Goal: Task Accomplishment & Management: Manage account settings

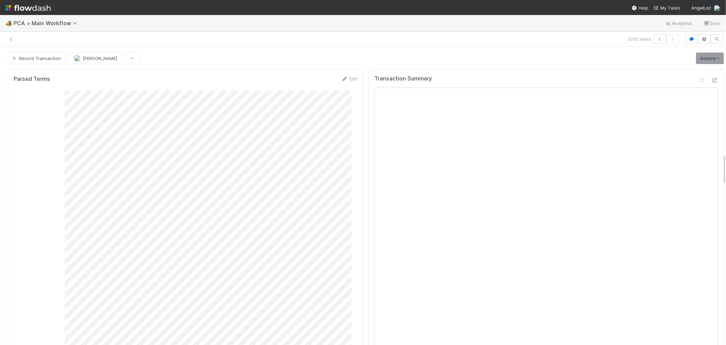
scroll to position [1021, 0]
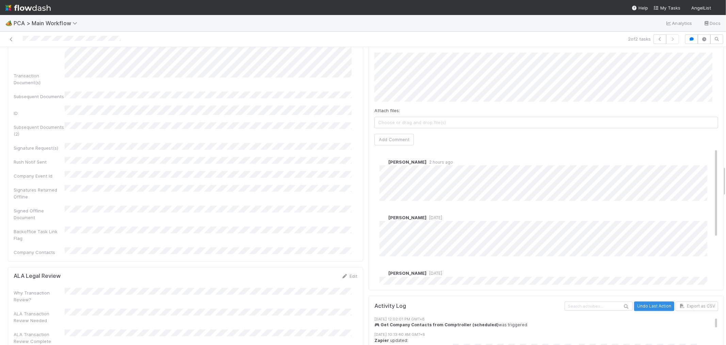
scroll to position [1248, 0]
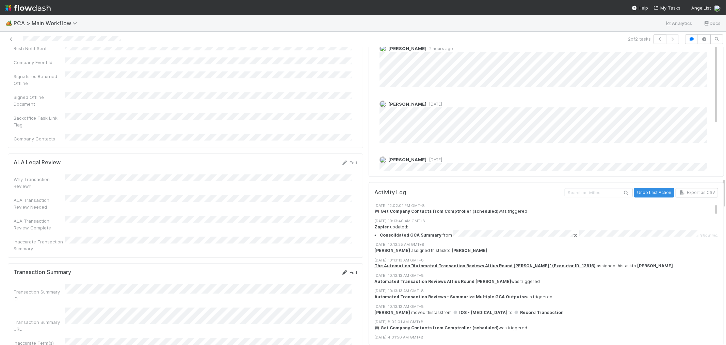
click at [341, 270] on icon at bounding box center [344, 272] width 7 height 4
click at [372, 253] on div "Parsed Terms Edit Consolidated GCA Summary SPA CoI Pro Forma Stock Holdings IRA…" at bounding box center [366, 318] width 722 height 2999
click at [315, 269] on button "Save" at bounding box center [321, 275] width 19 height 12
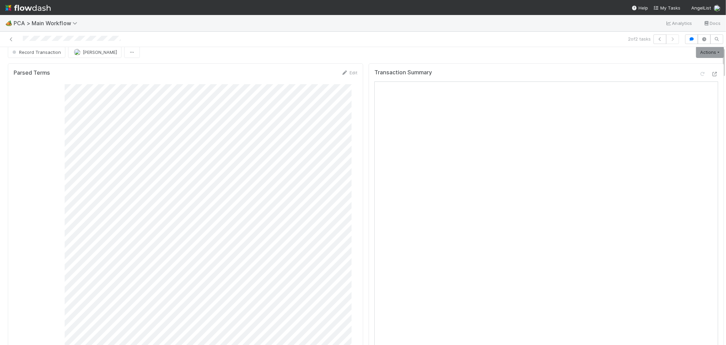
scroll to position [0, 0]
click at [31, 57] on span "Record Transaction" at bounding box center [36, 57] width 50 height 5
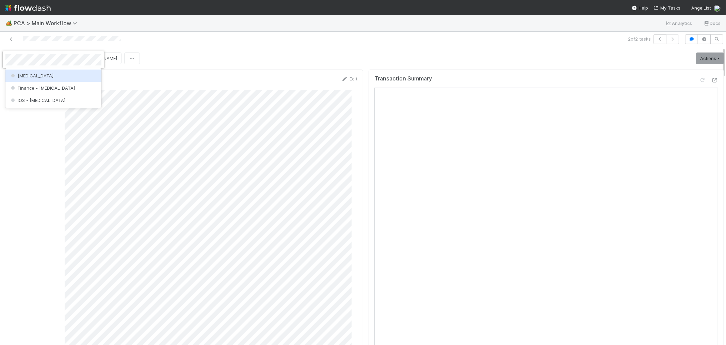
click at [59, 76] on div "ICU" at bounding box center [53, 75] width 96 height 12
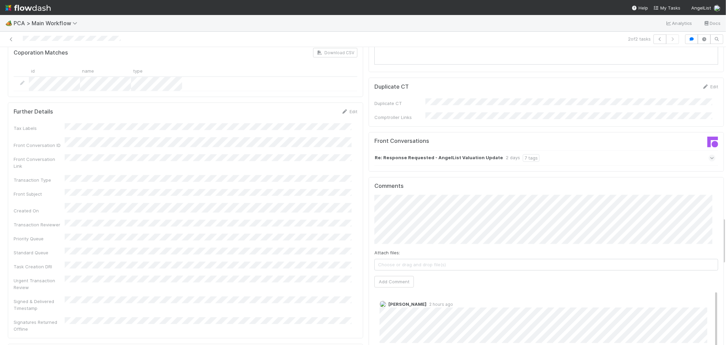
scroll to position [1097, 0]
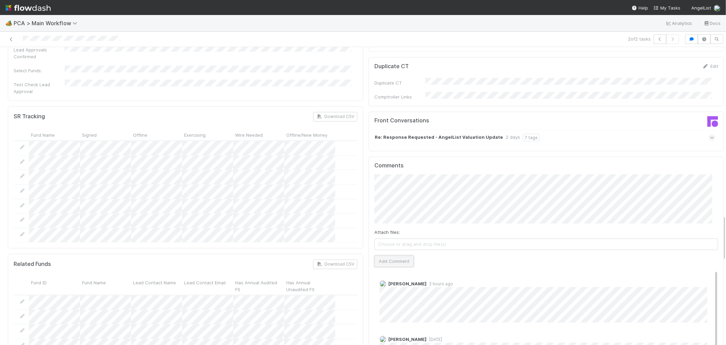
click at [390, 255] on button "Add Comment" at bounding box center [393, 261] width 39 height 12
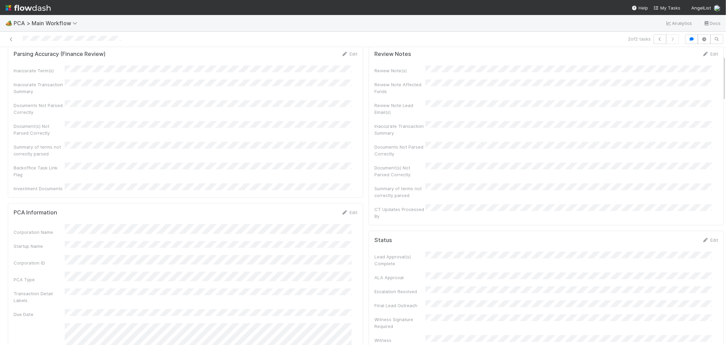
scroll to position [0, 0]
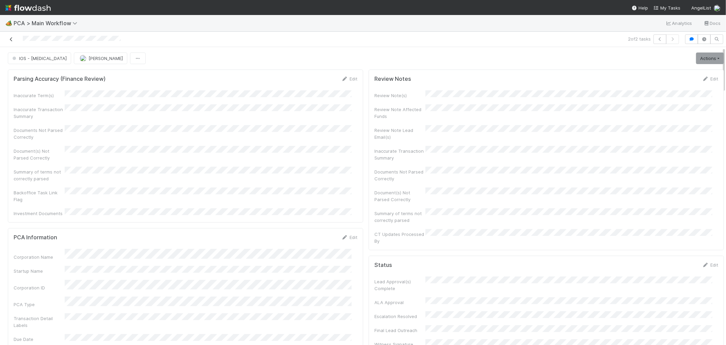
click at [10, 40] on icon at bounding box center [11, 39] width 7 height 4
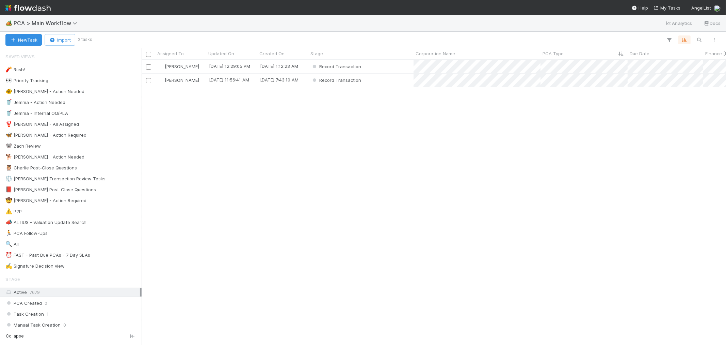
scroll to position [278, 579]
click at [382, 63] on div "Record Transaction" at bounding box center [360, 66] width 105 height 13
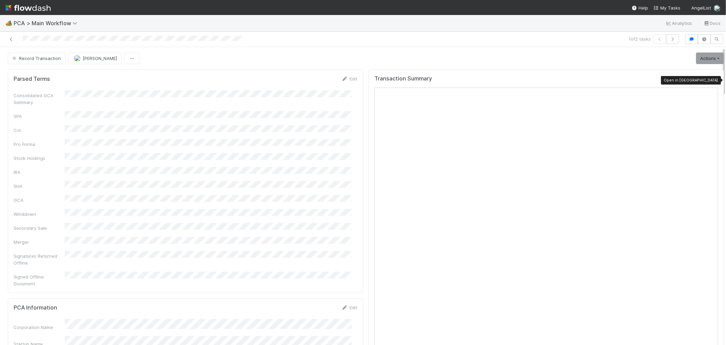
click at [712, 79] on icon at bounding box center [715, 80] width 7 height 4
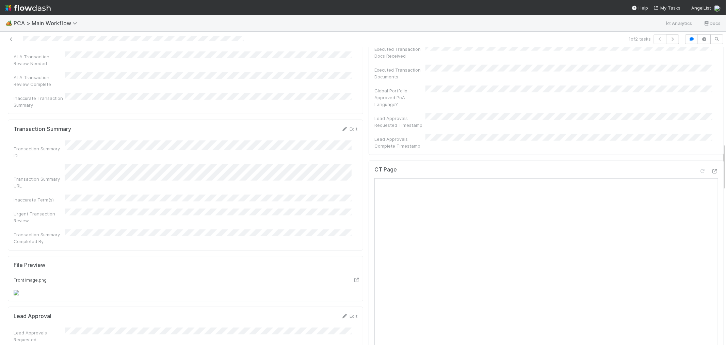
scroll to position [605, 0]
click at [712, 171] on icon at bounding box center [715, 173] width 7 height 4
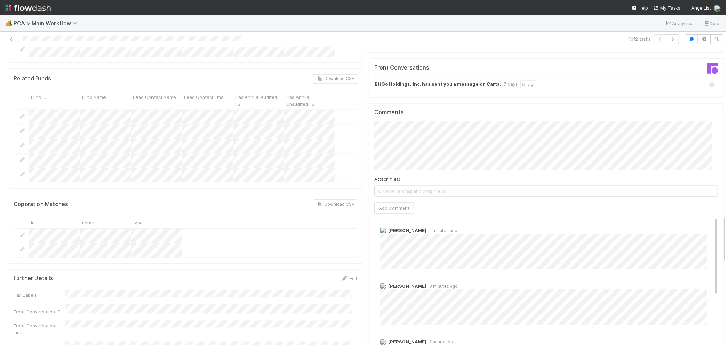
scroll to position [1059, 0]
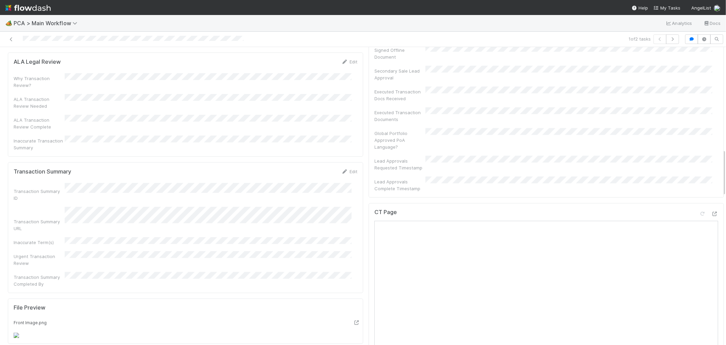
scroll to position [492, 0]
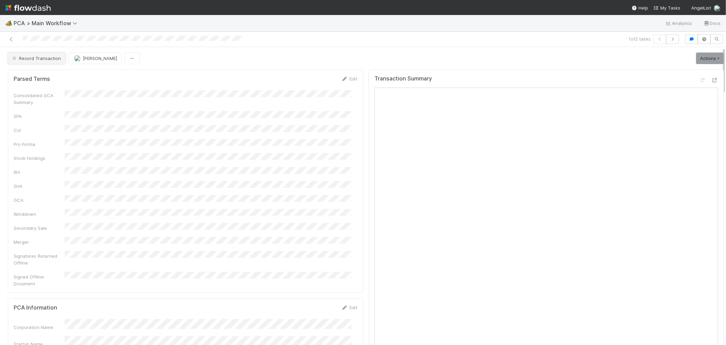
click at [35, 54] on button "Record Transaction" at bounding box center [37, 58] width 58 height 12
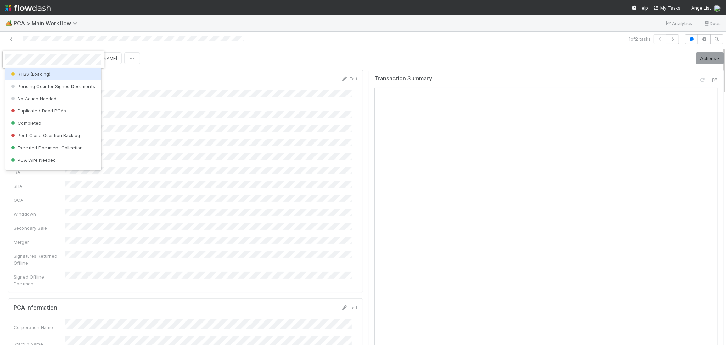
scroll to position [529, 0]
click at [57, 93] on div "No Action Needed" at bounding box center [53, 87] width 96 height 12
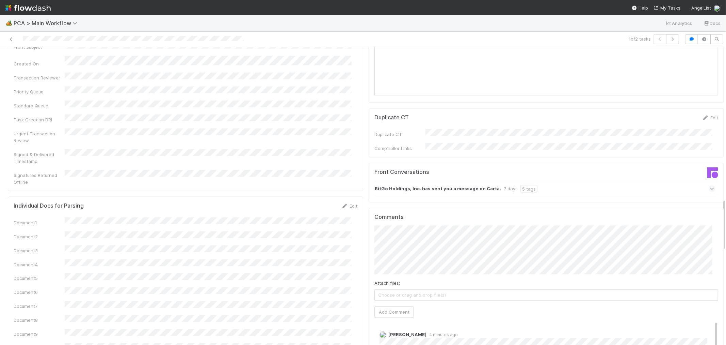
scroll to position [908, 0]
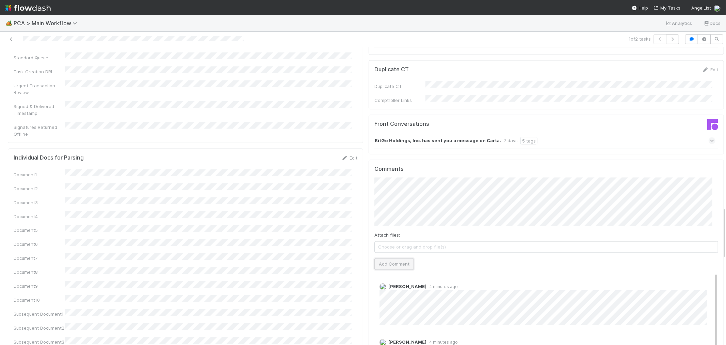
click at [385, 258] on button "Add Comment" at bounding box center [393, 264] width 39 height 12
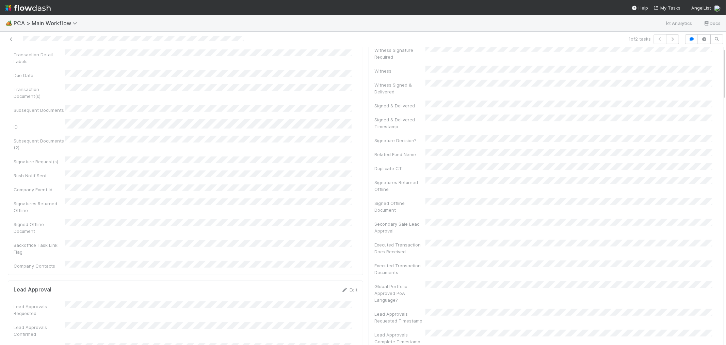
scroll to position [0, 0]
click at [12, 38] on icon at bounding box center [11, 39] width 7 height 4
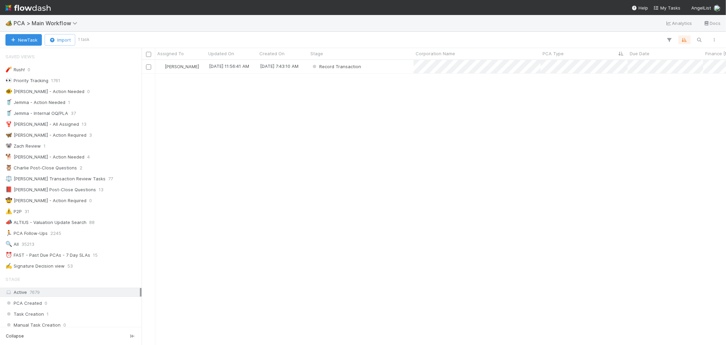
scroll to position [5, 5]
click at [376, 63] on div "Record Transaction" at bounding box center [360, 66] width 105 height 13
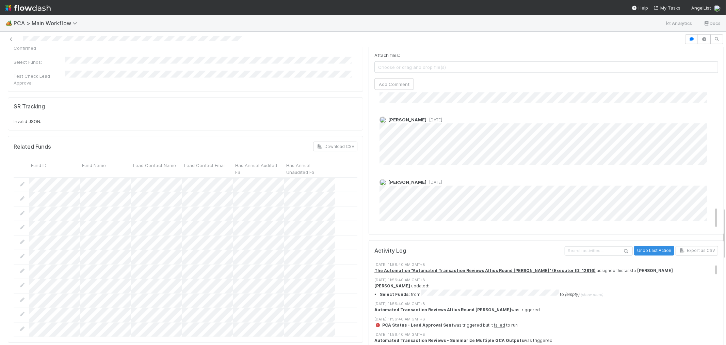
scroll to position [76, 0]
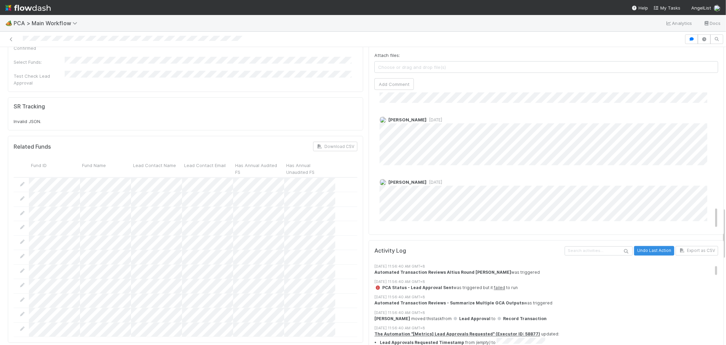
drag, startPoint x: 539, startPoint y: 279, endPoint x: 506, endPoint y: 277, distance: 33.4
click at [564, 316] on div "Jemma Cunningham moved this task from Lead Approval to Record Transaction" at bounding box center [548, 319] width 349 height 6
drag, startPoint x: 539, startPoint y: 273, endPoint x: 501, endPoint y: 273, distance: 38.1
click at [501, 316] on div "Jemma Cunningham moved this task from Lead Approval to Record Transaction" at bounding box center [548, 319] width 349 height 6
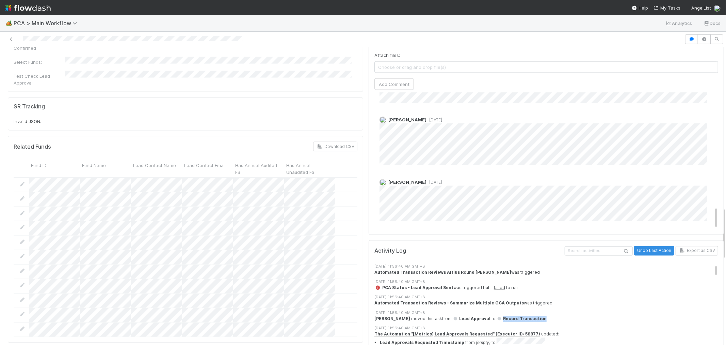
copy span "Record Transaction"
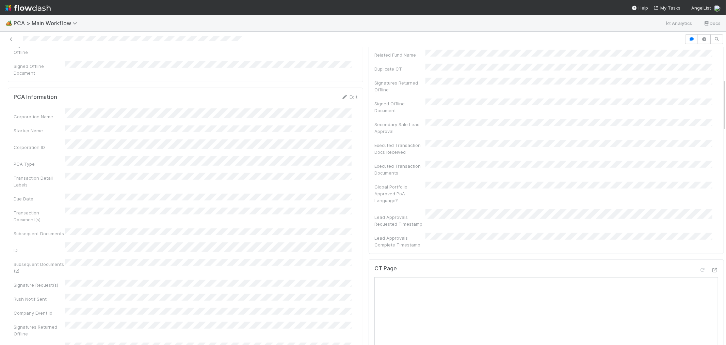
scroll to position [227, 0]
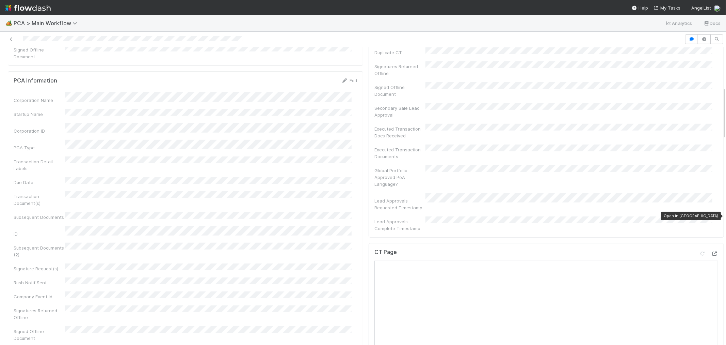
click at [712, 251] on icon at bounding box center [715, 253] width 7 height 4
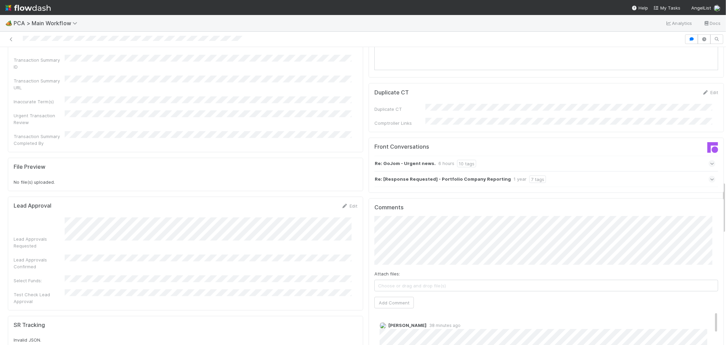
scroll to position [681, 0]
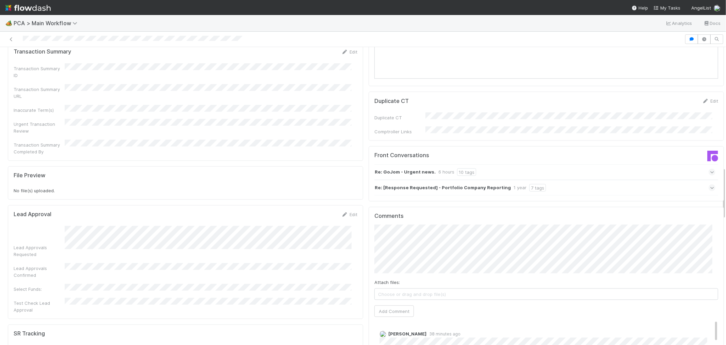
click at [592, 164] on div "Re: GoJom - Urgent news. 6 hours 10 tags" at bounding box center [544, 172] width 341 height 16
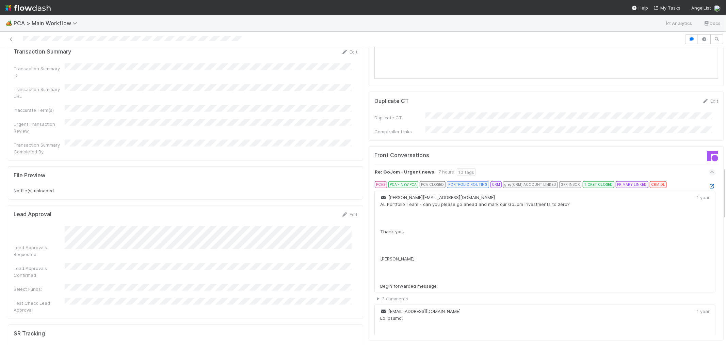
click at [709, 184] on icon at bounding box center [712, 186] width 7 height 4
click at [80, 36] on div at bounding box center [133, 39] width 220 height 7
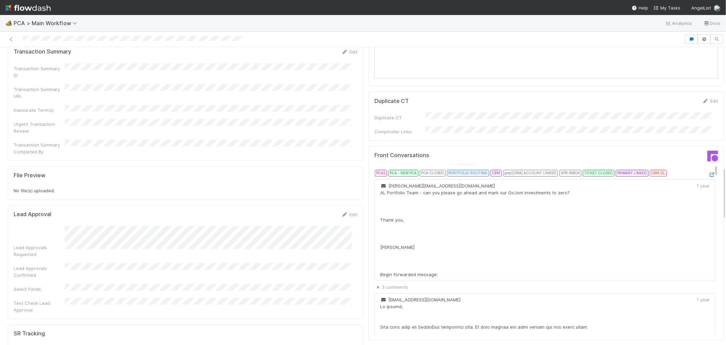
scroll to position [0, 0]
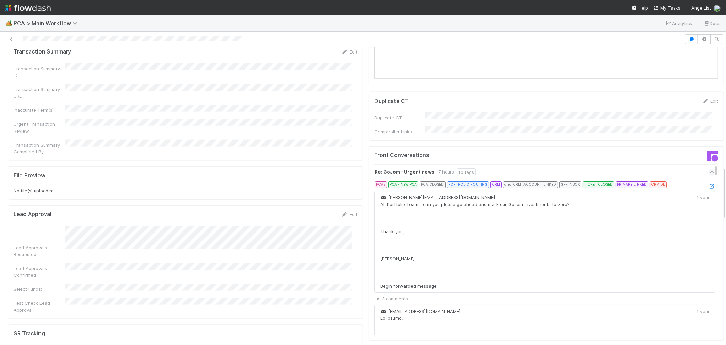
click at [709, 169] on span at bounding box center [712, 172] width 7 height 7
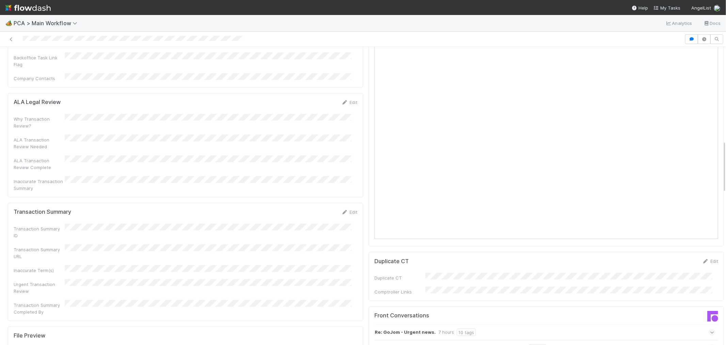
scroll to position [529, 0]
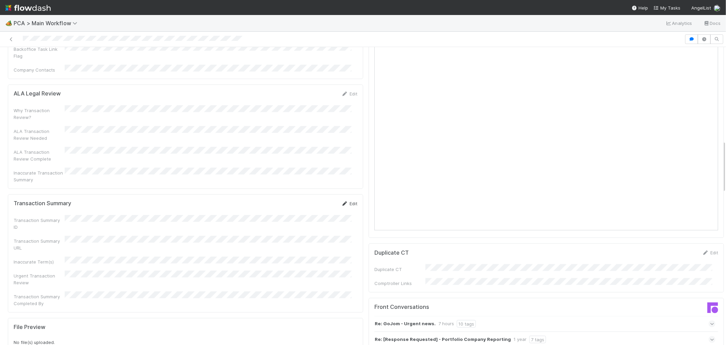
click at [349, 201] on link "Edit" at bounding box center [349, 203] width 16 height 5
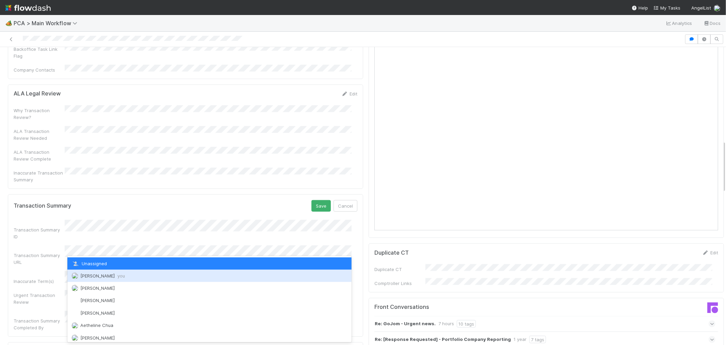
click at [97, 277] on span "Raven Jacinto you" at bounding box center [102, 275] width 45 height 5
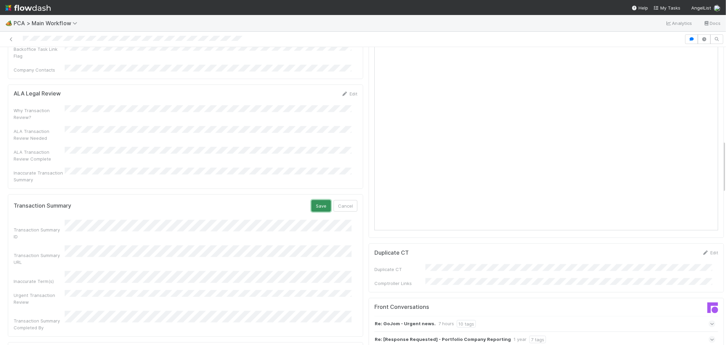
click at [312, 200] on button "Save" at bounding box center [321, 206] width 19 height 12
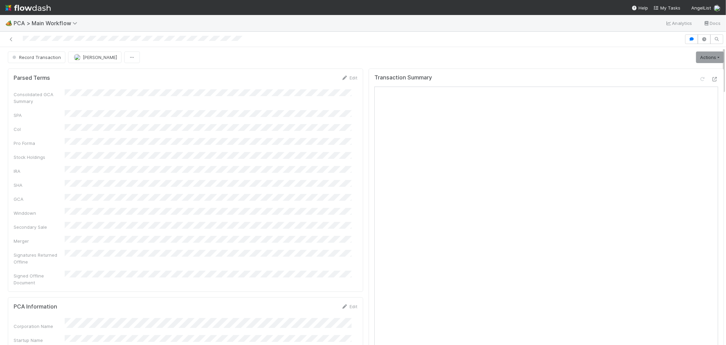
scroll to position [0, 0]
click at [696, 59] on link "Actions" at bounding box center [710, 58] width 28 height 12
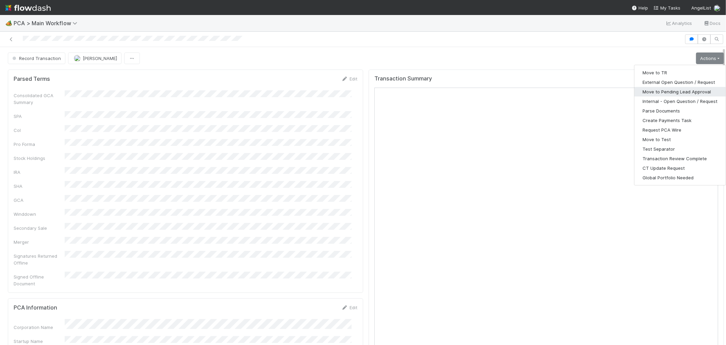
click at [661, 94] on button "Move to Pending Lead Approval" at bounding box center [680, 92] width 91 height 10
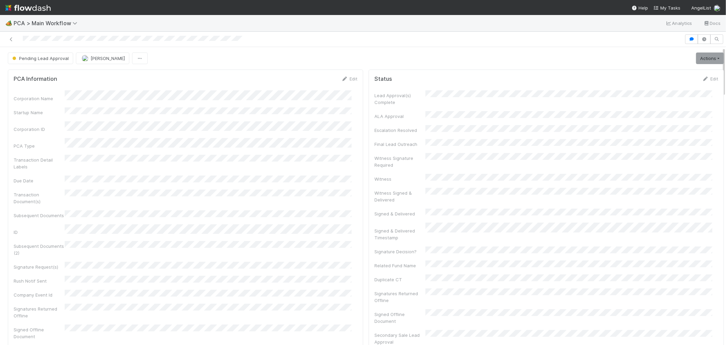
scroll to position [63, 0]
click at [100, 57] on span "[PERSON_NAME]" at bounding box center [108, 57] width 34 height 5
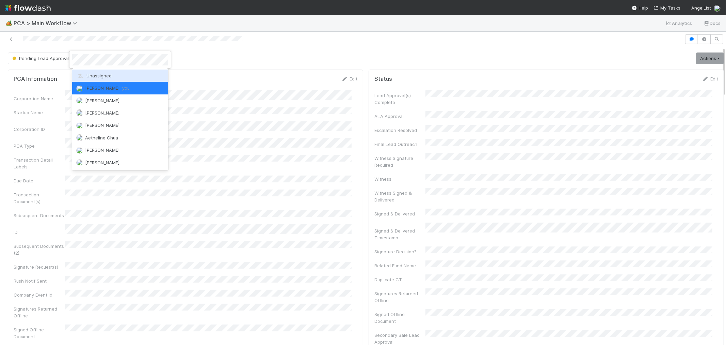
click at [114, 75] on div "Unassigned" at bounding box center [120, 75] width 96 height 12
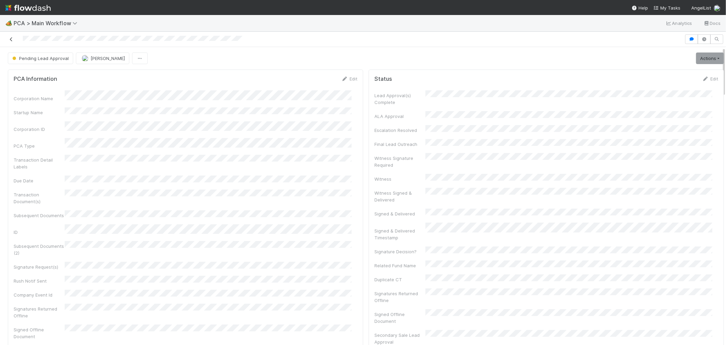
click at [11, 39] on icon at bounding box center [11, 39] width 7 height 4
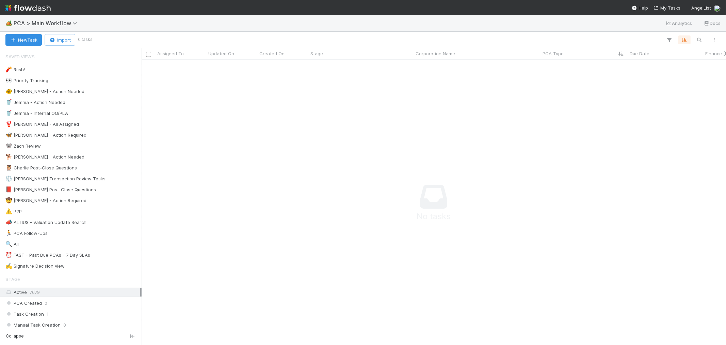
scroll to position [273, 573]
click at [45, 5] on img at bounding box center [27, 8] width 45 height 12
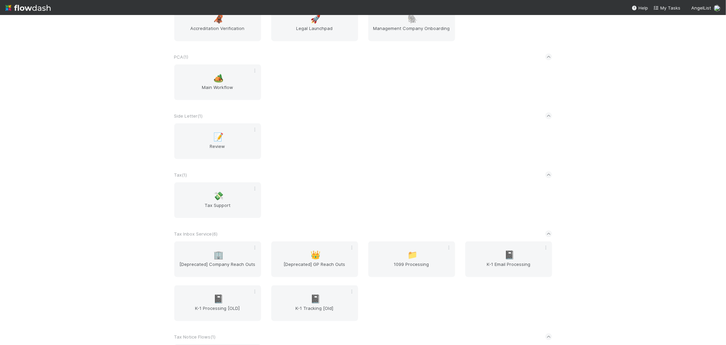
scroll to position [806, 0]
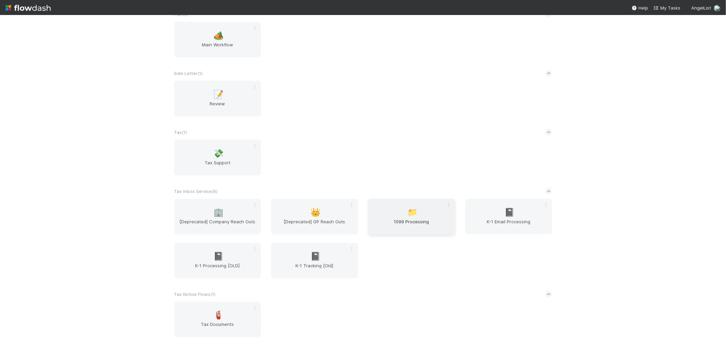
click at [409, 211] on span "📁" at bounding box center [413, 212] width 10 height 9
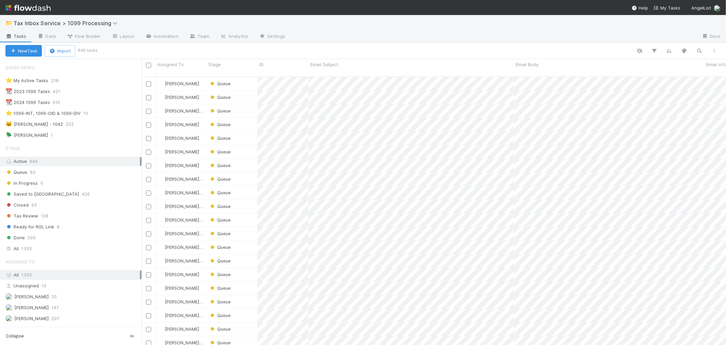
scroll to position [268, 579]
click at [83, 173] on div "Queue 83" at bounding box center [73, 172] width 136 height 9
click at [73, 83] on div "⭐ My Active Tasks 218" at bounding box center [73, 80] width 136 height 9
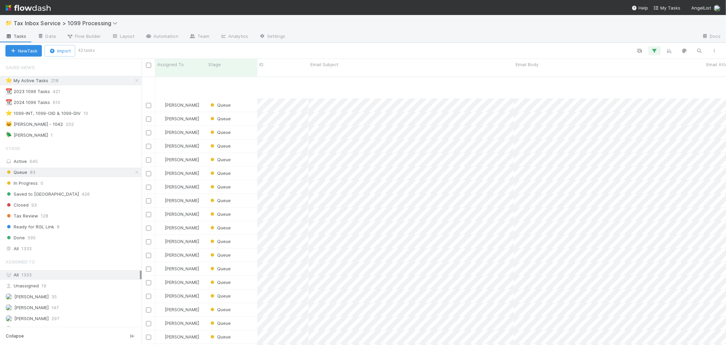
scroll to position [304, 0]
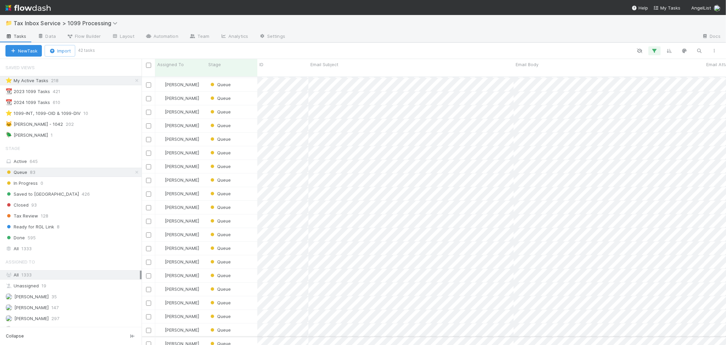
click at [240, 337] on div "Queue" at bounding box center [231, 343] width 51 height 13
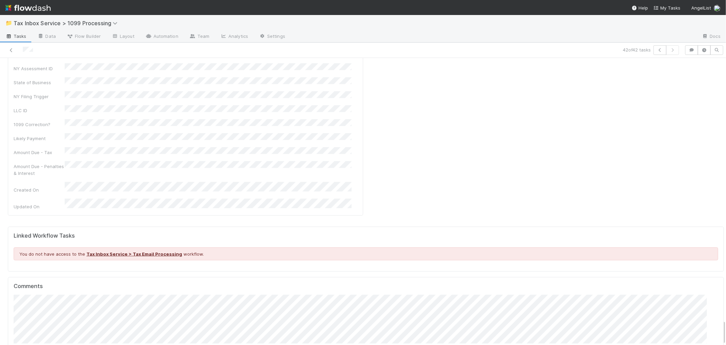
scroll to position [5, 0]
click at [657, 48] on icon "button" at bounding box center [660, 50] width 7 height 4
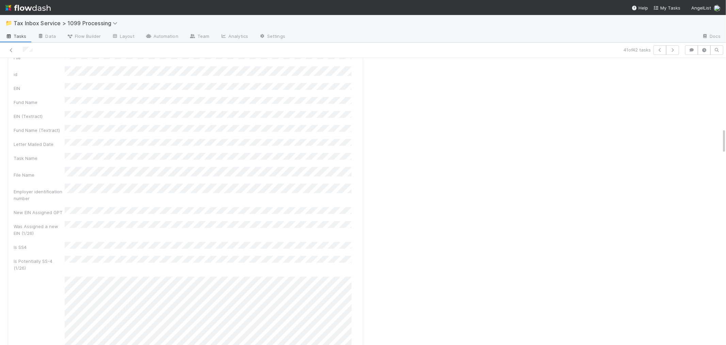
scroll to position [832, 0]
drag, startPoint x: 718, startPoint y: 140, endPoint x: 699, endPoint y: 279, distance: 140.6
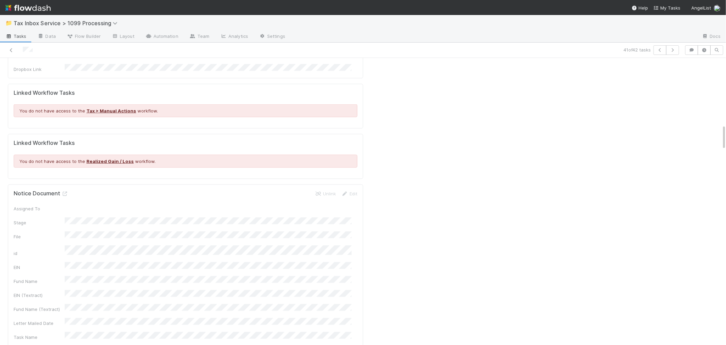
scroll to position [643, 0]
click at [669, 52] on button "button" at bounding box center [672, 50] width 13 height 10
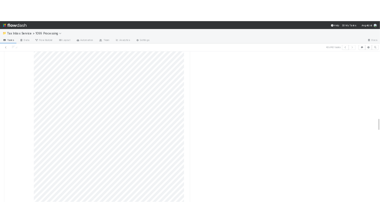
scroll to position [0, 2]
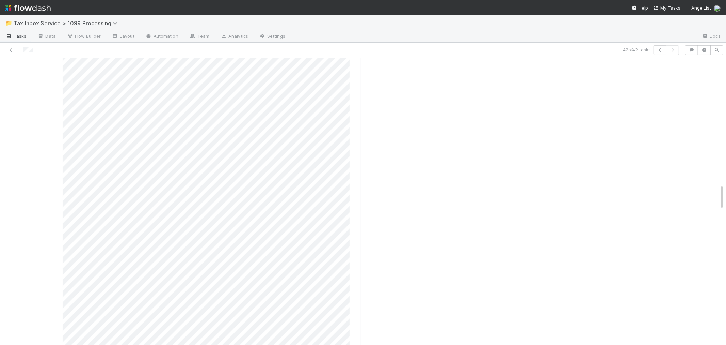
drag, startPoint x: 717, startPoint y: 196, endPoint x: 722, endPoint y: 268, distance: 71.3
click at [722, 268] on div "📁 Tax Inbox Service > 1099 Processing Tasks Data Flow Builder Layout Automation…" at bounding box center [363, 180] width 726 height 330
drag, startPoint x: 719, startPoint y: 200, endPoint x: 723, endPoint y: 204, distance: 6.3
click at [723, 202] on div "📁 Tax Inbox Service > 1099 Processing Tasks Data Flow Builder Layout Automation…" at bounding box center [363, 180] width 726 height 330
drag, startPoint x: 718, startPoint y: 218, endPoint x: 723, endPoint y: 219, distance: 5.5
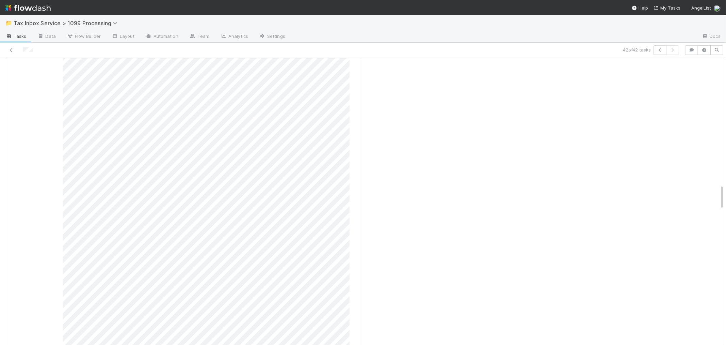
click at [723, 219] on div "📁 Tax Inbox Service > 1099 Processing Tasks Data Flow Builder Layout Automation…" at bounding box center [363, 180] width 726 height 330
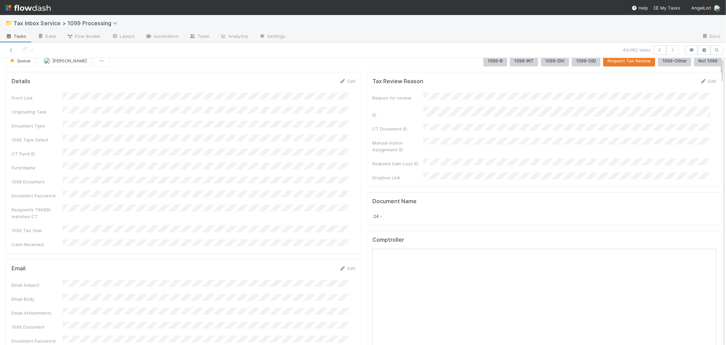
scroll to position [0, 0]
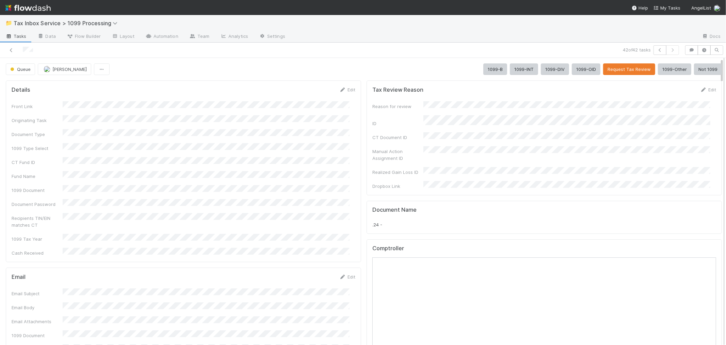
drag, startPoint x: 716, startPoint y: 221, endPoint x: 717, endPoint y: 74, distance: 147.4
click at [717, 74] on div "Queue Raven Jacinto 1099-B 1099-INT 1099-DIV 1099-OID Request Tax Review 1099-O…" at bounding box center [363, 201] width 726 height 287
click at [11, 52] on icon at bounding box center [11, 50] width 7 height 4
click at [698, 67] on button "Not 1099" at bounding box center [710, 69] width 28 height 12
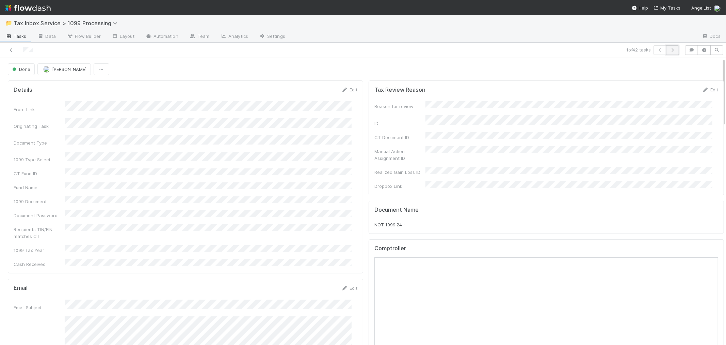
click at [671, 50] on button "button" at bounding box center [672, 50] width 13 height 10
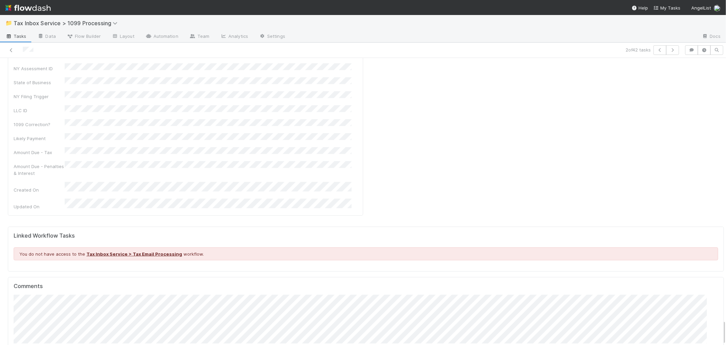
scroll to position [0, 2]
click at [545, 277] on div "Comments Attach files: Choose or drag and drop file(s) Add Comment" at bounding box center [364, 336] width 716 height 119
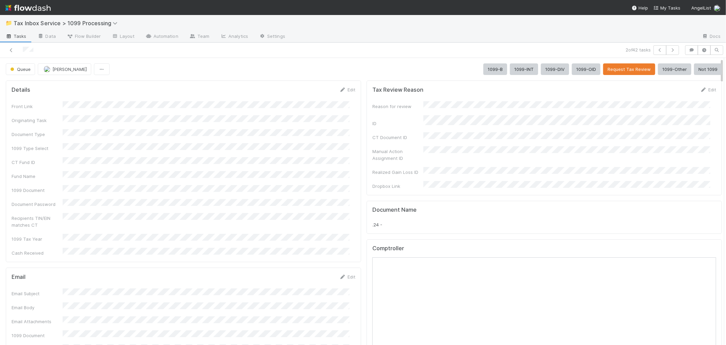
scroll to position [0, 0]
click at [657, 51] on icon "button" at bounding box center [660, 50] width 7 height 4
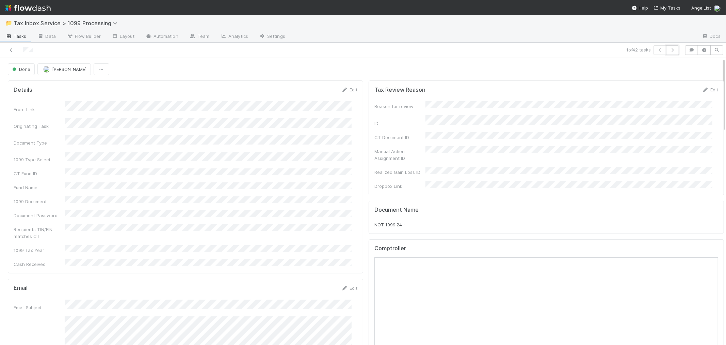
click at [669, 50] on icon "button" at bounding box center [672, 50] width 7 height 4
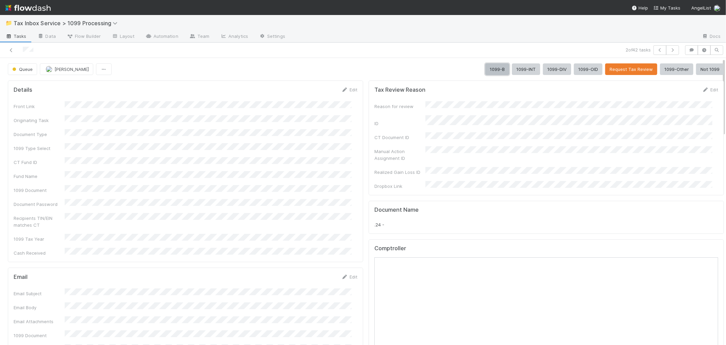
click at [485, 70] on button "1099-B" at bounding box center [497, 69] width 24 height 12
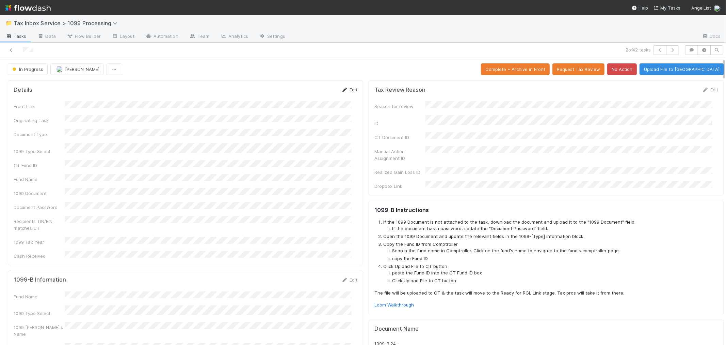
click at [351, 89] on link "Edit" at bounding box center [349, 89] width 16 height 5
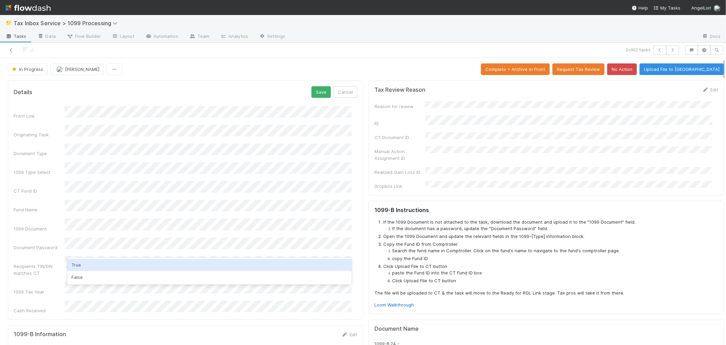
click at [100, 265] on div "True" at bounding box center [209, 264] width 284 height 12
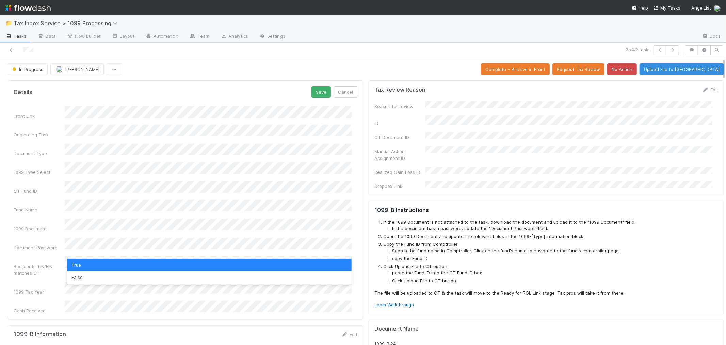
click at [42, 288] on div "1099 Tax Year" at bounding box center [39, 291] width 51 height 7
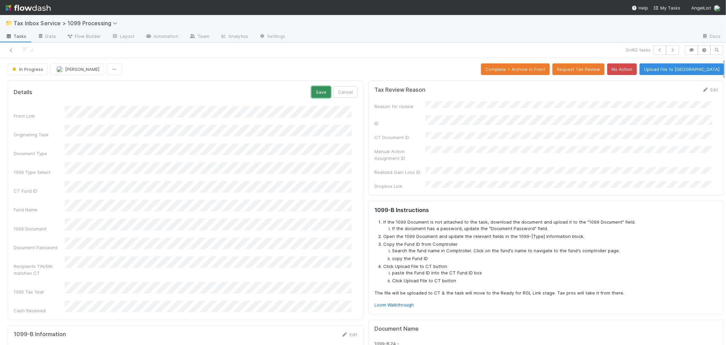
click at [316, 93] on button "Save" at bounding box center [321, 92] width 19 height 12
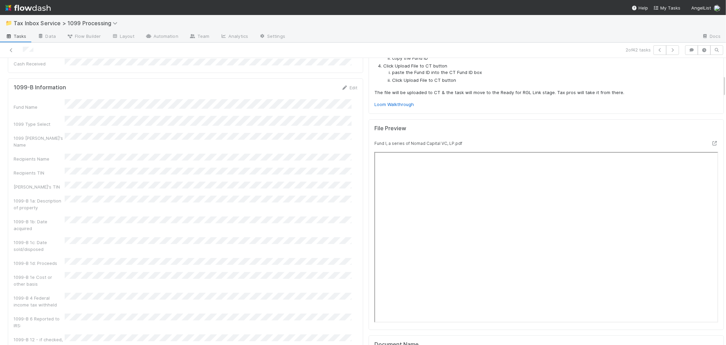
scroll to position [189, 0]
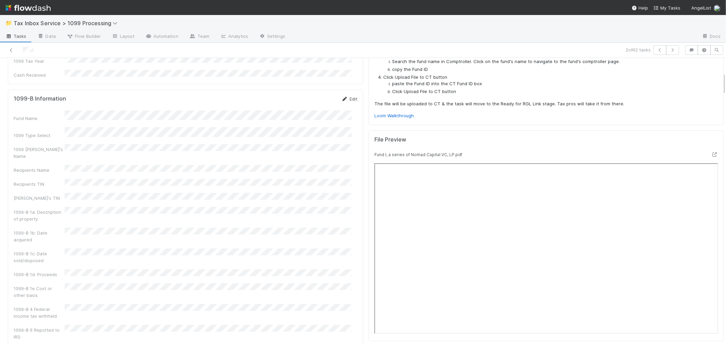
click at [347, 96] on link "Edit" at bounding box center [349, 98] width 16 height 5
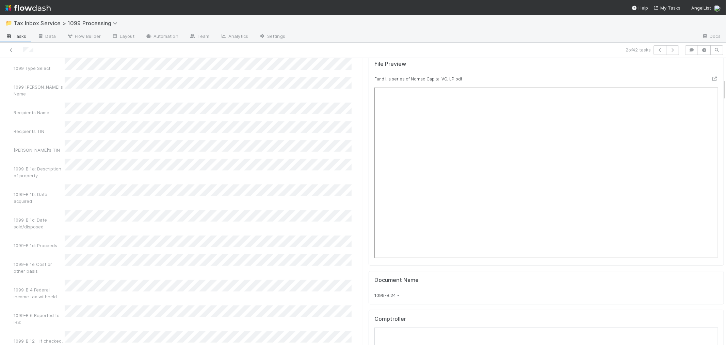
scroll to position [302, 0]
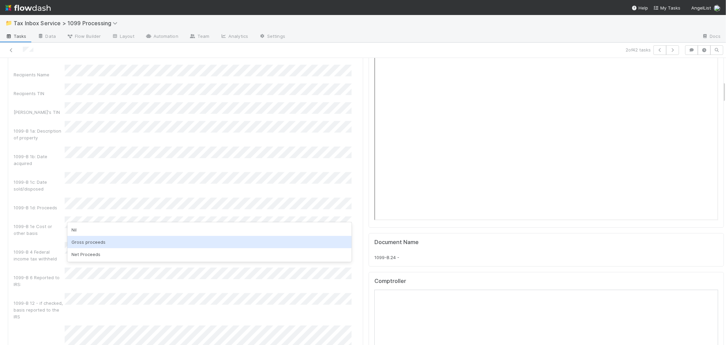
click at [90, 244] on div "Gross proceeds" at bounding box center [209, 242] width 284 height 12
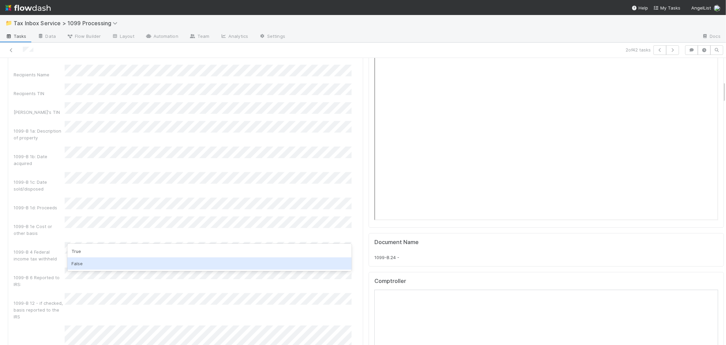
click at [94, 262] on div "False" at bounding box center [209, 263] width 284 height 12
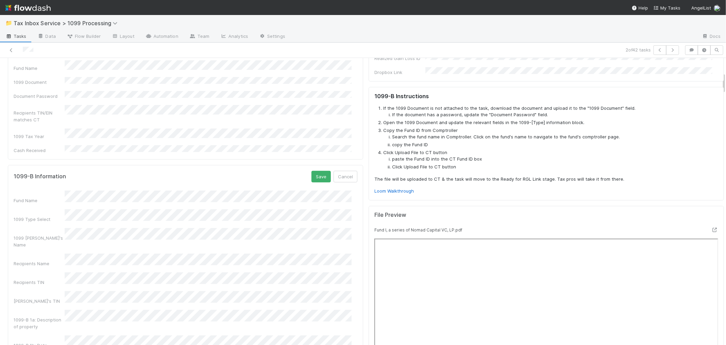
scroll to position [113, 0]
click at [313, 171] on button "Save" at bounding box center [321, 177] width 19 height 12
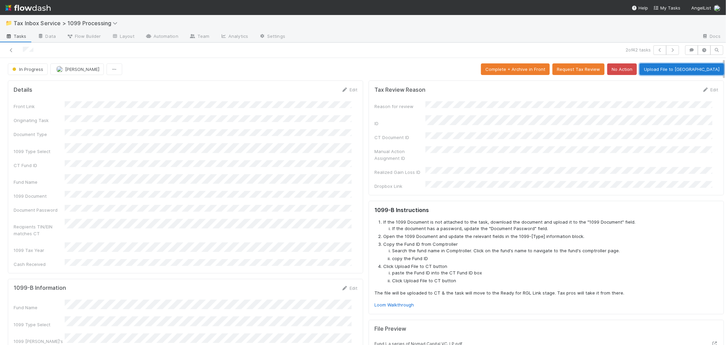
click at [689, 66] on button "Upload File to CT" at bounding box center [682, 69] width 84 height 12
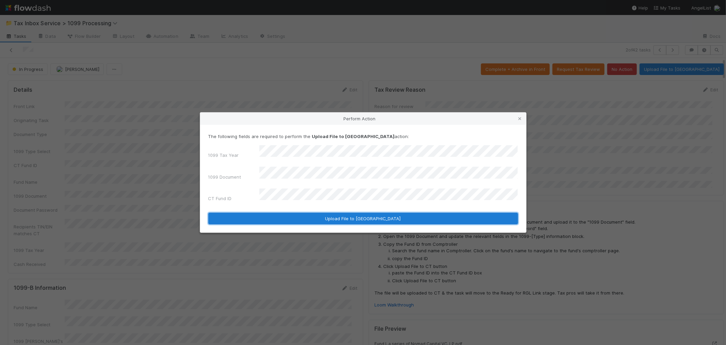
click at [278, 212] on button "Upload File to CT" at bounding box center [363, 218] width 310 height 12
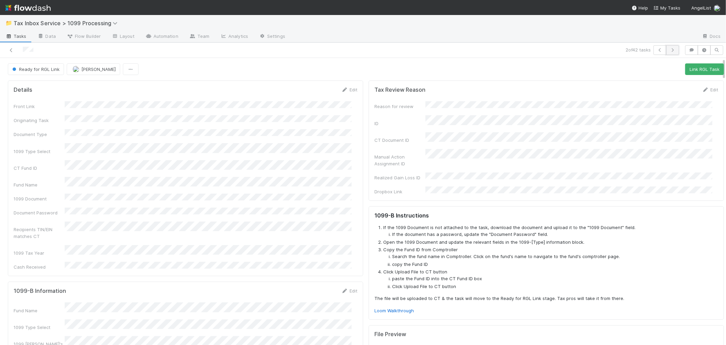
click at [669, 52] on icon "button" at bounding box center [672, 50] width 7 height 4
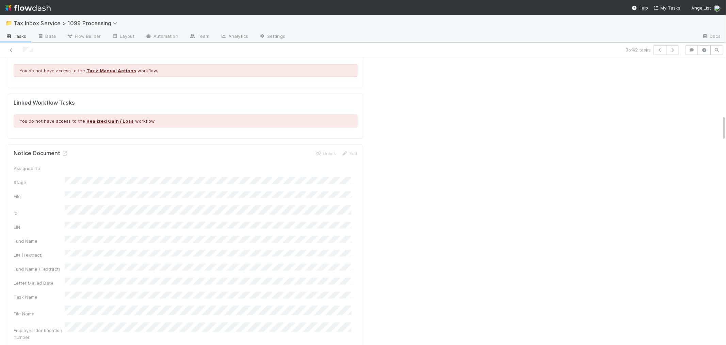
scroll to position [719, 0]
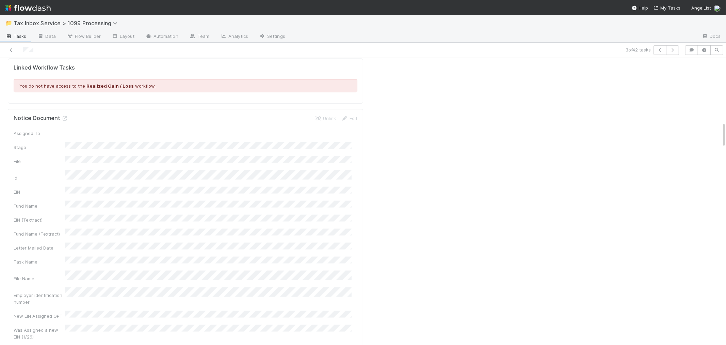
click at [661, 56] on div "3 of 42 tasks" at bounding box center [363, 50] width 726 height 15
click at [669, 51] on icon "button" at bounding box center [672, 50] width 7 height 4
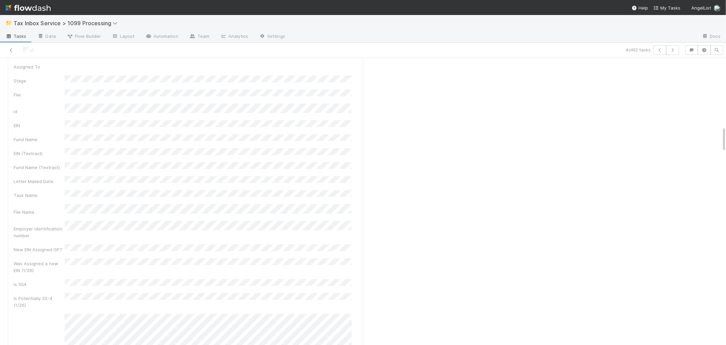
scroll to position [719, 0]
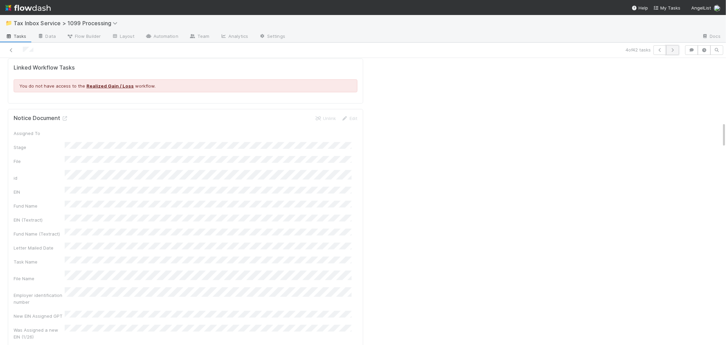
click at [669, 51] on icon "button" at bounding box center [672, 50] width 7 height 4
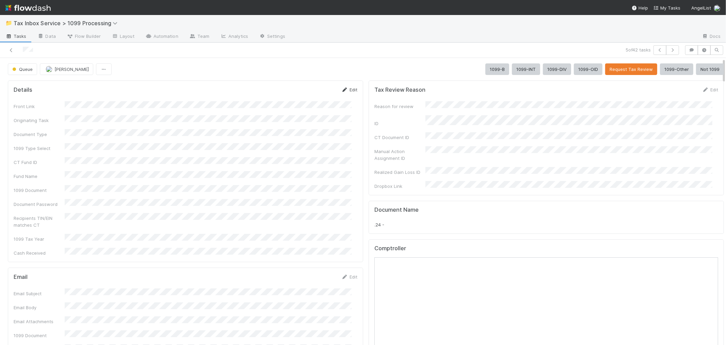
click at [341, 90] on icon at bounding box center [344, 89] width 7 height 4
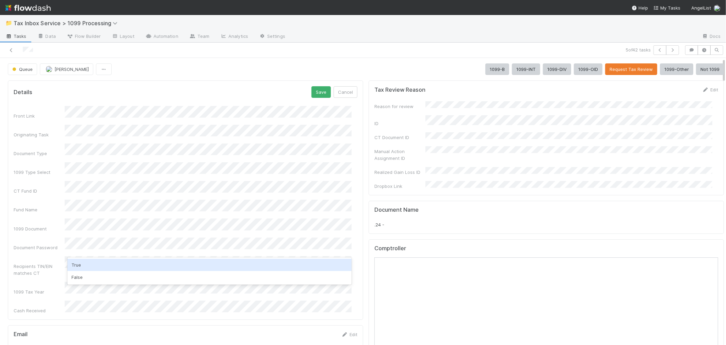
click at [91, 266] on div "True" at bounding box center [209, 264] width 284 height 12
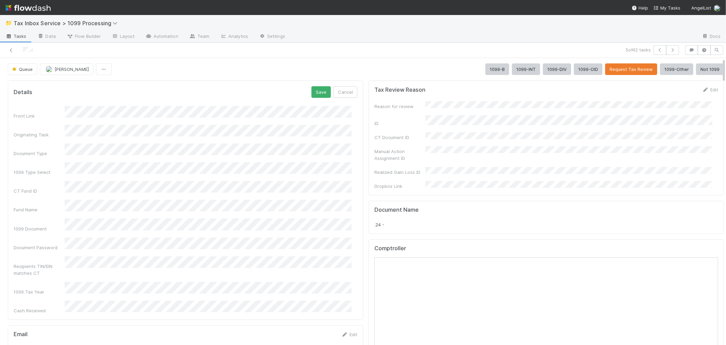
click at [42, 262] on div "Recipients TIN/EIN matches CT" at bounding box center [39, 269] width 51 height 14
click at [312, 92] on button "Save" at bounding box center [321, 92] width 19 height 12
click at [485, 70] on button "1099-B" at bounding box center [497, 69] width 24 height 12
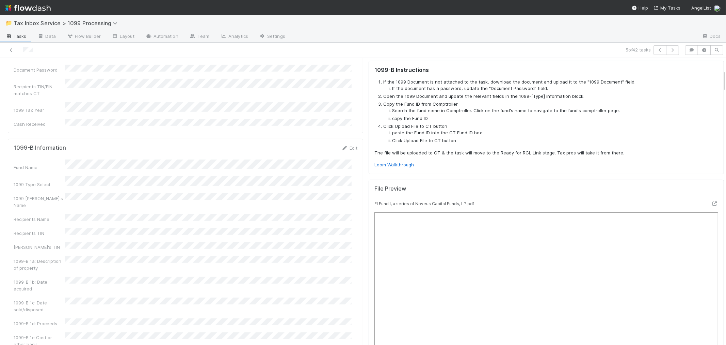
scroll to position [151, 0]
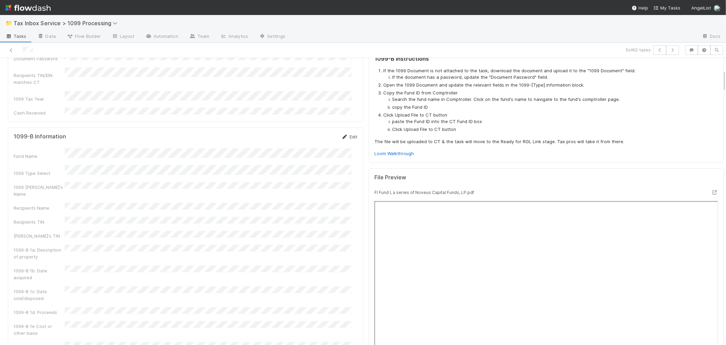
click at [347, 134] on link "Edit" at bounding box center [349, 136] width 16 height 5
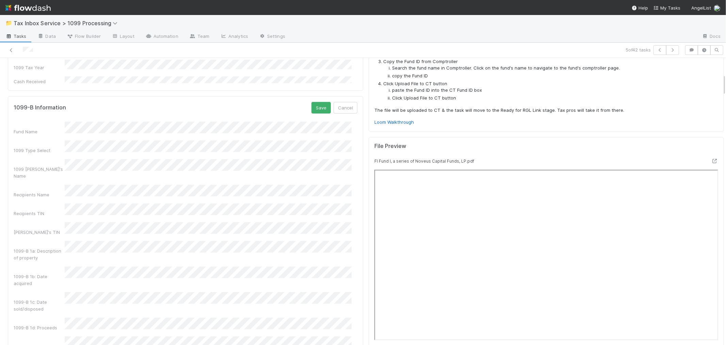
scroll to position [227, 0]
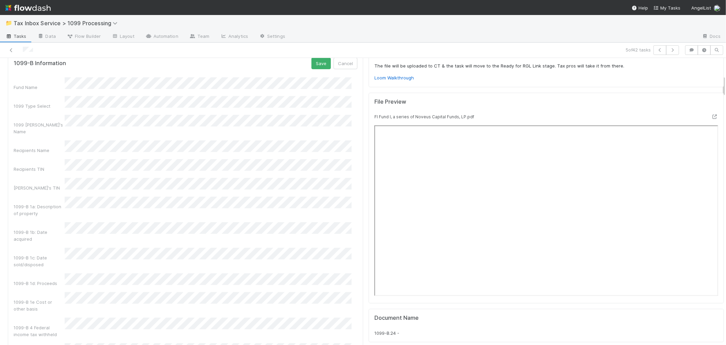
click at [59, 248] on div "1099-B 1c: Date sold/disposed" at bounding box center [186, 258] width 344 height 20
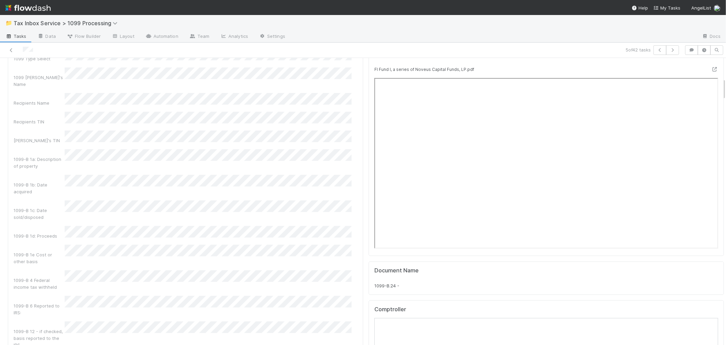
scroll to position [302, 0]
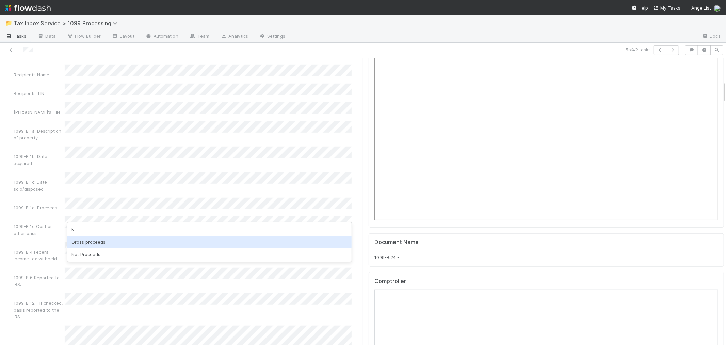
click at [88, 236] on div "Gross proceeds" at bounding box center [209, 242] width 284 height 12
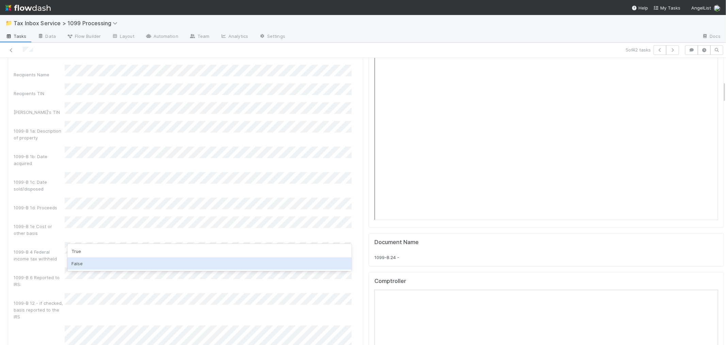
click at [83, 261] on div "False" at bounding box center [209, 263] width 284 height 12
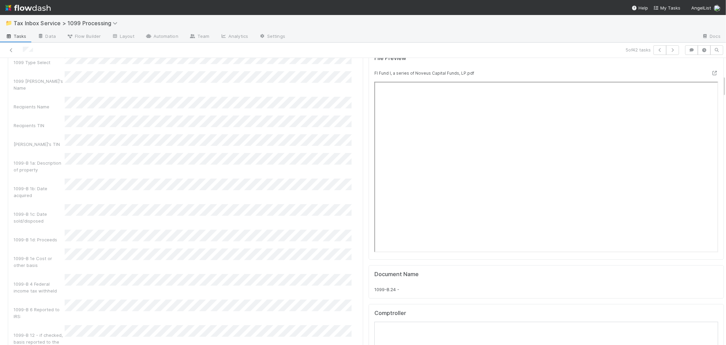
scroll to position [189, 0]
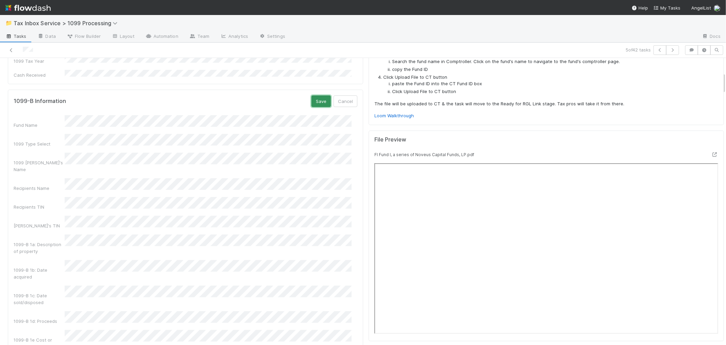
click at [312, 95] on button "Save" at bounding box center [321, 101] width 19 height 12
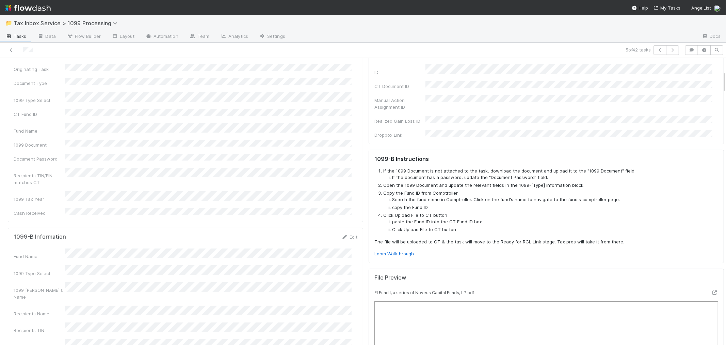
scroll to position [0, 0]
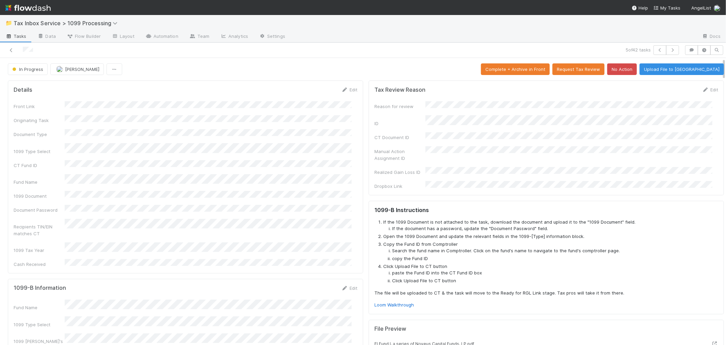
click at [694, 70] on button "Upload File to CT" at bounding box center [682, 69] width 84 height 12
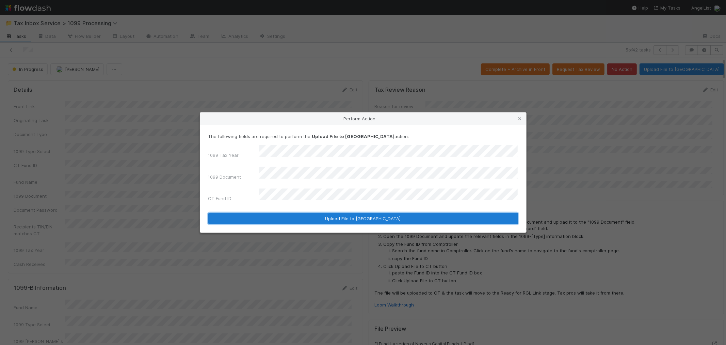
click at [292, 212] on button "Upload File to CT" at bounding box center [363, 218] width 310 height 12
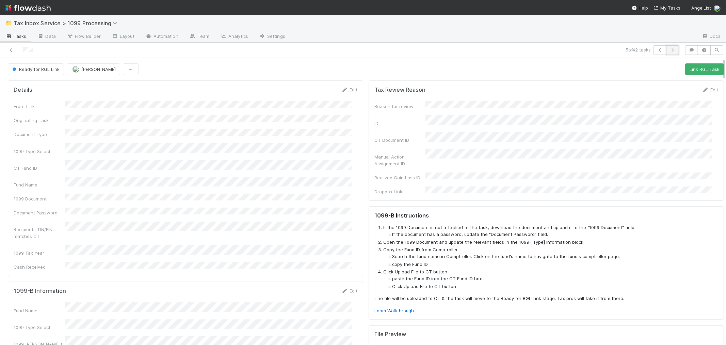
click at [669, 52] on icon "button" at bounding box center [672, 50] width 7 height 4
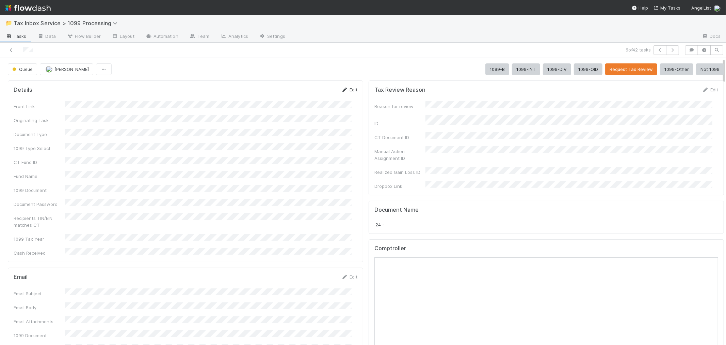
click at [349, 91] on link "Edit" at bounding box center [349, 89] width 16 height 5
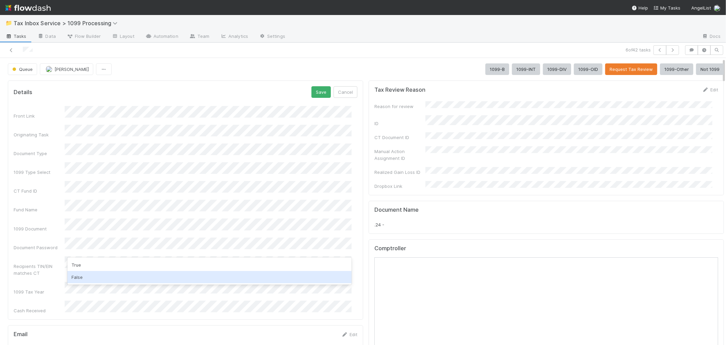
click at [89, 274] on div "False" at bounding box center [209, 277] width 284 height 12
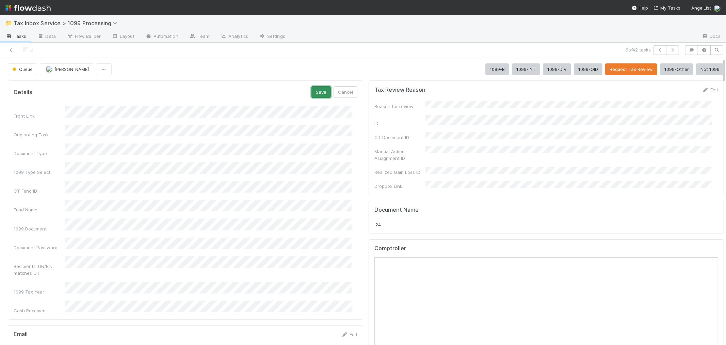
click at [317, 95] on button "Save" at bounding box center [321, 92] width 19 height 12
click at [492, 70] on button "1099-B" at bounding box center [497, 69] width 24 height 12
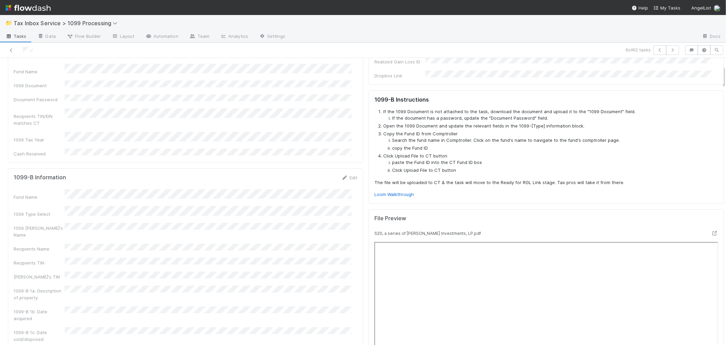
scroll to position [113, 0]
click at [350, 172] on link "Edit" at bounding box center [349, 174] width 16 height 5
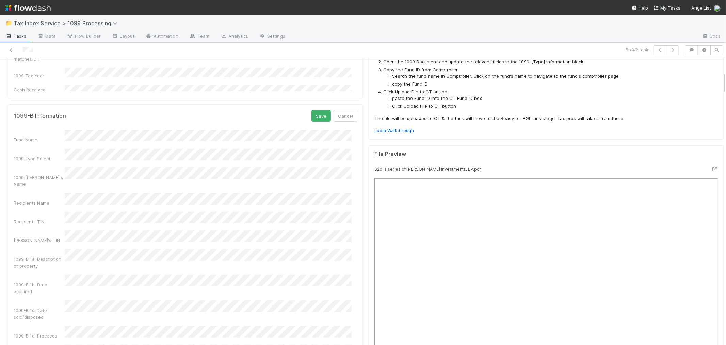
scroll to position [189, 0]
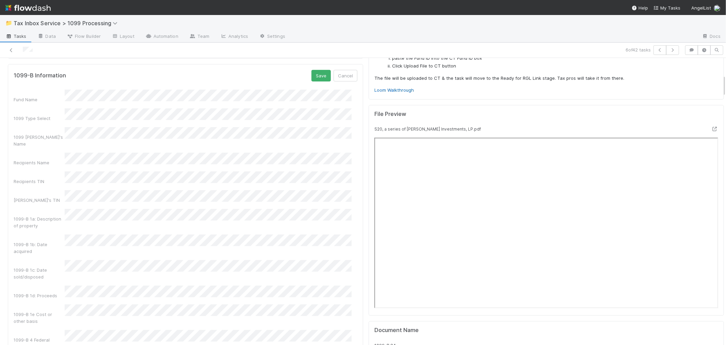
scroll to position [227, 0]
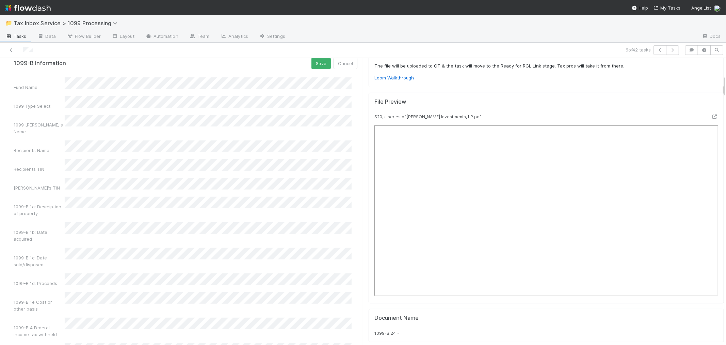
click at [102, 198] on div "Fund Name 1099 Type Select 1099 Payer's Name Recipients Name Recipients TIN Pay…" at bounding box center [186, 314] width 344 height 475
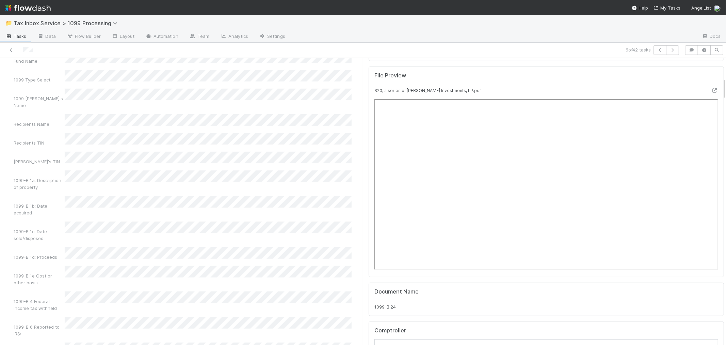
scroll to position [265, 0]
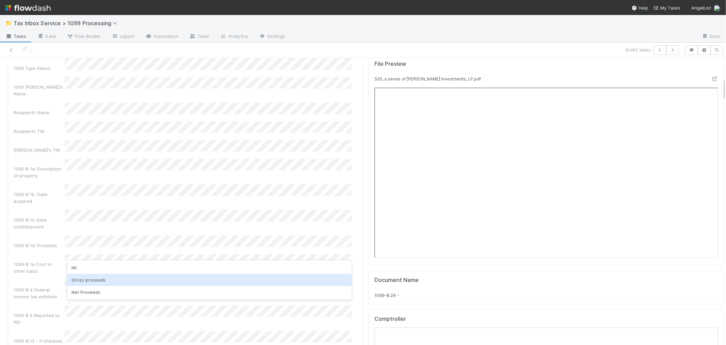
click at [83, 278] on div "Gross proceeds" at bounding box center [209, 279] width 284 height 12
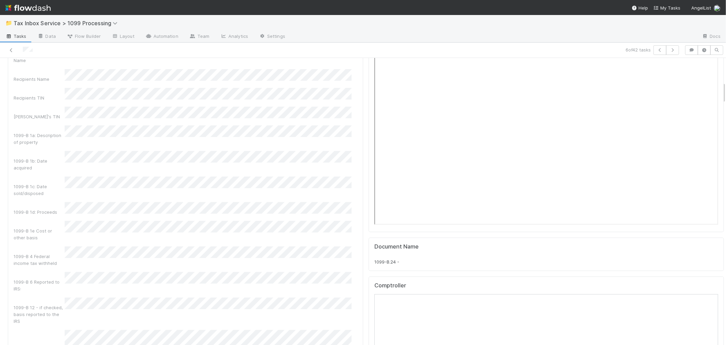
scroll to position [340, 0]
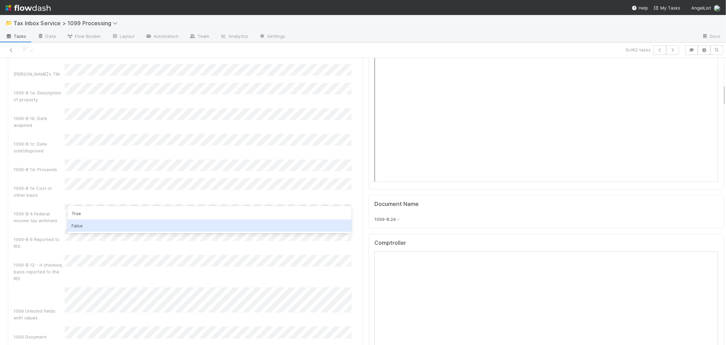
click at [88, 222] on div "False" at bounding box center [209, 225] width 284 height 12
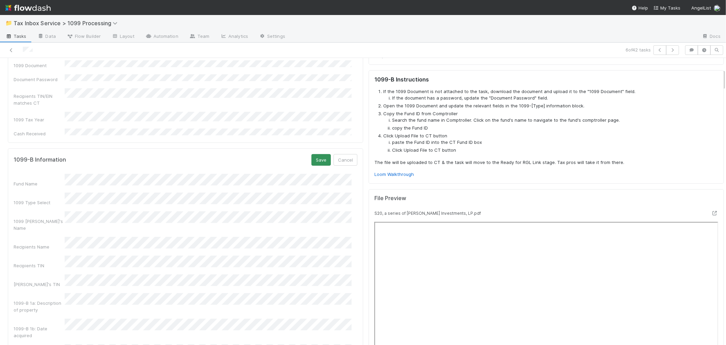
scroll to position [113, 0]
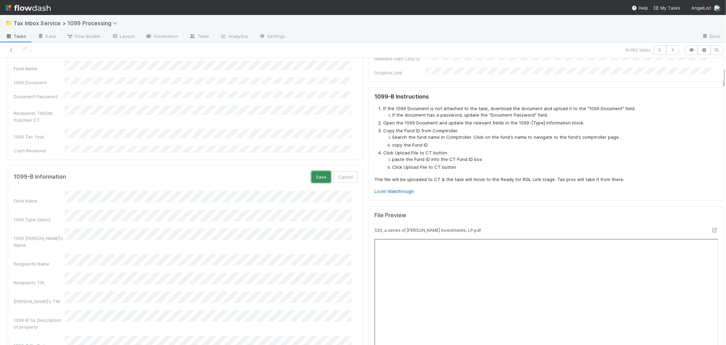
click at [316, 171] on button "Save" at bounding box center [321, 177] width 19 height 12
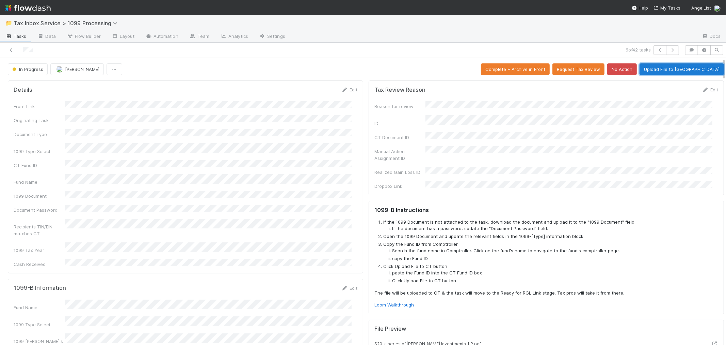
click at [695, 68] on button "Upload File to CT" at bounding box center [682, 69] width 84 height 12
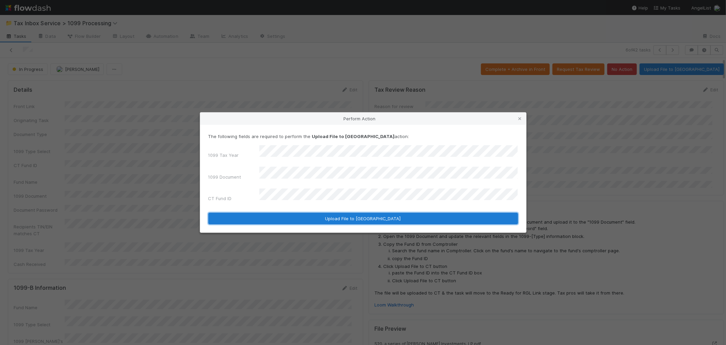
click at [293, 214] on button "Upload File to CT" at bounding box center [363, 218] width 310 height 12
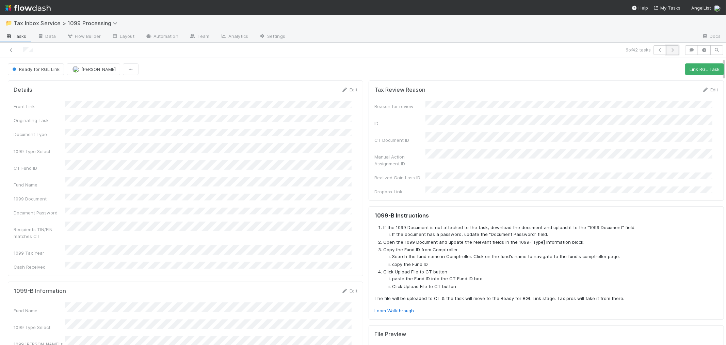
click at [666, 47] on button "button" at bounding box center [672, 50] width 13 height 10
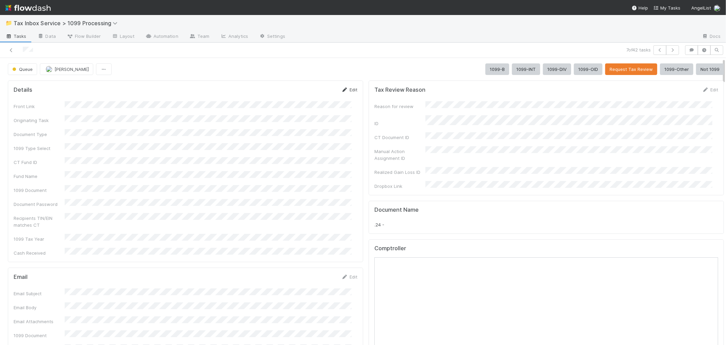
click at [345, 89] on link "Edit" at bounding box center [349, 89] width 16 height 5
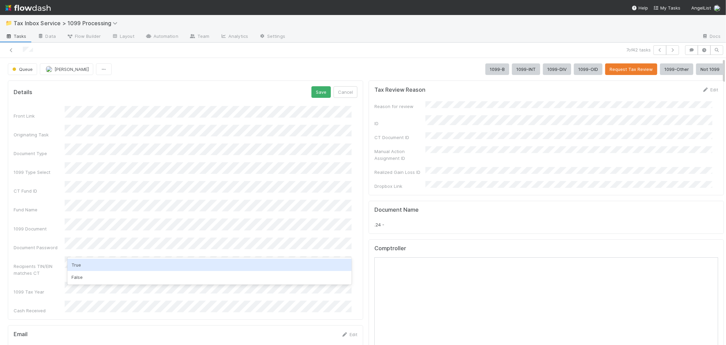
click at [84, 266] on div "True" at bounding box center [209, 264] width 284 height 12
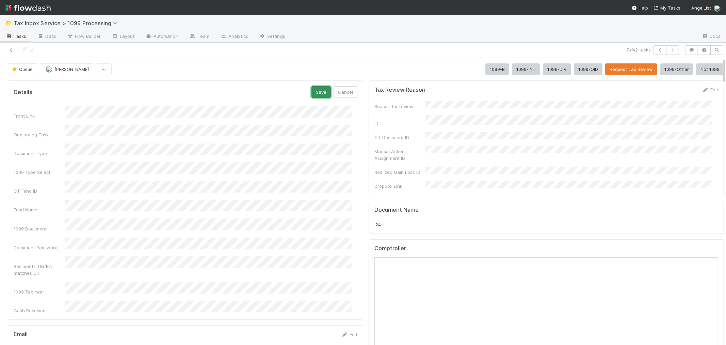
click at [312, 89] on button "Save" at bounding box center [321, 92] width 19 height 12
click at [486, 65] on button "1099-B" at bounding box center [497, 69] width 24 height 12
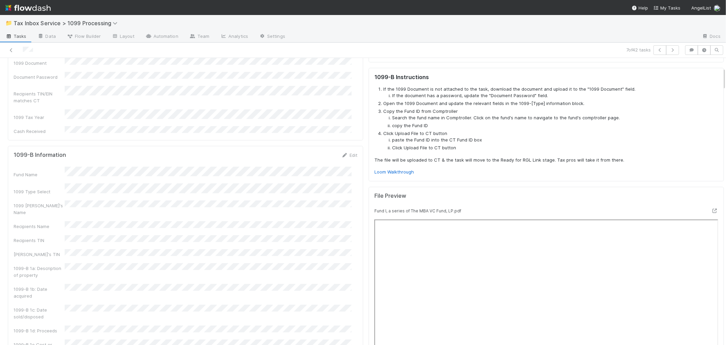
scroll to position [151, 0]
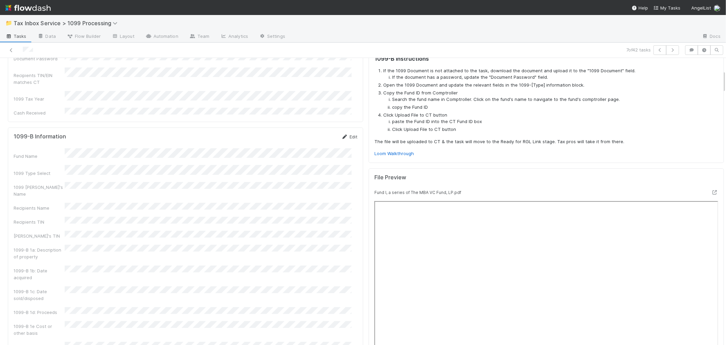
click at [349, 134] on link "Edit" at bounding box center [349, 136] width 16 height 5
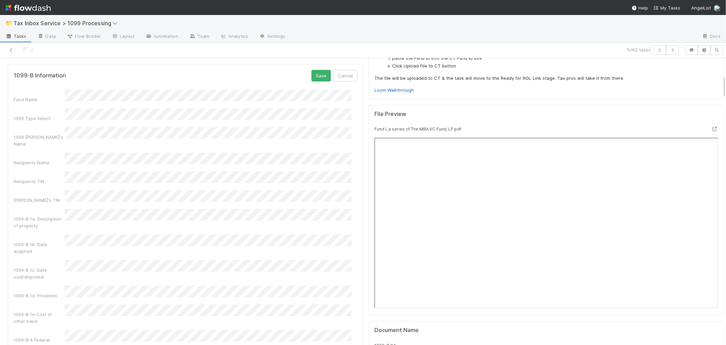
scroll to position [227, 0]
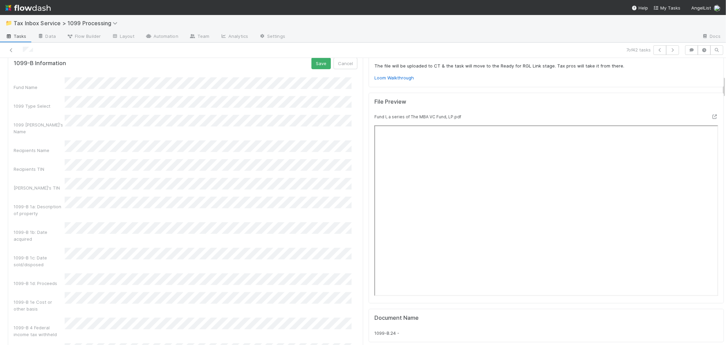
click at [98, 200] on div "Fund Name 1099 Type Select 1099 Payer's Name Recipients Name Recipients TIN Pay…" at bounding box center [186, 314] width 344 height 475
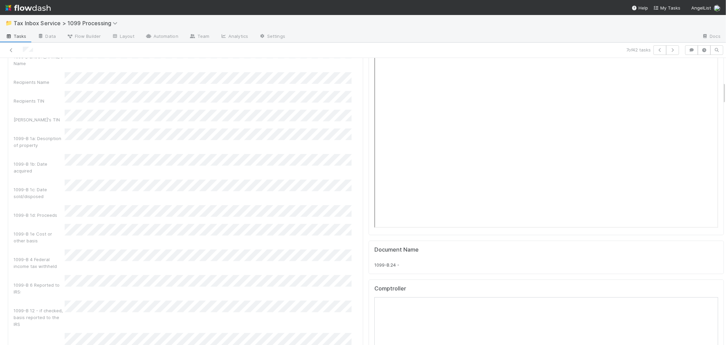
scroll to position [302, 0]
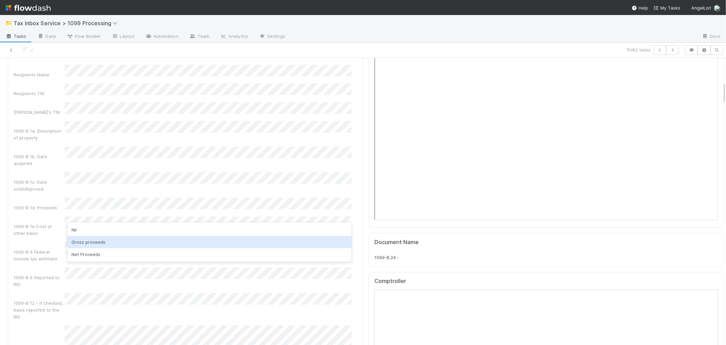
click at [87, 241] on div "Gross proceeds" at bounding box center [209, 242] width 284 height 12
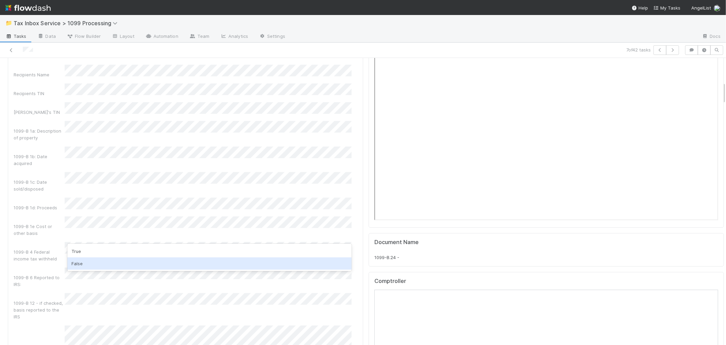
click at [78, 260] on div "False" at bounding box center [209, 263] width 284 height 12
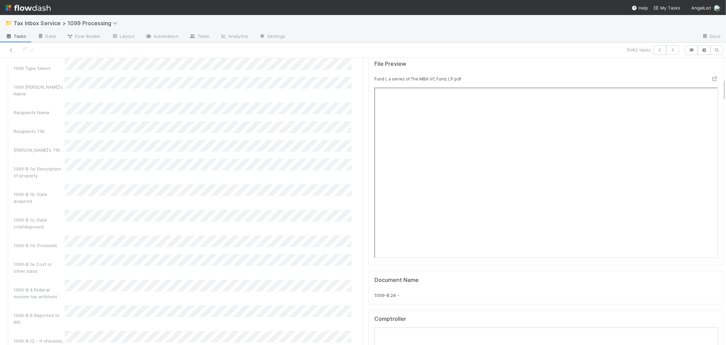
scroll to position [189, 0]
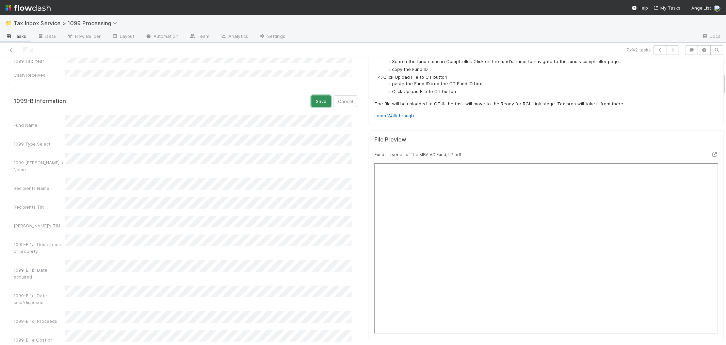
click at [314, 95] on button "Save" at bounding box center [321, 101] width 19 height 12
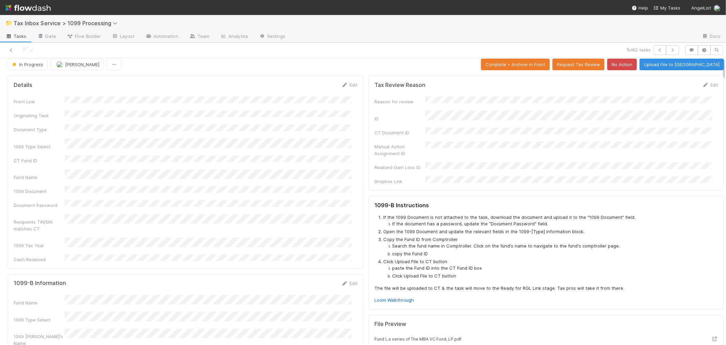
scroll to position [0, 0]
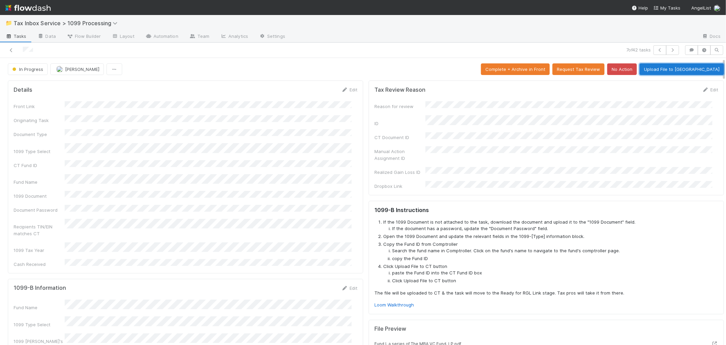
click at [695, 69] on button "Upload File to CT" at bounding box center [682, 69] width 84 height 12
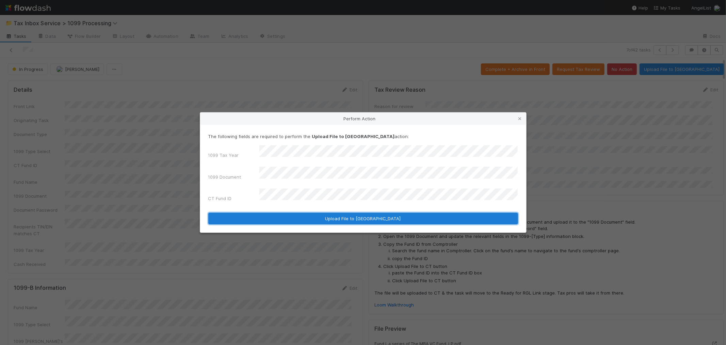
click at [295, 216] on button "Upload File to CT" at bounding box center [363, 218] width 310 height 12
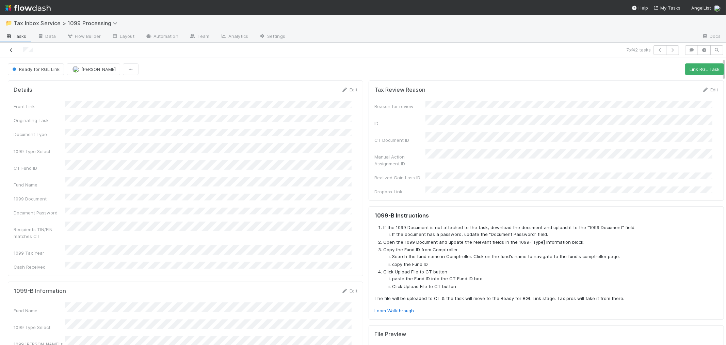
click at [10, 49] on icon at bounding box center [11, 50] width 7 height 4
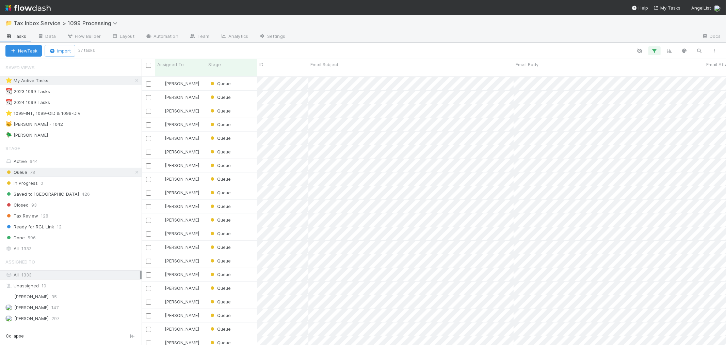
scroll to position [268, 579]
click at [133, 81] on icon at bounding box center [136, 80] width 7 height 4
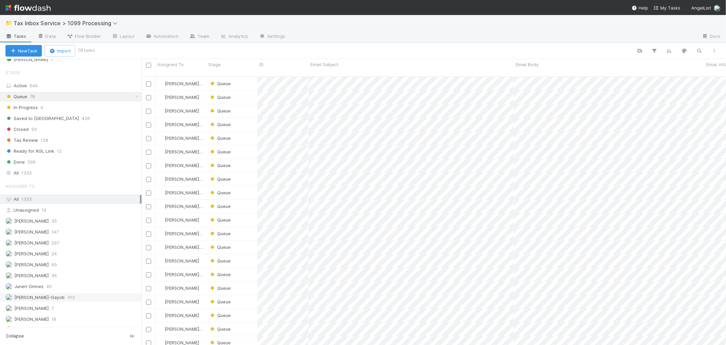
scroll to position [268, 579]
click at [45, 300] on span "[PERSON_NAME]-Gayob" at bounding box center [39, 296] width 50 height 5
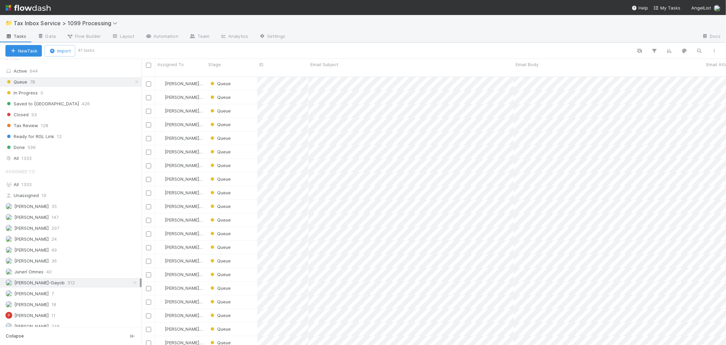
scroll to position [98, 0]
click at [37, 318] on span "[PERSON_NAME]" at bounding box center [31, 319] width 34 height 5
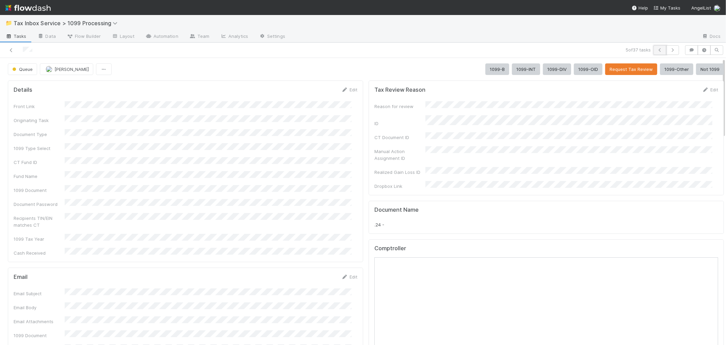
click at [658, 50] on button "button" at bounding box center [660, 50] width 13 height 10
click at [349, 90] on link "Edit" at bounding box center [349, 89] width 16 height 5
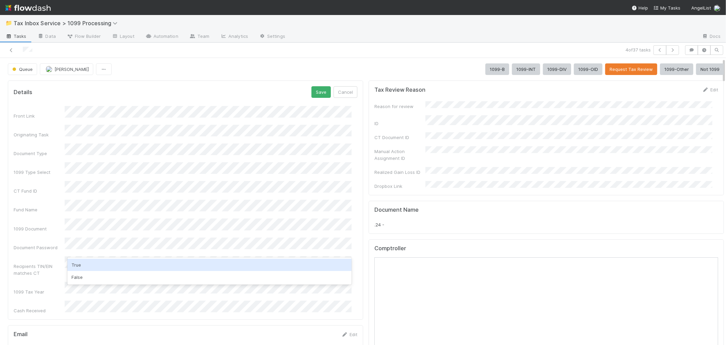
click at [97, 262] on div "True" at bounding box center [209, 264] width 284 height 12
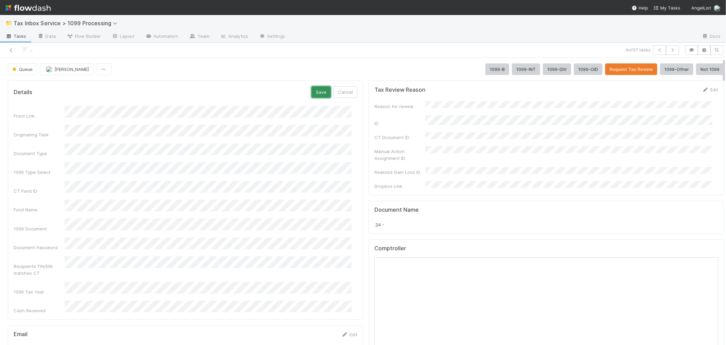
click at [318, 86] on button "Save" at bounding box center [321, 92] width 19 height 12
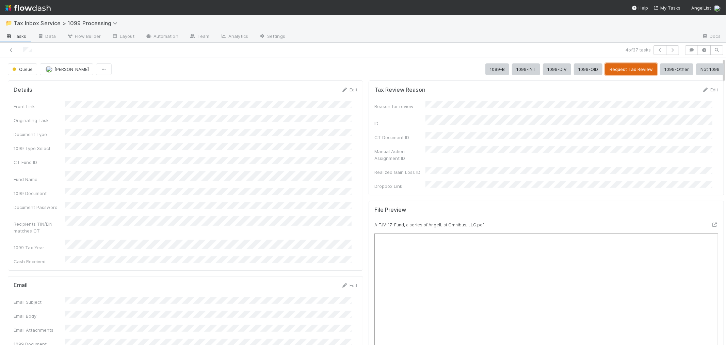
click at [618, 67] on button "Request Tax Review" at bounding box center [631, 69] width 52 height 12
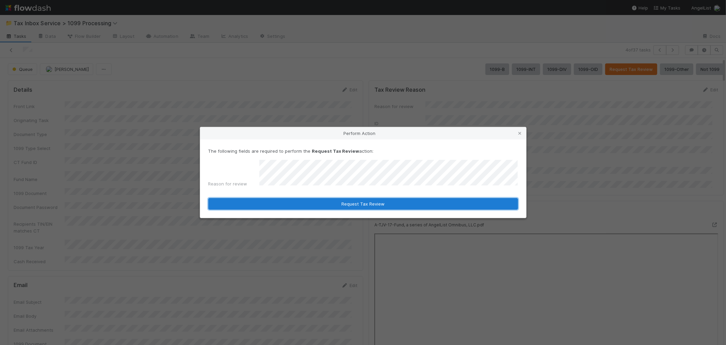
click at [358, 198] on button "Request Tax Review" at bounding box center [363, 204] width 310 height 12
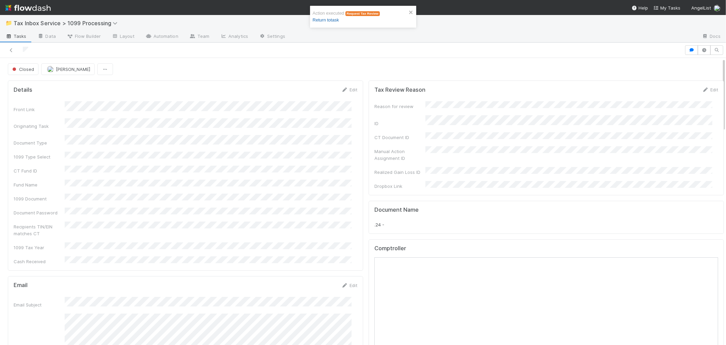
click at [325, 19] on link "Return to task" at bounding box center [326, 19] width 26 height 5
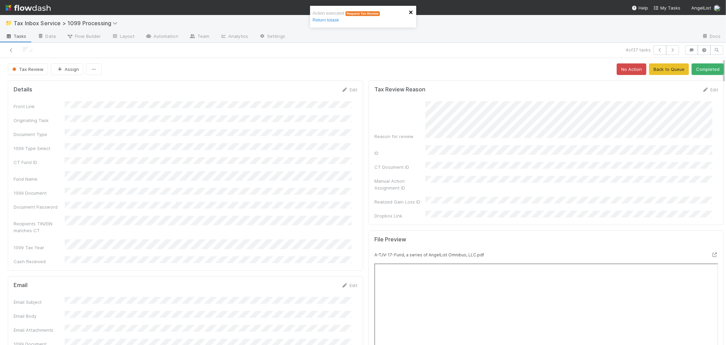
click at [409, 12] on icon "close" at bounding box center [411, 12] width 5 height 5
click at [666, 49] on button "button" at bounding box center [672, 50] width 13 height 10
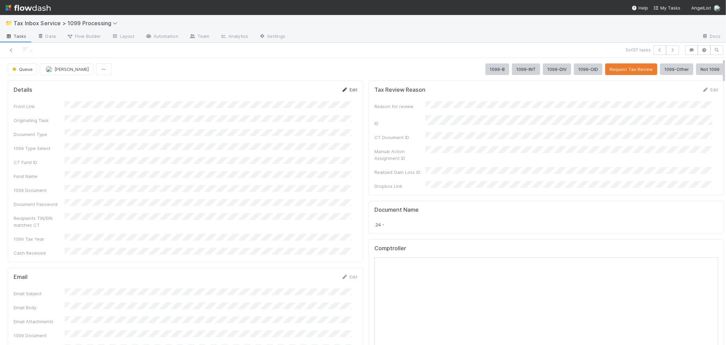
click at [349, 90] on link "Edit" at bounding box center [349, 89] width 16 height 5
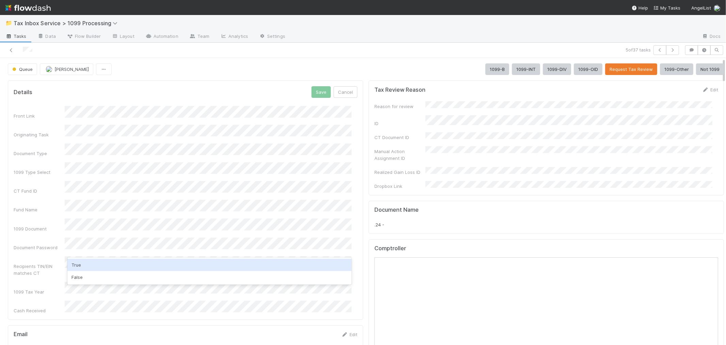
click at [94, 265] on div "True" at bounding box center [209, 264] width 284 height 12
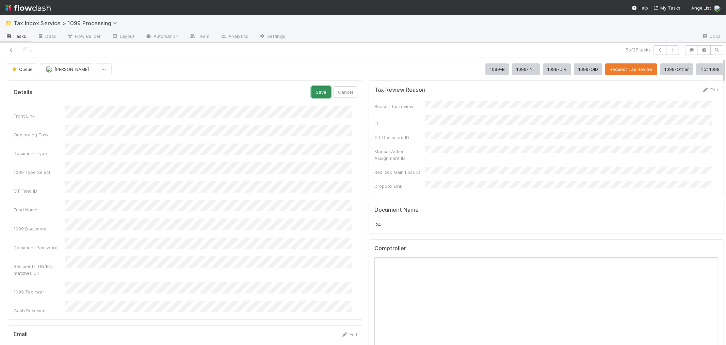
click at [312, 94] on button "Save" at bounding box center [321, 92] width 19 height 12
click at [485, 67] on button "1099-B" at bounding box center [497, 69] width 24 height 12
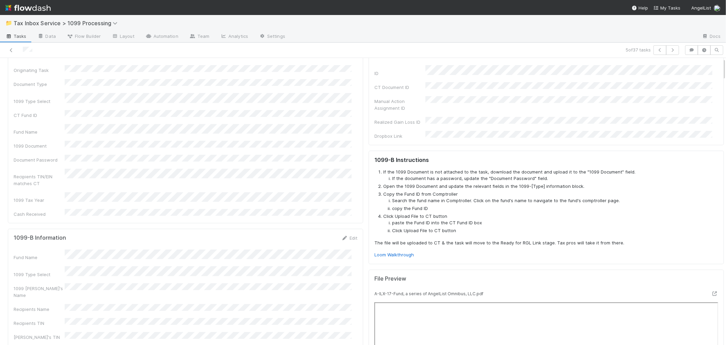
scroll to position [113, 0]
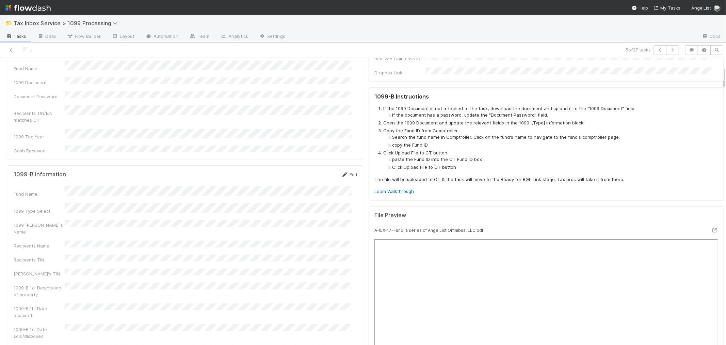
click at [346, 172] on link "Edit" at bounding box center [349, 174] width 16 height 5
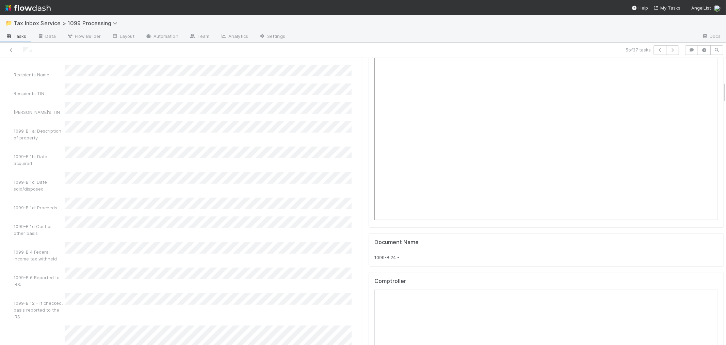
scroll to position [340, 0]
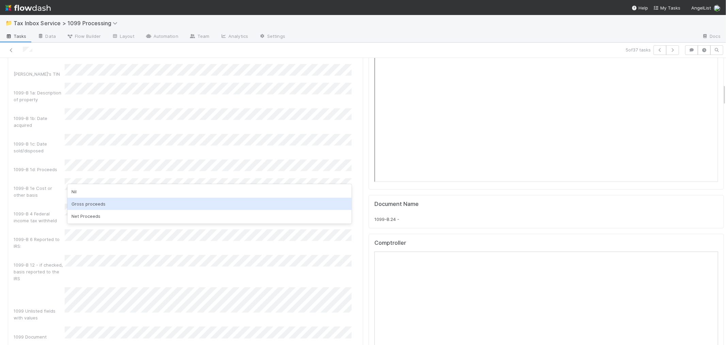
click at [107, 200] on div "Gross proceeds" at bounding box center [209, 203] width 284 height 12
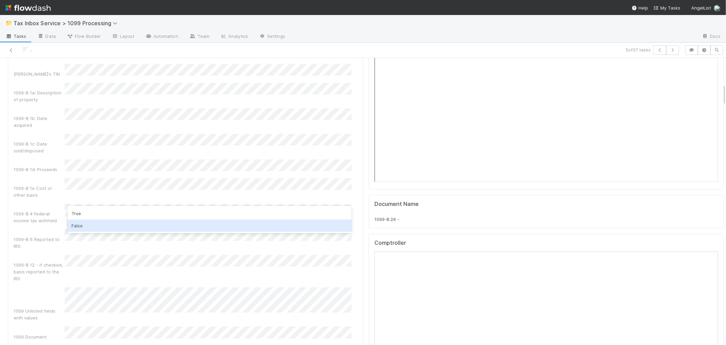
drag, startPoint x: 106, startPoint y: 223, endPoint x: 155, endPoint y: 205, distance: 52.6
click at [106, 223] on div "False" at bounding box center [209, 225] width 284 height 12
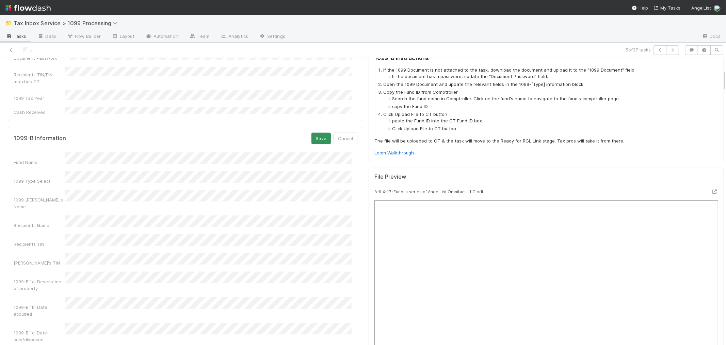
scroll to position [151, 0]
click at [312, 133] on button "Save" at bounding box center [321, 139] width 19 height 12
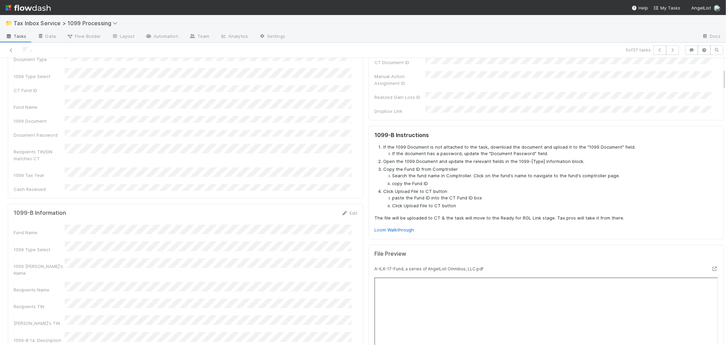
scroll to position [0, 0]
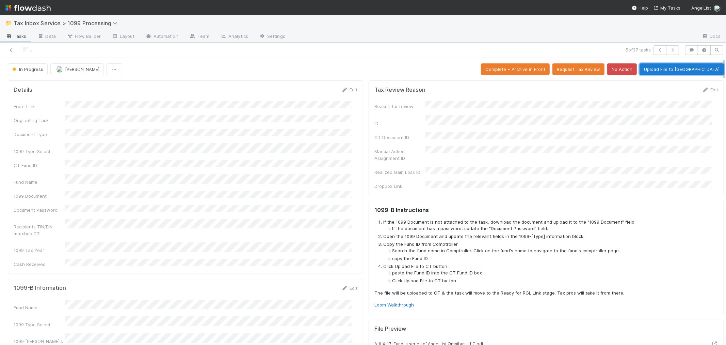
click at [694, 67] on button "Upload File to CT" at bounding box center [682, 69] width 84 height 12
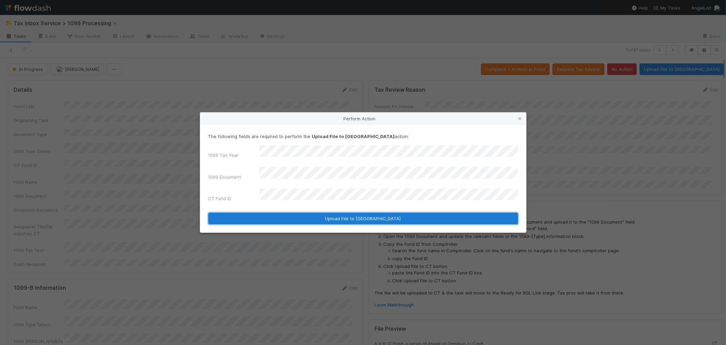
click at [286, 212] on button "Upload File to CT" at bounding box center [363, 218] width 310 height 12
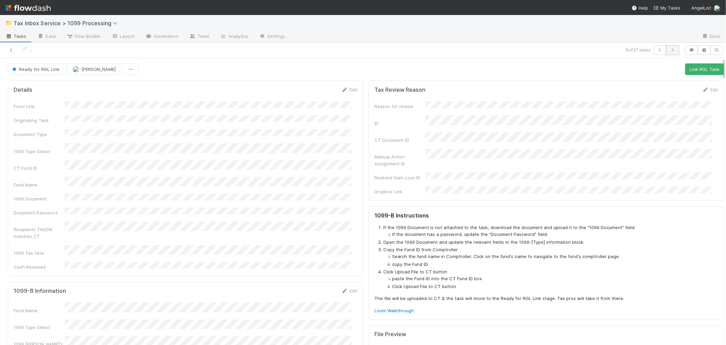
click at [669, 50] on icon "button" at bounding box center [672, 50] width 7 height 4
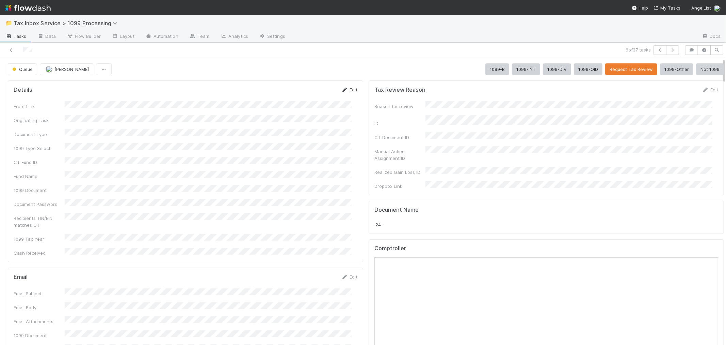
click at [342, 89] on icon at bounding box center [344, 89] width 7 height 4
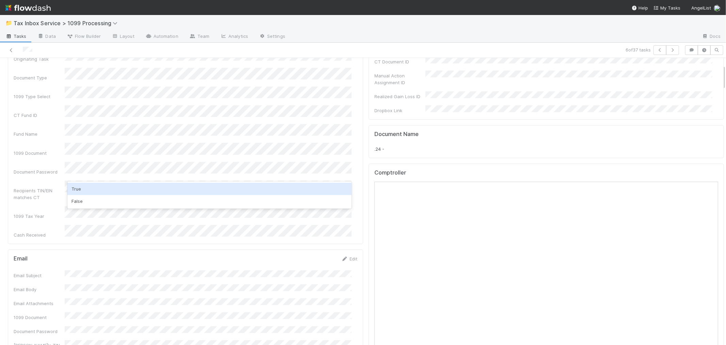
click at [79, 187] on div "True" at bounding box center [209, 188] width 284 height 12
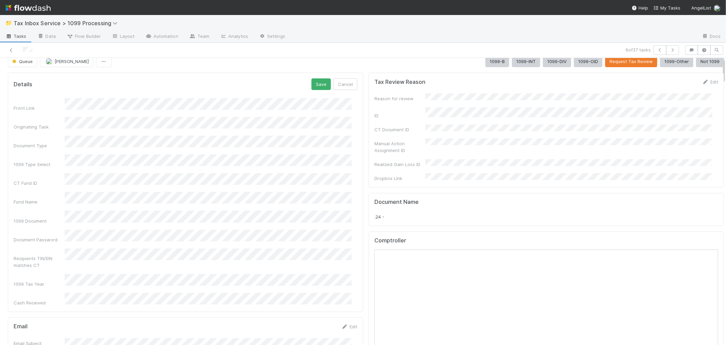
scroll to position [0, 0]
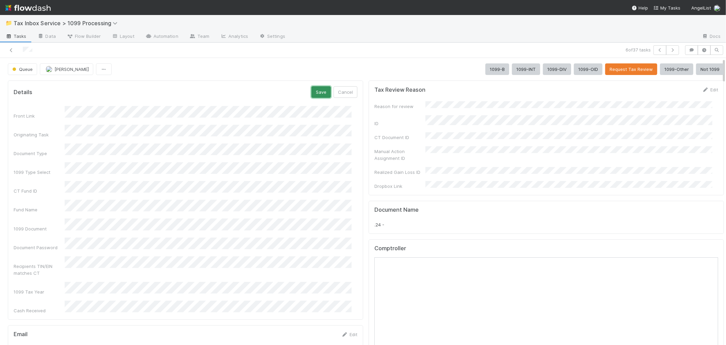
click at [312, 90] on button "Save" at bounding box center [321, 92] width 19 height 12
click at [485, 68] on button "1099-B" at bounding box center [497, 69] width 24 height 12
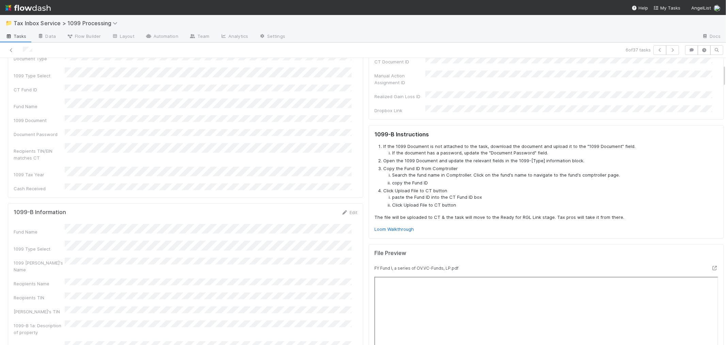
scroll to position [113, 0]
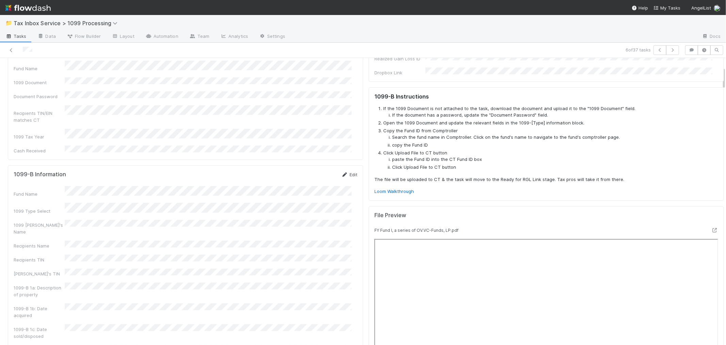
click at [343, 172] on link "Edit" at bounding box center [349, 174] width 16 height 5
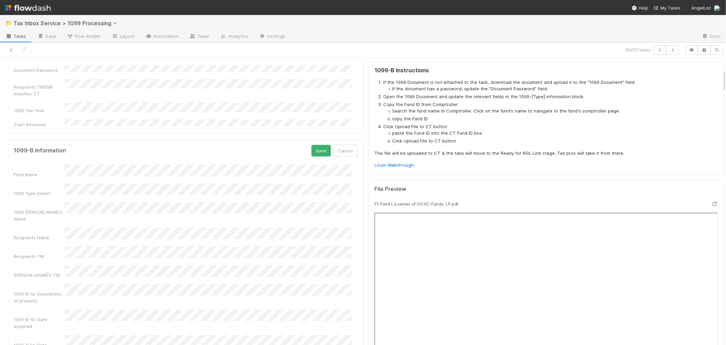
scroll to position [151, 0]
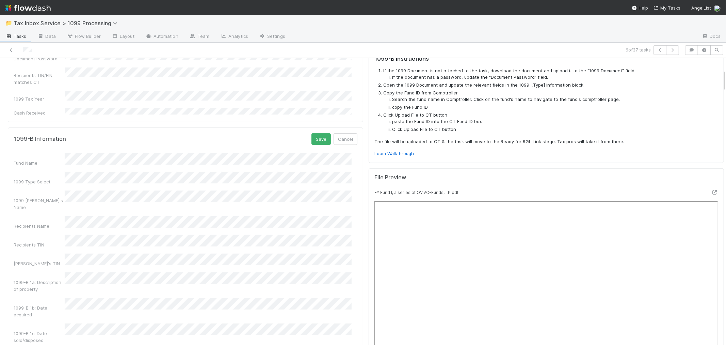
click at [47, 253] on div "Payer's TIN" at bounding box center [186, 259] width 344 height 13
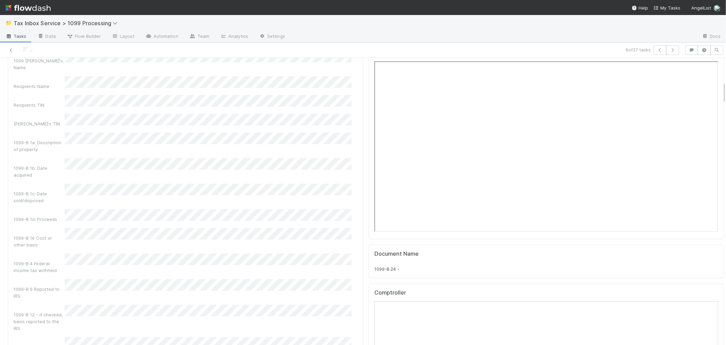
scroll to position [302, 0]
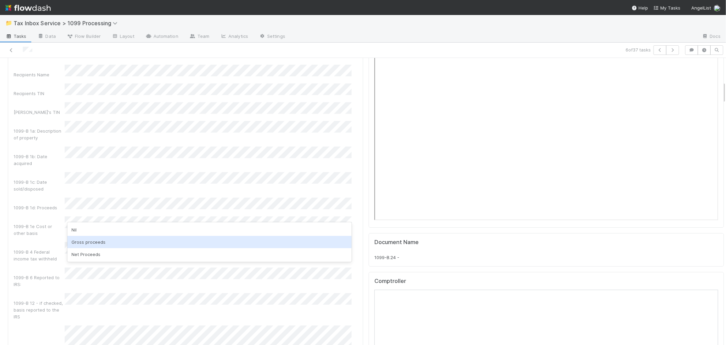
click at [100, 243] on div "Gross proceeds" at bounding box center [209, 242] width 284 height 12
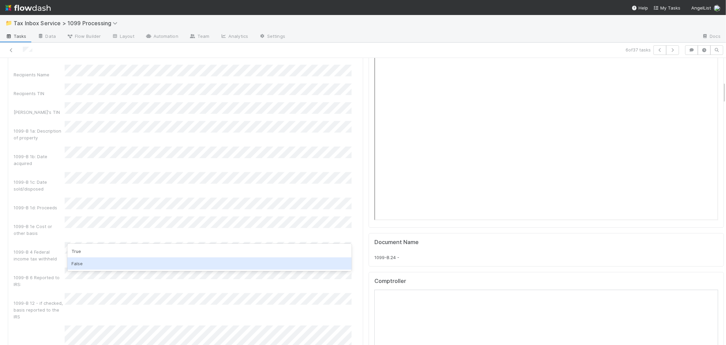
click at [85, 261] on div "False" at bounding box center [209, 263] width 284 height 12
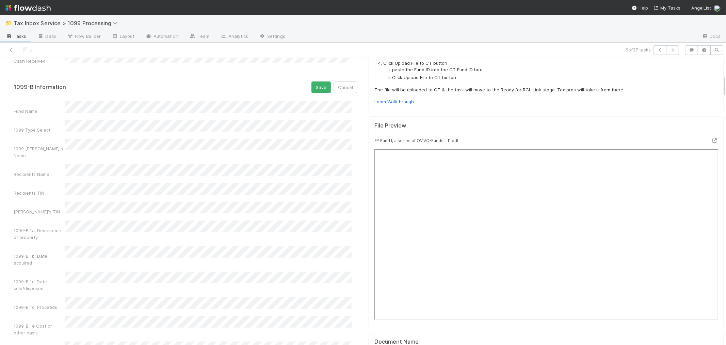
scroll to position [189, 0]
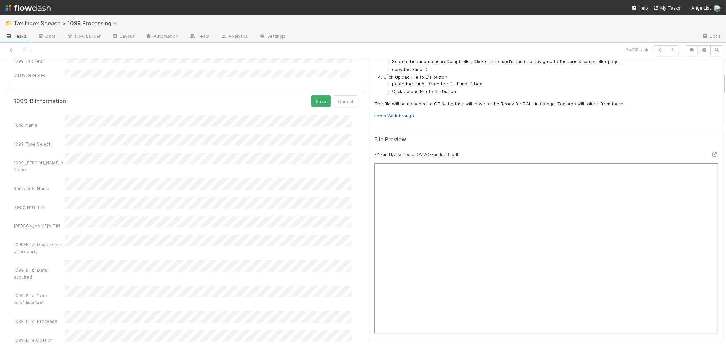
click at [323, 95] on form "1099-B Information Save Cancel Fund Name 1099 Type Select 1099 Payer's Name Rec…" at bounding box center [186, 342] width 344 height 494
click at [321, 95] on button "Save" at bounding box center [321, 101] width 19 height 12
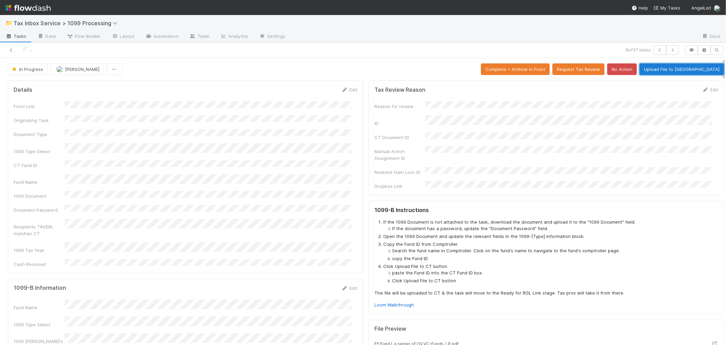
click at [683, 70] on button "Upload File to CT" at bounding box center [682, 69] width 84 height 12
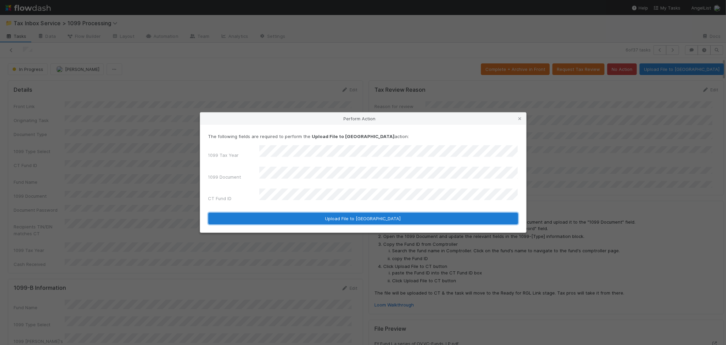
click at [307, 212] on button "Upload File to CT" at bounding box center [363, 218] width 310 height 12
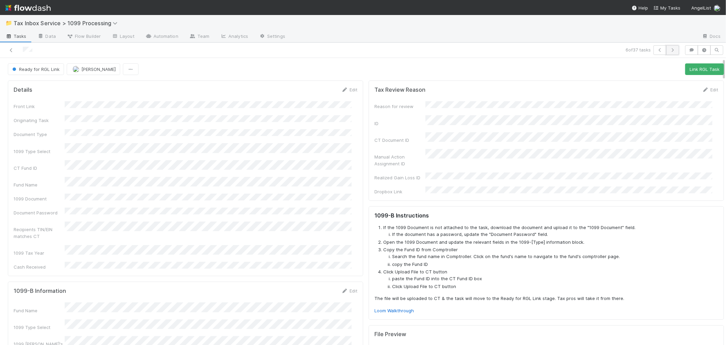
click at [670, 52] on button "button" at bounding box center [672, 50] width 13 height 10
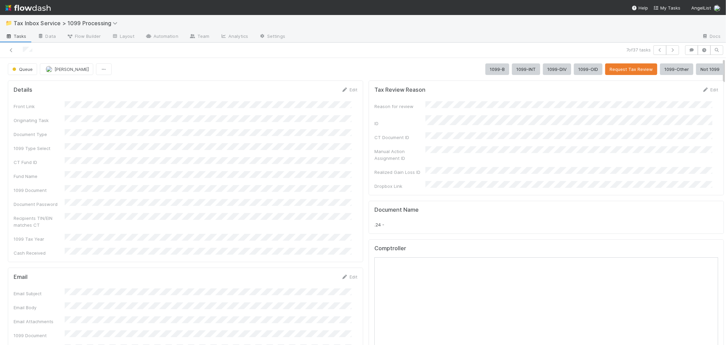
drag, startPoint x: 344, startPoint y: 89, endPoint x: 271, endPoint y: 123, distance: 80.3
click at [344, 89] on link "Edit" at bounding box center [349, 89] width 16 height 5
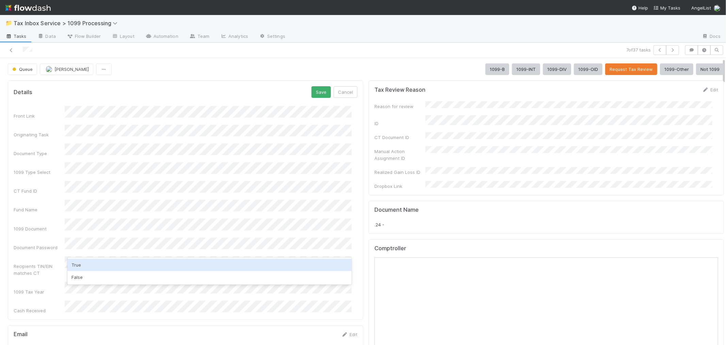
click at [93, 267] on div "True" at bounding box center [209, 264] width 284 height 12
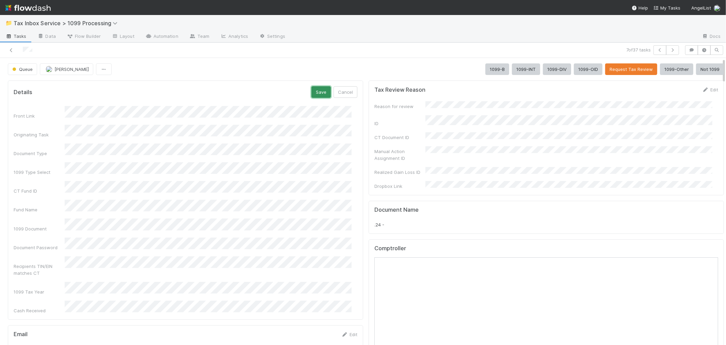
click at [312, 88] on button "Save" at bounding box center [321, 92] width 19 height 12
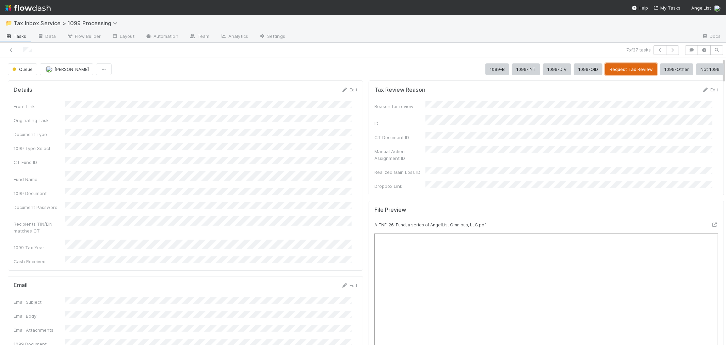
click at [620, 66] on button "Request Tax Review" at bounding box center [631, 69] width 52 height 12
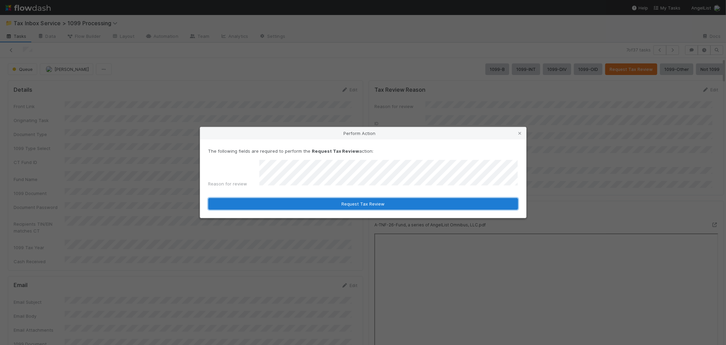
click at [336, 202] on button "Request Tax Review" at bounding box center [363, 204] width 310 height 12
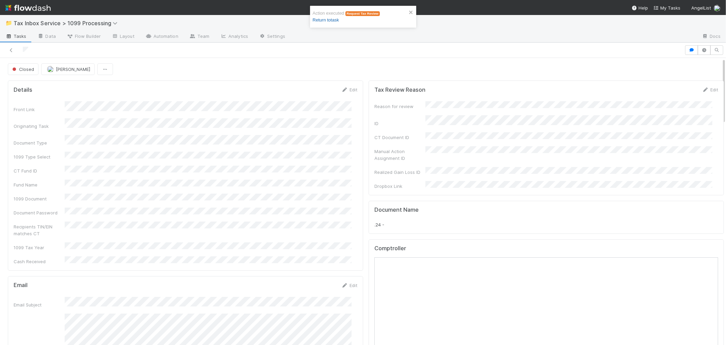
click at [328, 21] on link "Return to task" at bounding box center [326, 19] width 26 height 5
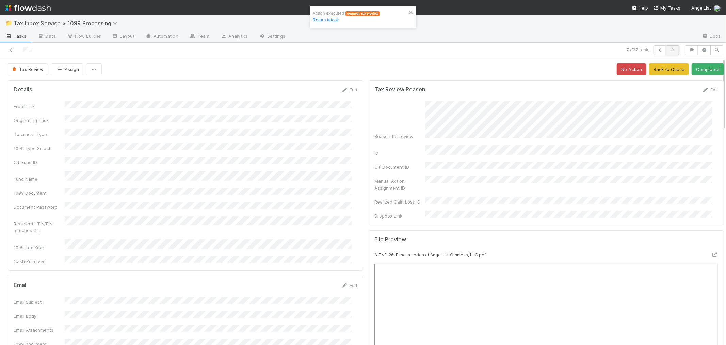
click at [669, 49] on icon "button" at bounding box center [672, 50] width 7 height 4
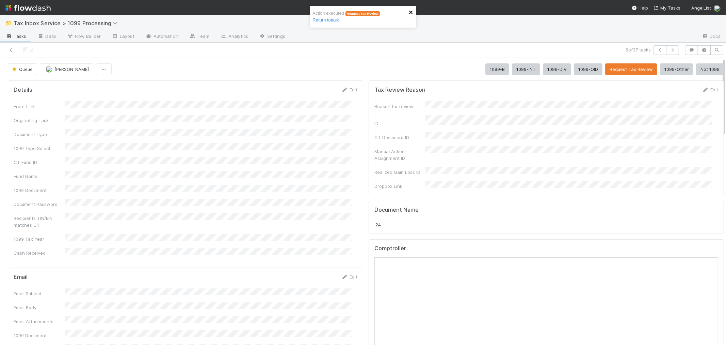
click at [411, 13] on icon "close" at bounding box center [410, 12] width 3 height 3
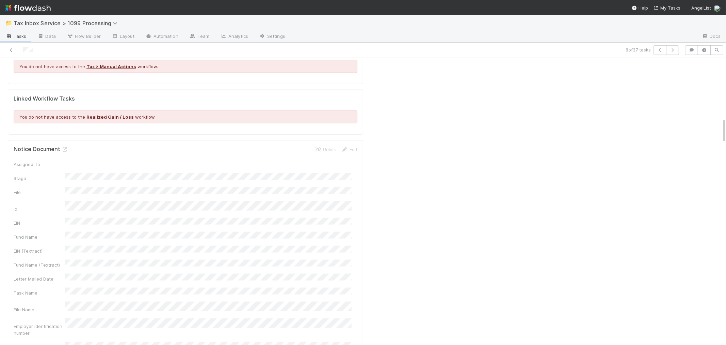
scroll to position [681, 0]
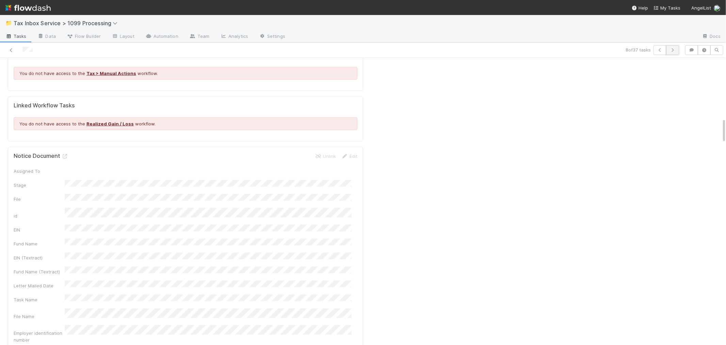
click at [669, 50] on icon "button" at bounding box center [672, 50] width 7 height 4
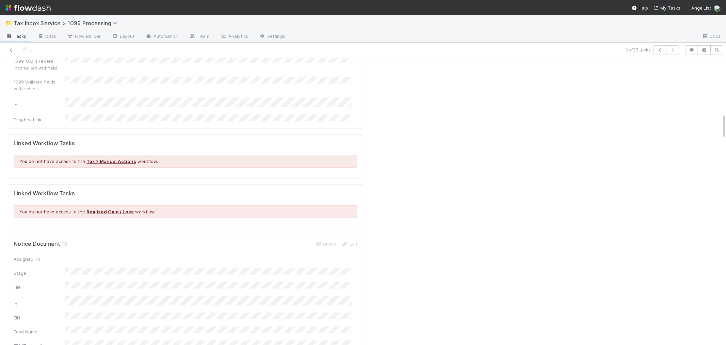
scroll to position [643, 0]
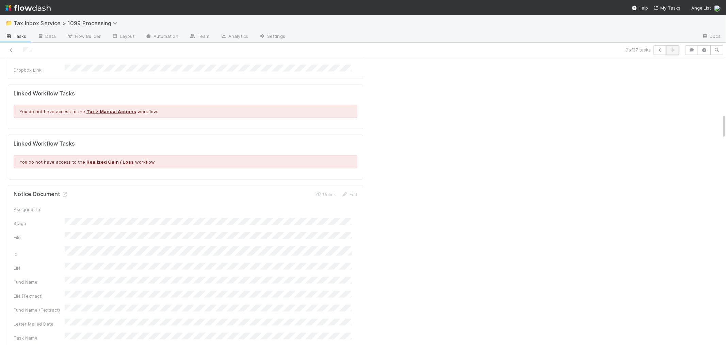
click at [669, 52] on button "button" at bounding box center [672, 50] width 13 height 10
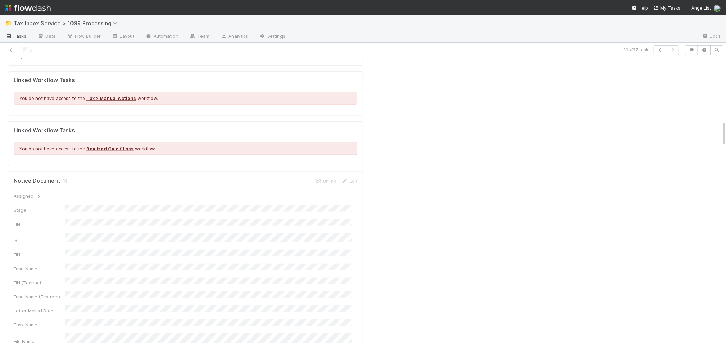
scroll to position [719, 0]
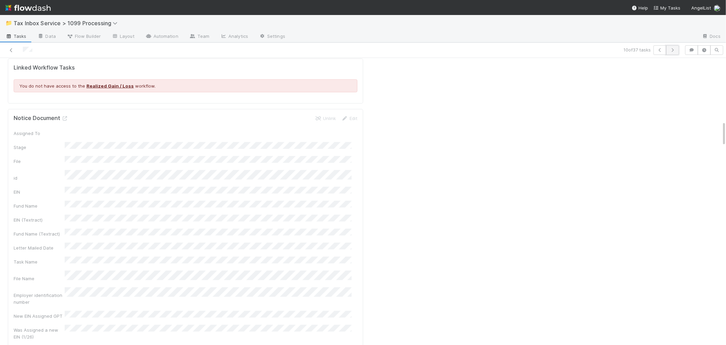
click at [669, 48] on icon "button" at bounding box center [672, 50] width 7 height 4
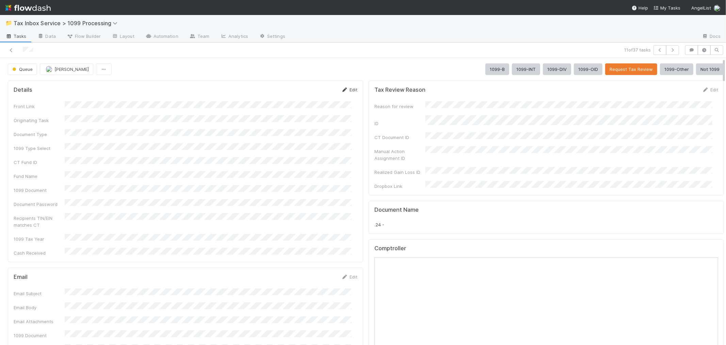
click at [345, 89] on link "Edit" at bounding box center [349, 89] width 16 height 5
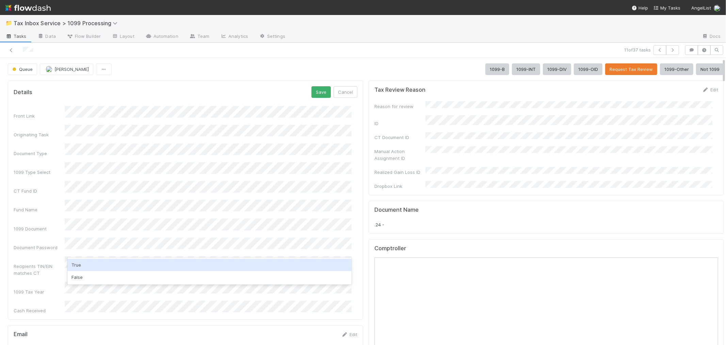
click at [86, 266] on div "True" at bounding box center [209, 264] width 284 height 12
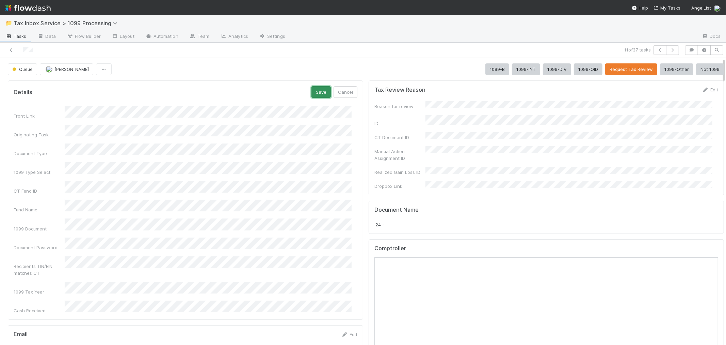
click at [312, 93] on button "Save" at bounding box center [321, 92] width 19 height 12
click at [485, 69] on button "1099-B" at bounding box center [497, 69] width 24 height 12
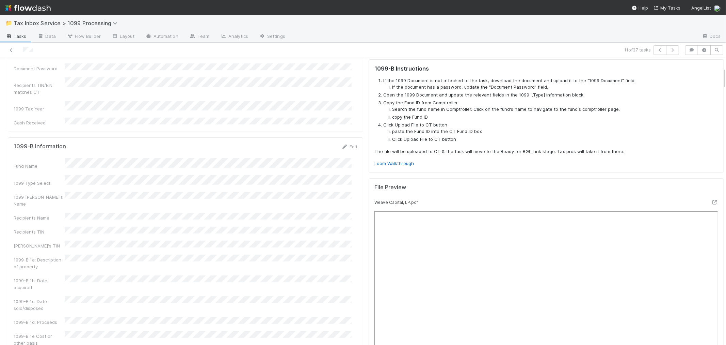
scroll to position [151, 0]
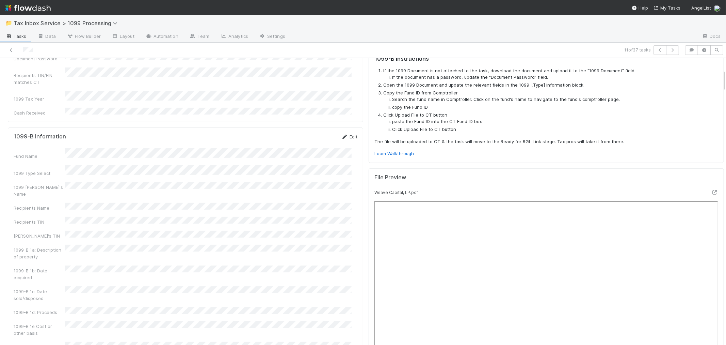
click at [347, 134] on link "Edit" at bounding box center [349, 136] width 16 height 5
click at [59, 216] on div "Recipients Name" at bounding box center [186, 222] width 344 height 13
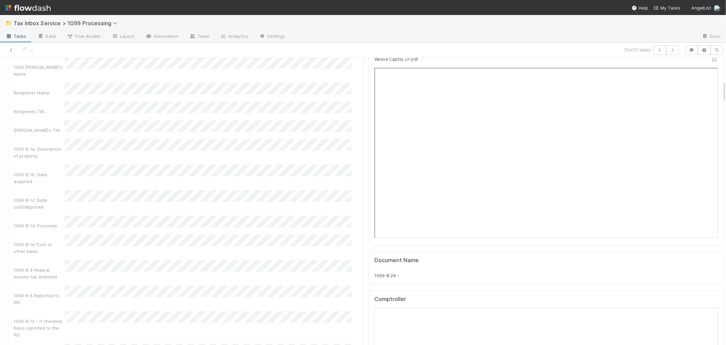
scroll to position [302, 0]
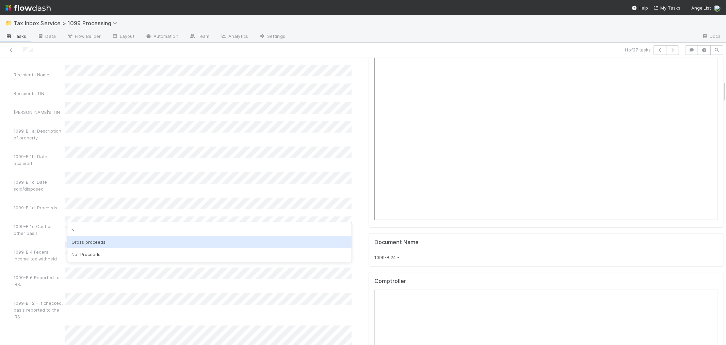
click at [91, 240] on div "Gross proceeds" at bounding box center [209, 242] width 284 height 12
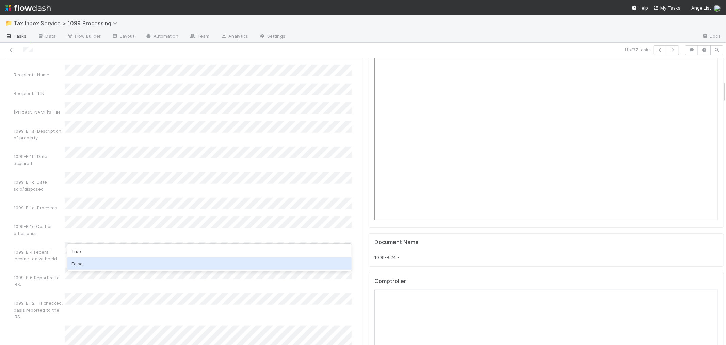
click at [92, 270] on div "True False" at bounding box center [209, 256] width 284 height 27
click at [93, 261] on div "False" at bounding box center [209, 263] width 284 height 12
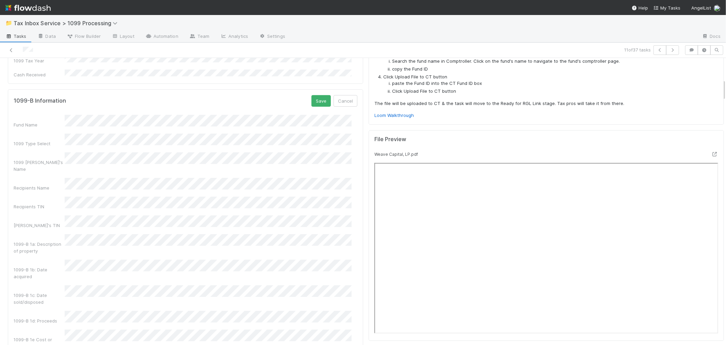
scroll to position [189, 0]
click at [318, 95] on button "Save" at bounding box center [321, 101] width 19 height 12
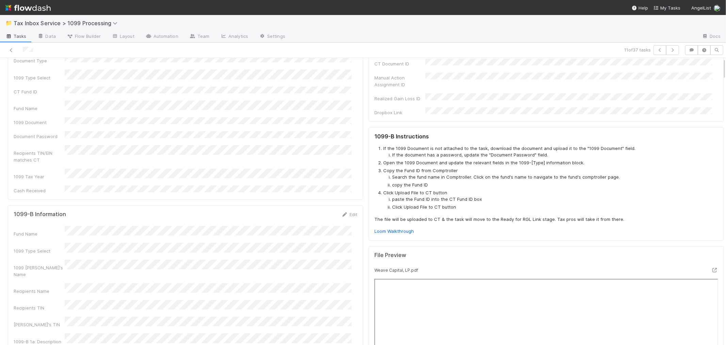
scroll to position [0, 0]
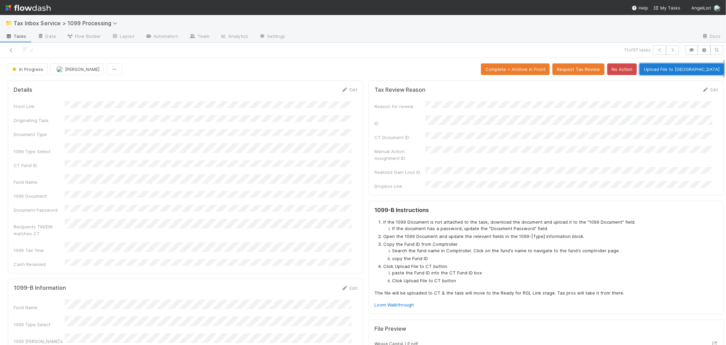
click at [696, 70] on button "Upload File to CT" at bounding box center [682, 69] width 84 height 12
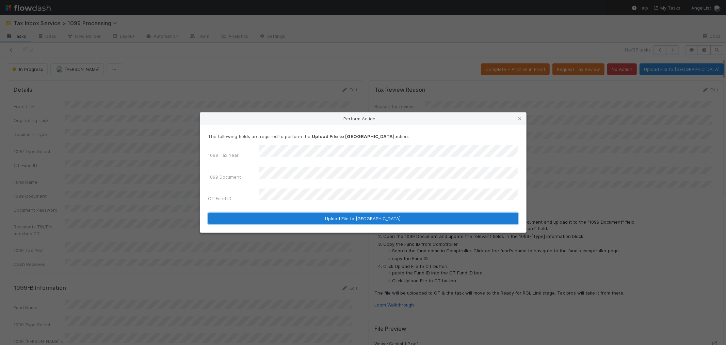
click at [325, 213] on button "Upload File to CT" at bounding box center [363, 218] width 310 height 12
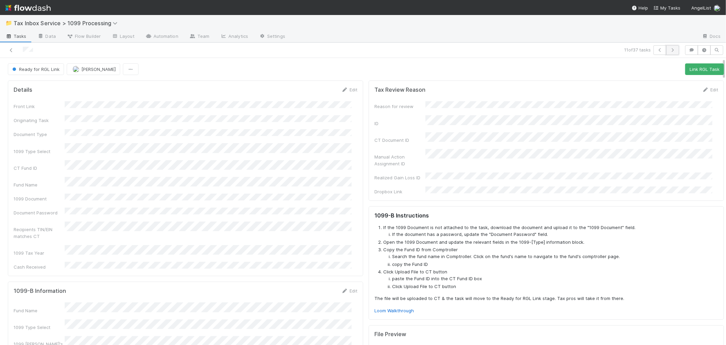
click at [669, 48] on icon "button" at bounding box center [672, 50] width 7 height 4
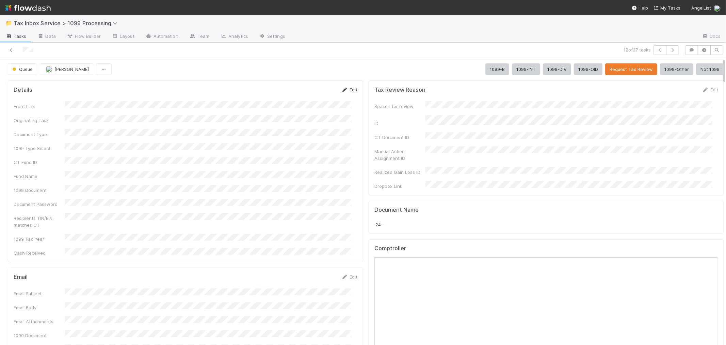
click at [349, 90] on link "Edit" at bounding box center [349, 89] width 16 height 5
click at [92, 256] on div "Recipients TIN/EIN matches CT" at bounding box center [186, 266] width 344 height 20
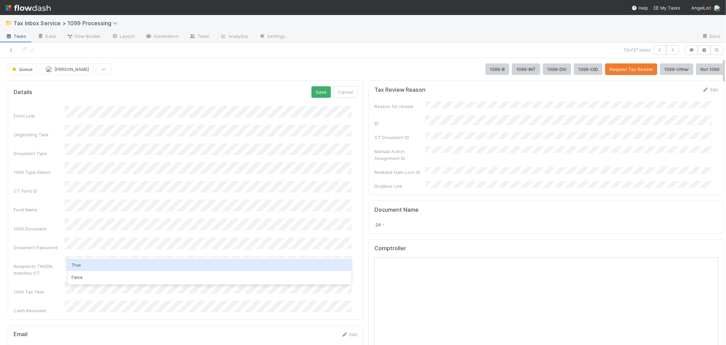
click at [92, 266] on div "True" at bounding box center [209, 264] width 284 height 12
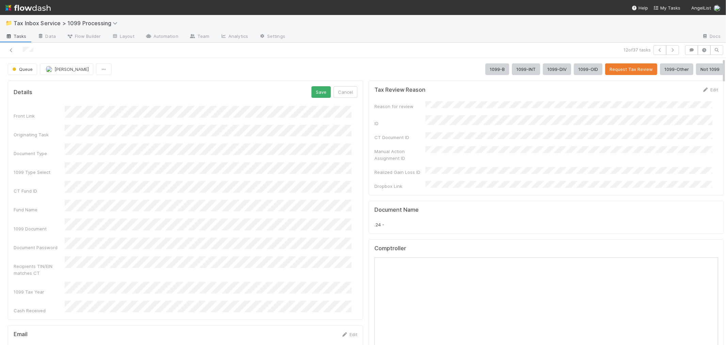
click at [305, 92] on div "Details Save Cancel" at bounding box center [186, 92] width 344 height 12
click at [312, 92] on button "Save" at bounding box center [321, 92] width 19 height 12
click at [489, 71] on button "1099-B" at bounding box center [497, 69] width 24 height 12
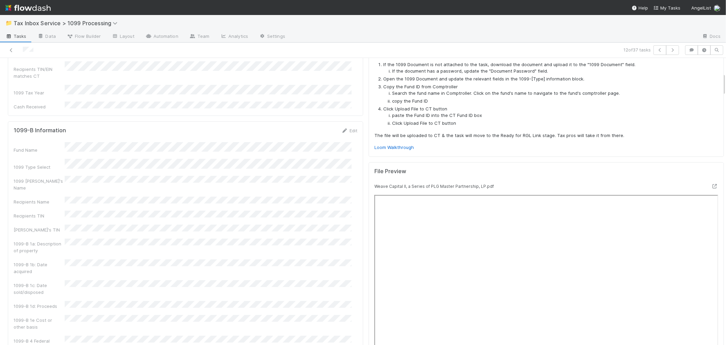
scroll to position [189, 0]
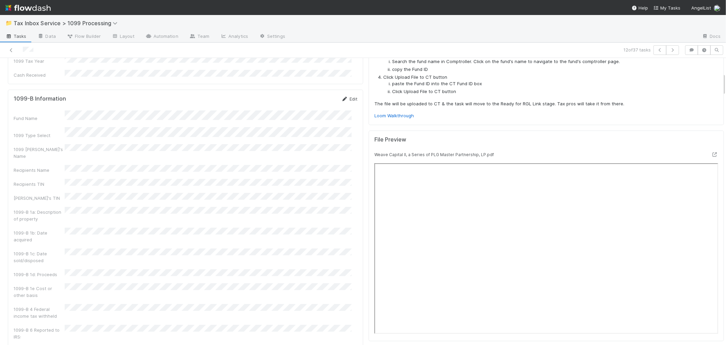
click at [346, 96] on link "Edit" at bounding box center [349, 98] width 16 height 5
click at [53, 178] on div "Recipients Name" at bounding box center [186, 184] width 344 height 13
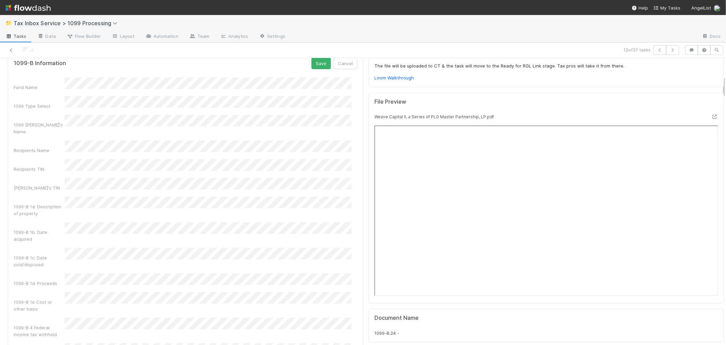
scroll to position [265, 0]
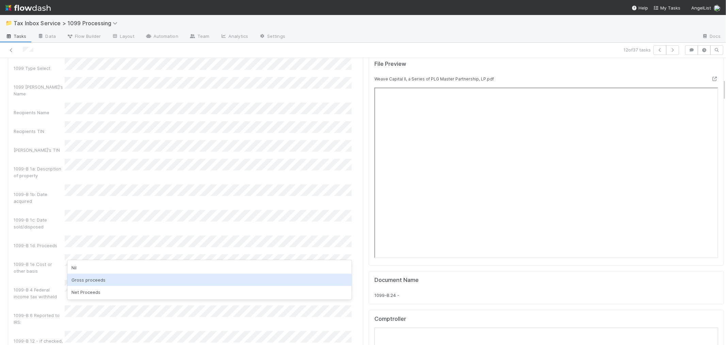
click at [83, 276] on div "Gross proceeds" at bounding box center [209, 279] width 284 height 12
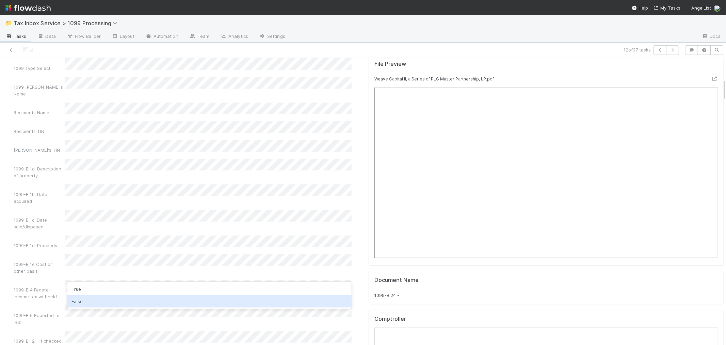
click at [84, 300] on div "False" at bounding box center [209, 301] width 284 height 12
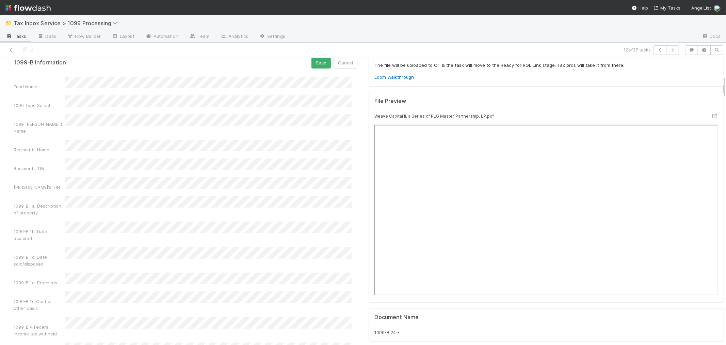
scroll to position [151, 0]
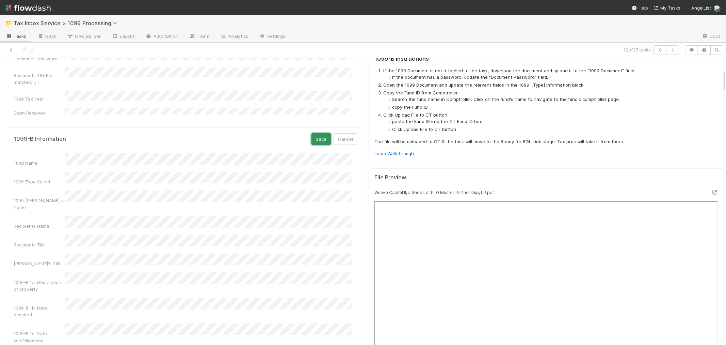
click at [315, 133] on button "Save" at bounding box center [321, 139] width 19 height 12
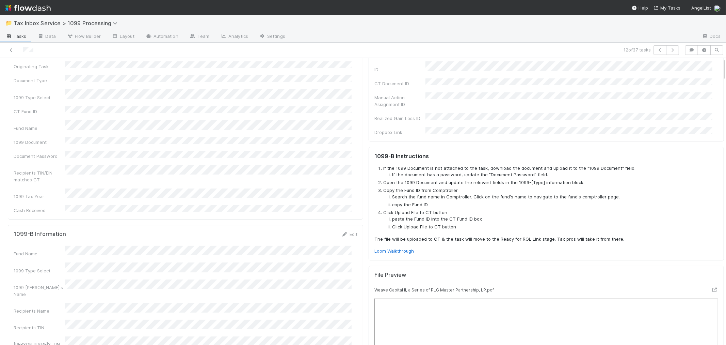
scroll to position [0, 0]
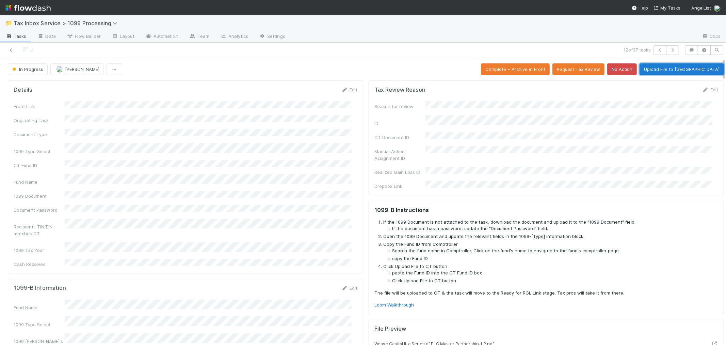
click at [695, 69] on button "Upload File to CT" at bounding box center [682, 69] width 84 height 12
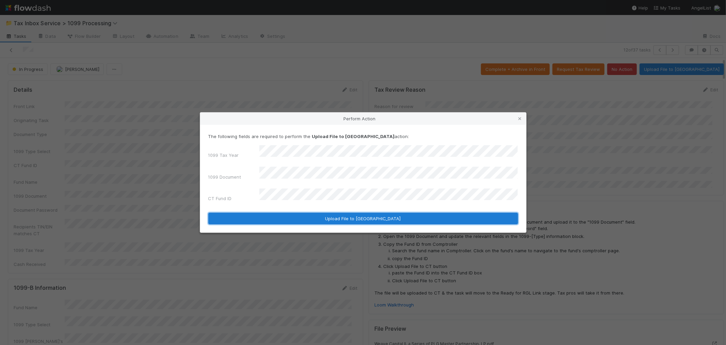
click at [303, 213] on button "Upload File to CT" at bounding box center [363, 218] width 310 height 12
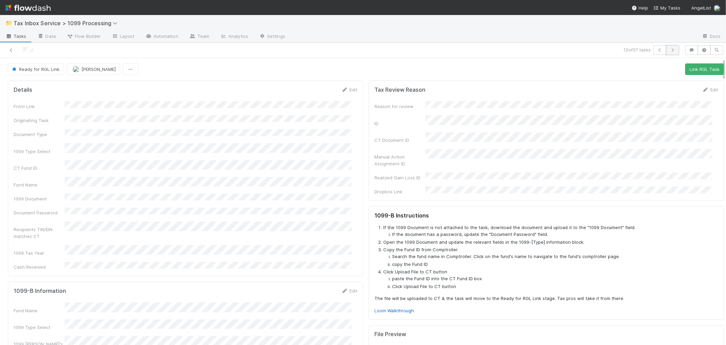
click at [669, 50] on icon "button" at bounding box center [672, 50] width 7 height 4
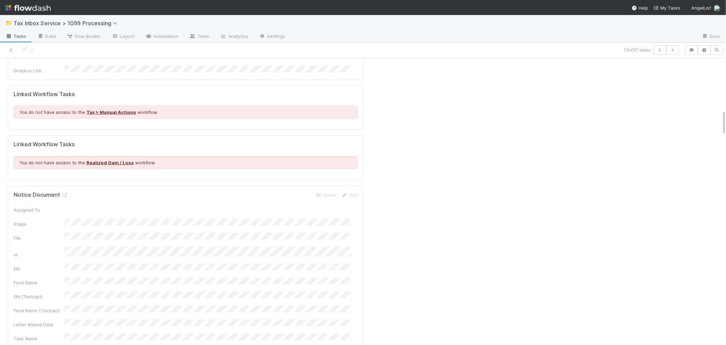
scroll to position [643, 0]
click at [669, 51] on icon "button" at bounding box center [672, 50] width 7 height 4
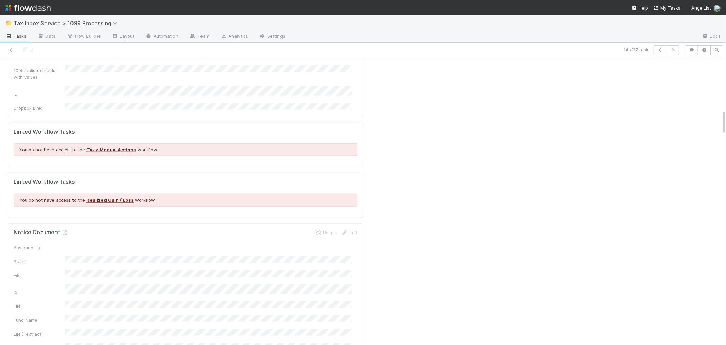
scroll to position [605, 0]
click at [669, 49] on icon "button" at bounding box center [672, 50] width 7 height 4
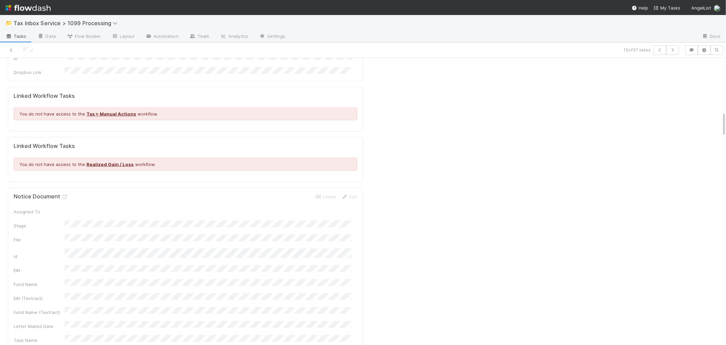
scroll to position [643, 0]
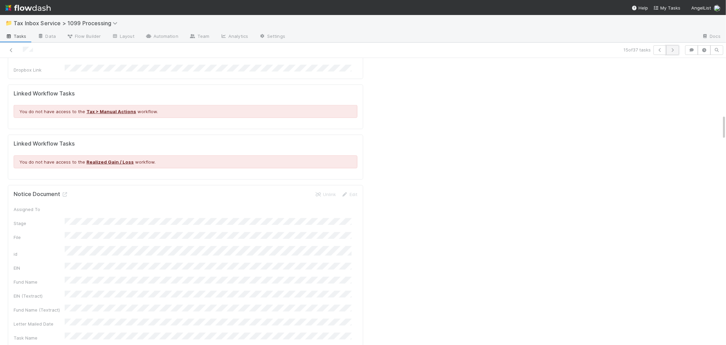
click at [666, 51] on button "button" at bounding box center [672, 50] width 13 height 10
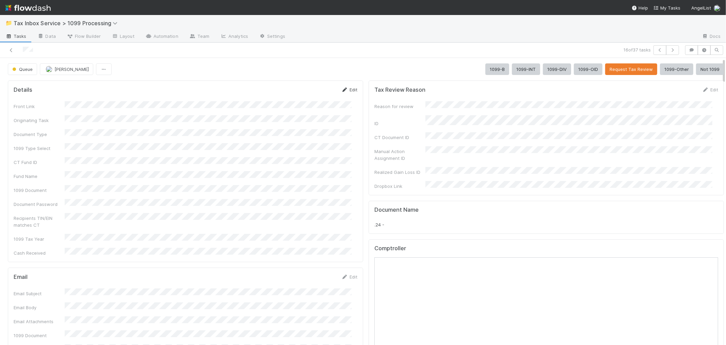
click at [341, 90] on icon at bounding box center [344, 89] width 7 height 4
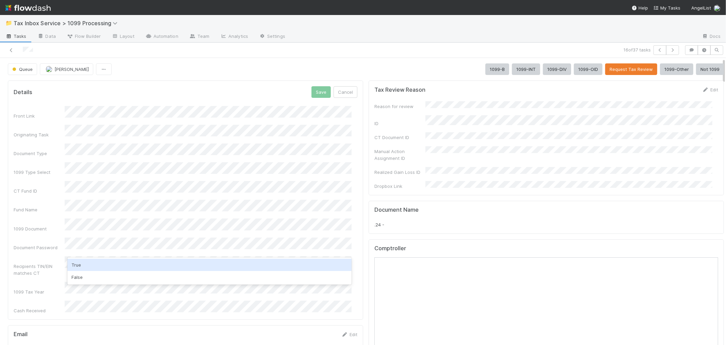
click at [95, 266] on div "True" at bounding box center [209, 264] width 284 height 12
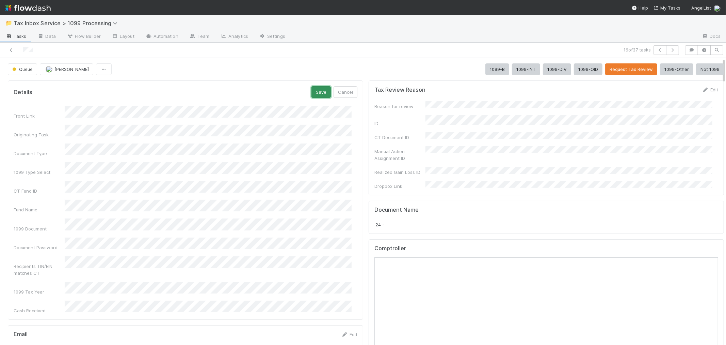
click at [313, 93] on button "Save" at bounding box center [321, 92] width 19 height 12
click at [485, 67] on button "1099-B" at bounding box center [497, 69] width 24 height 12
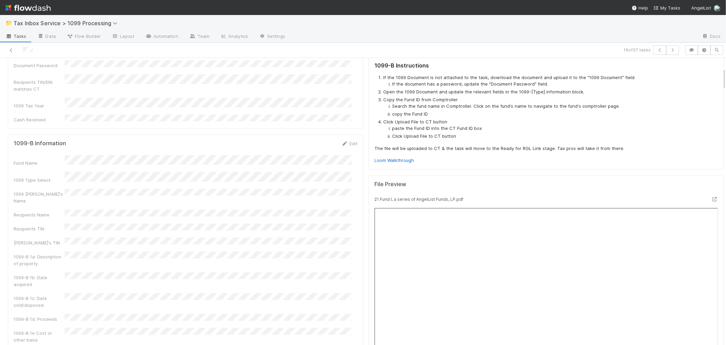
scroll to position [151, 0]
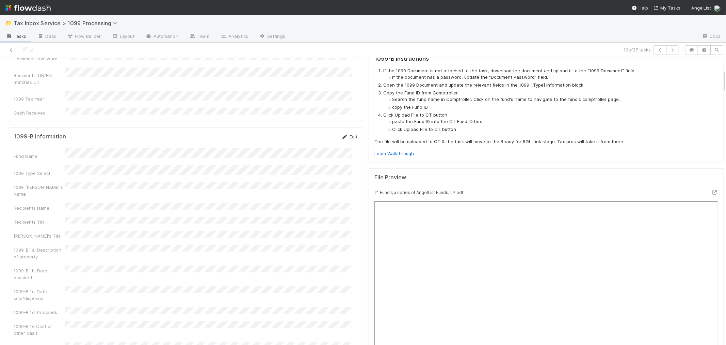
click at [346, 134] on link "Edit" at bounding box center [349, 136] width 16 height 5
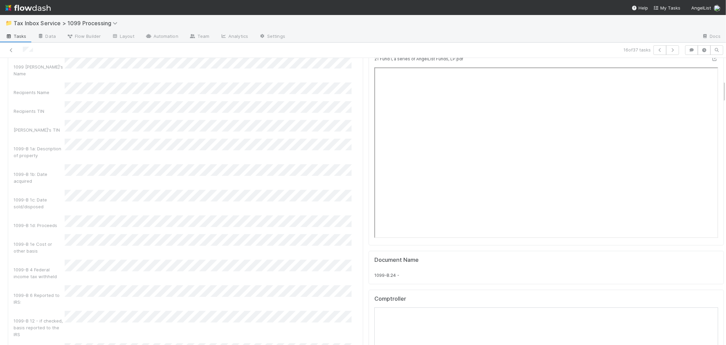
scroll to position [302, 0]
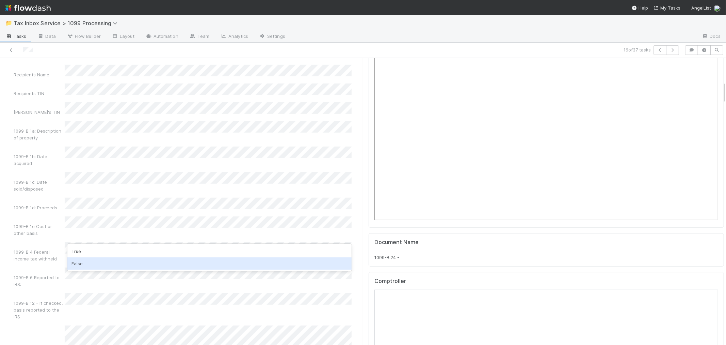
drag, startPoint x: 96, startPoint y: 260, endPoint x: 98, endPoint y: 224, distance: 36.1
click at [95, 258] on div "False" at bounding box center [209, 263] width 284 height 12
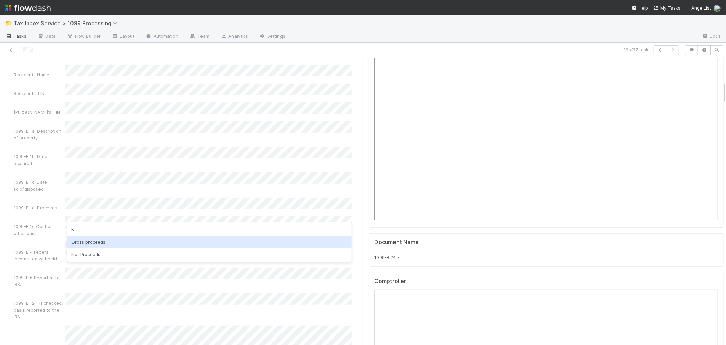
click at [97, 244] on div "Gross proceeds" at bounding box center [209, 242] width 284 height 12
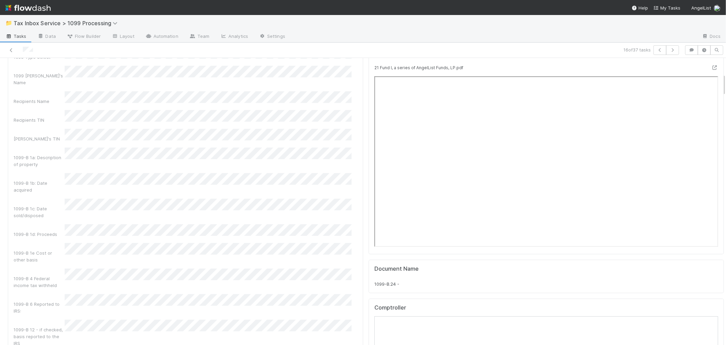
scroll to position [189, 0]
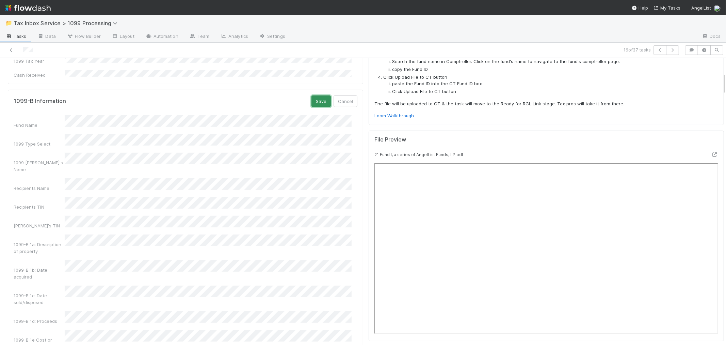
click at [312, 95] on button "Save" at bounding box center [321, 101] width 19 height 12
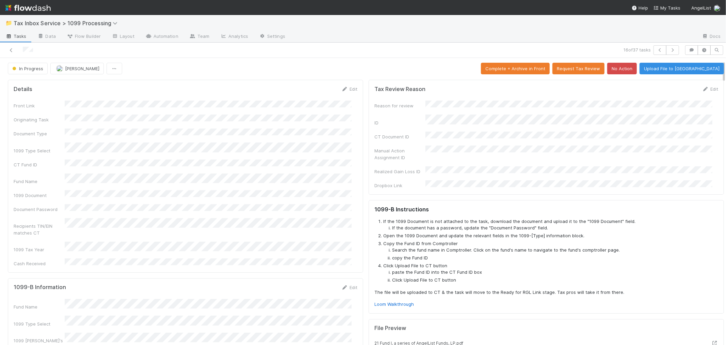
scroll to position [0, 0]
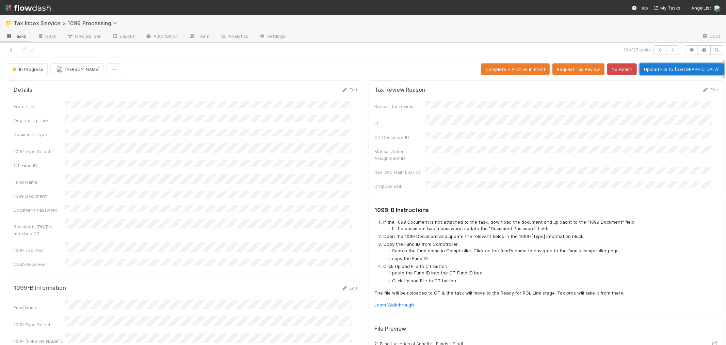
click at [692, 66] on button "Upload File to CT" at bounding box center [682, 69] width 84 height 12
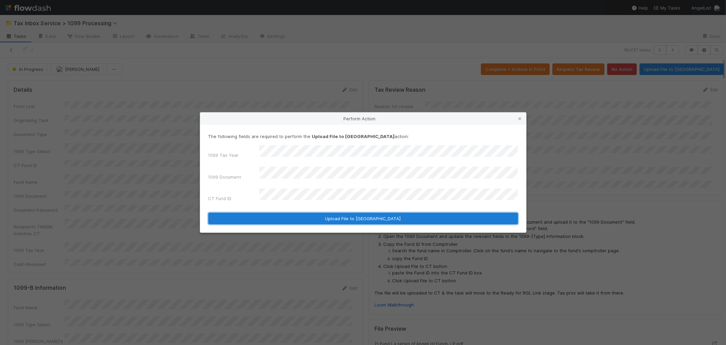
click at [313, 212] on button "Upload File to CT" at bounding box center [363, 218] width 310 height 12
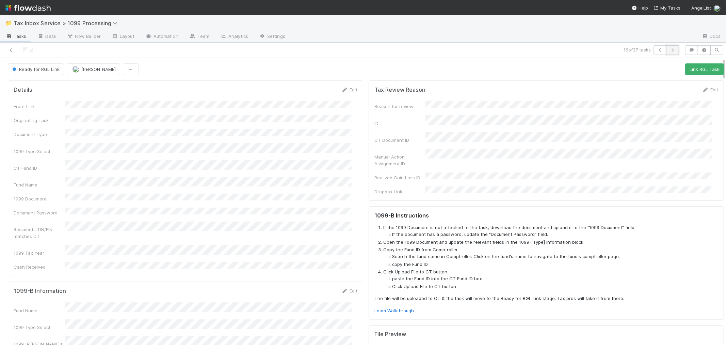
click at [669, 50] on icon "button" at bounding box center [672, 50] width 7 height 4
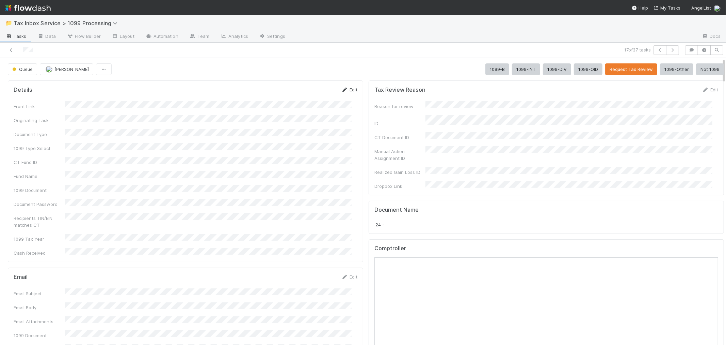
click at [344, 89] on link "Edit" at bounding box center [349, 89] width 16 height 5
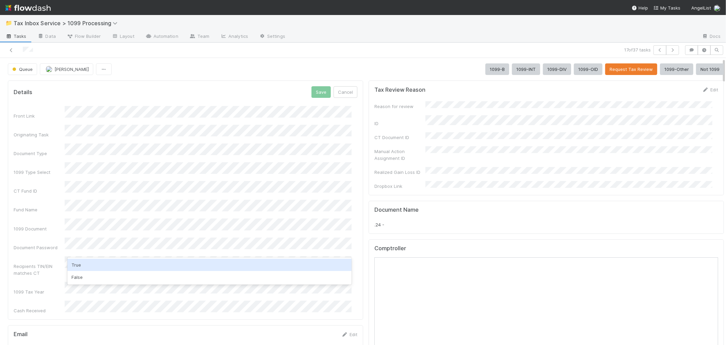
click at [86, 266] on div "True" at bounding box center [209, 264] width 284 height 12
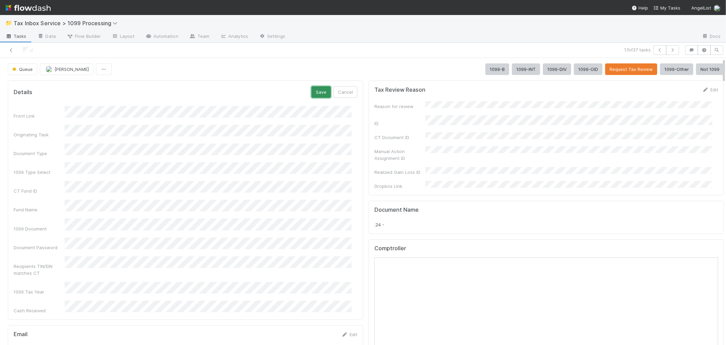
click at [315, 92] on button "Save" at bounding box center [321, 92] width 19 height 12
click at [485, 69] on button "1099-B" at bounding box center [497, 69] width 24 height 12
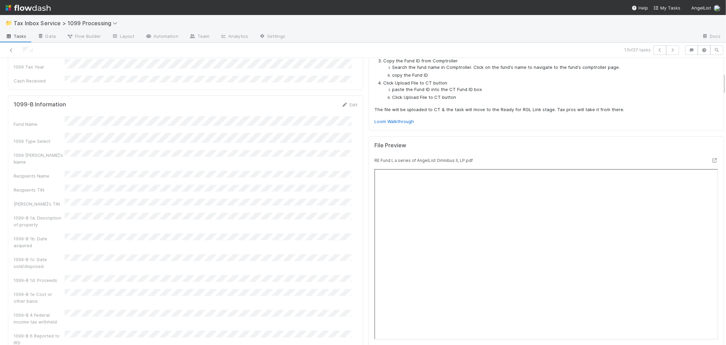
scroll to position [189, 0]
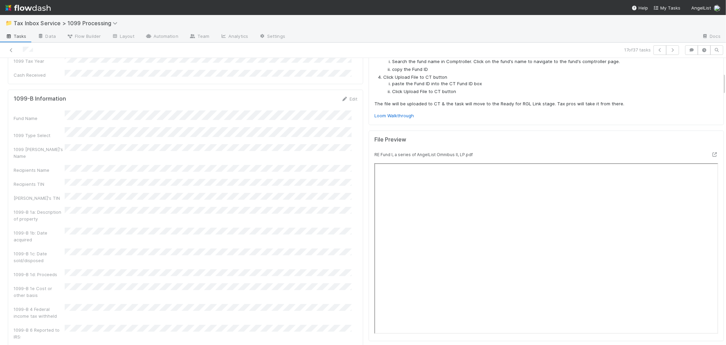
drag, startPoint x: 349, startPoint y: 79, endPoint x: 335, endPoint y: 90, distance: 18.2
click at [349, 96] on link "Edit" at bounding box center [349, 98] width 16 height 5
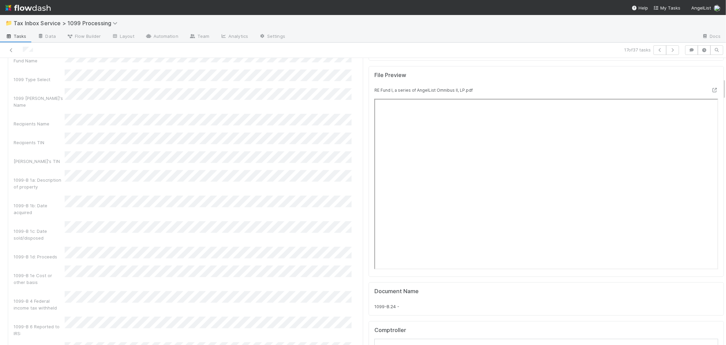
scroll to position [265, 0]
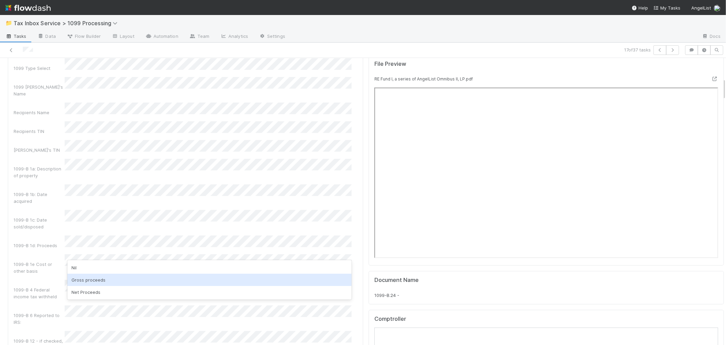
click at [101, 279] on div "Gross proceeds" at bounding box center [209, 279] width 284 height 12
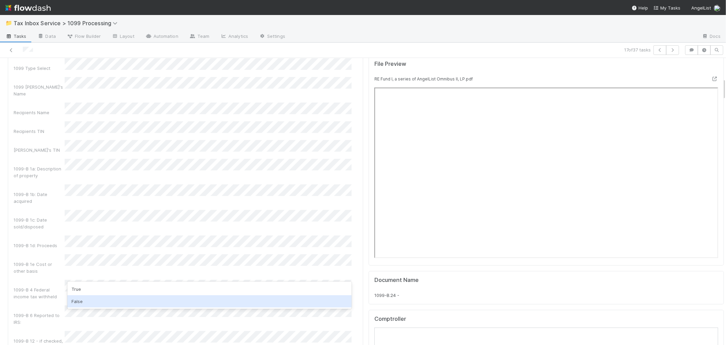
click at [101, 299] on div "False" at bounding box center [209, 301] width 284 height 12
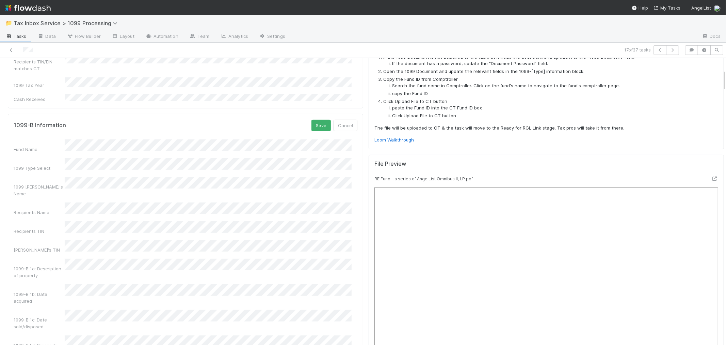
scroll to position [151, 0]
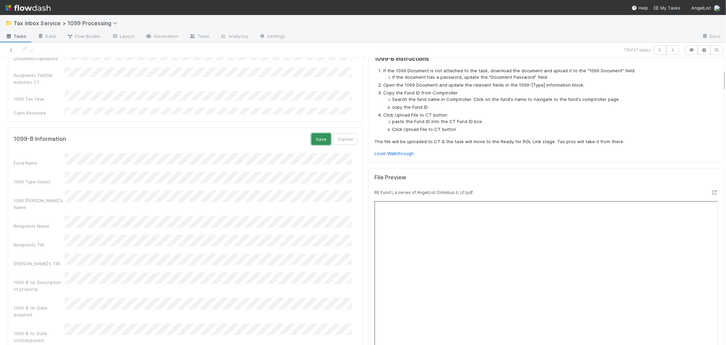
click at [314, 133] on button "Save" at bounding box center [321, 139] width 19 height 12
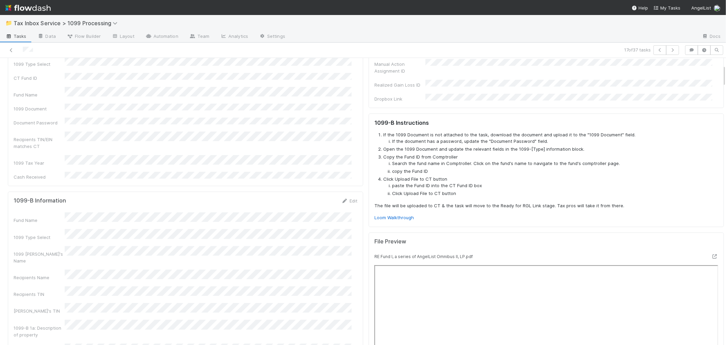
scroll to position [0, 0]
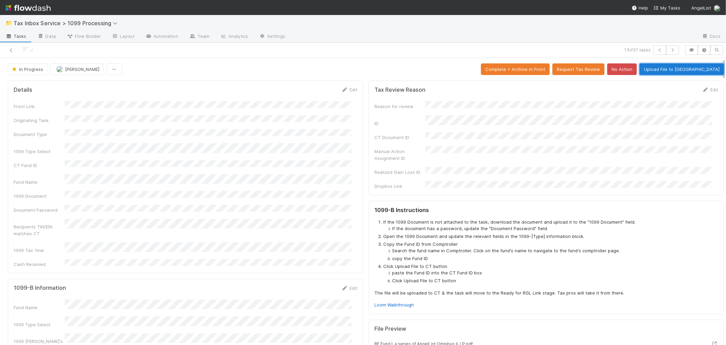
click at [686, 70] on button "Upload File to CT" at bounding box center [682, 69] width 84 height 12
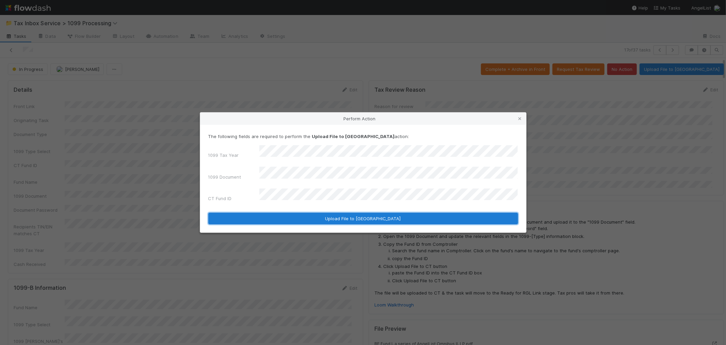
click at [286, 214] on button "Upload File to CT" at bounding box center [363, 218] width 310 height 12
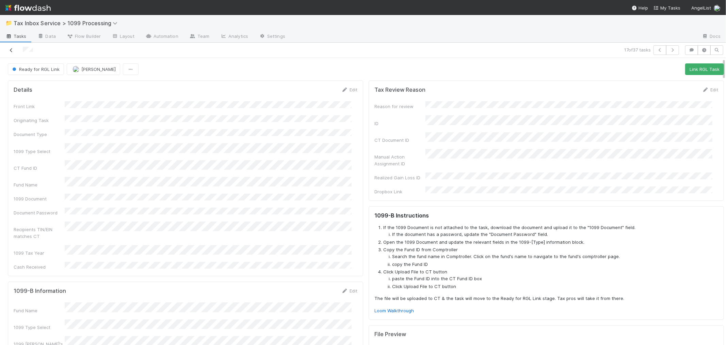
click at [9, 50] on icon at bounding box center [11, 50] width 7 height 4
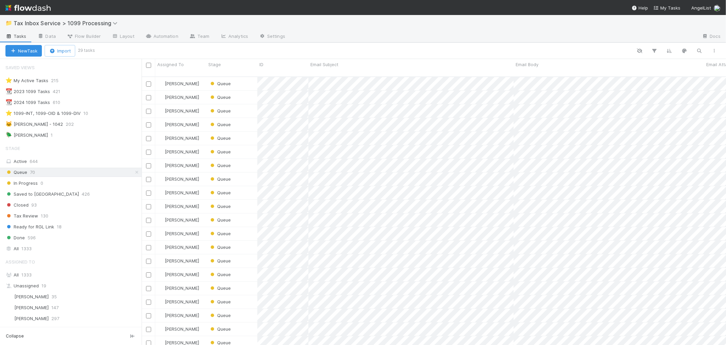
scroll to position [268, 579]
click at [133, 172] on icon at bounding box center [136, 172] width 7 height 4
click at [28, 250] on span "1333" at bounding box center [26, 248] width 10 height 9
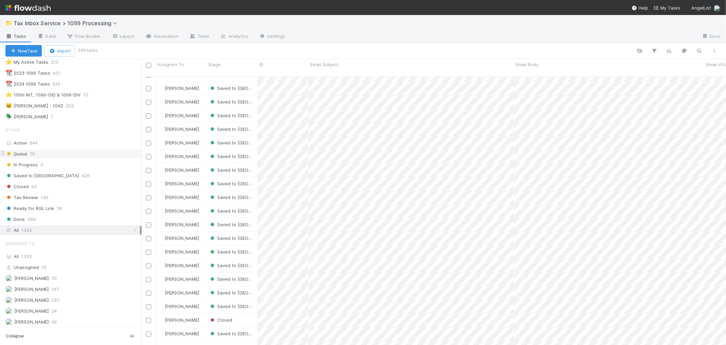
scroll to position [98, 0]
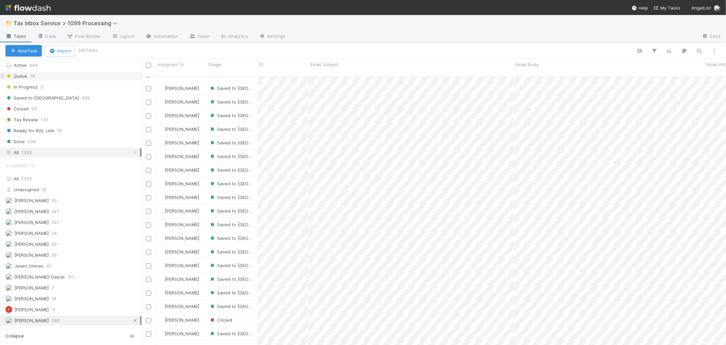
click at [132, 320] on icon at bounding box center [135, 320] width 7 height 4
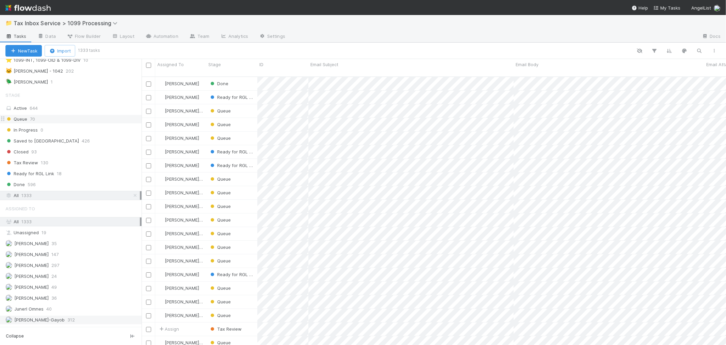
scroll to position [98, 0]
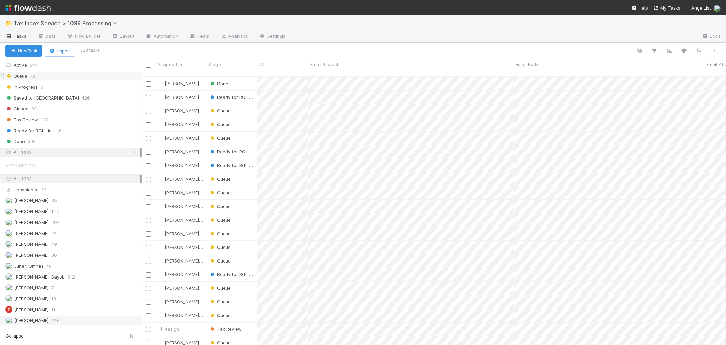
click at [12, 322] on span "[PERSON_NAME]" at bounding box center [26, 320] width 43 height 9
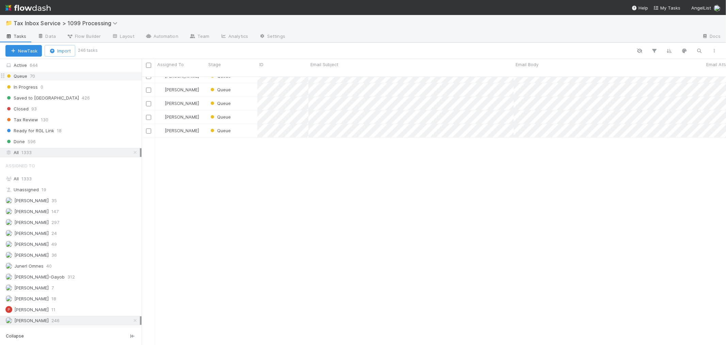
scroll to position [189, 0]
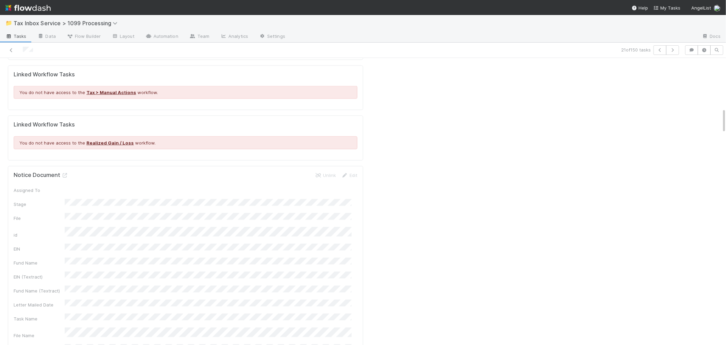
scroll to position [681, 0]
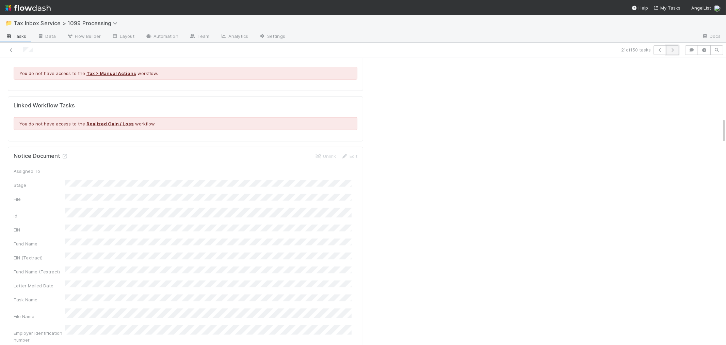
click at [669, 48] on icon "button" at bounding box center [672, 50] width 7 height 4
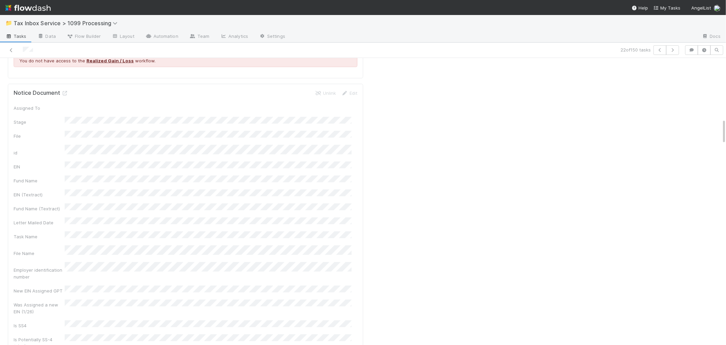
scroll to position [681, 0]
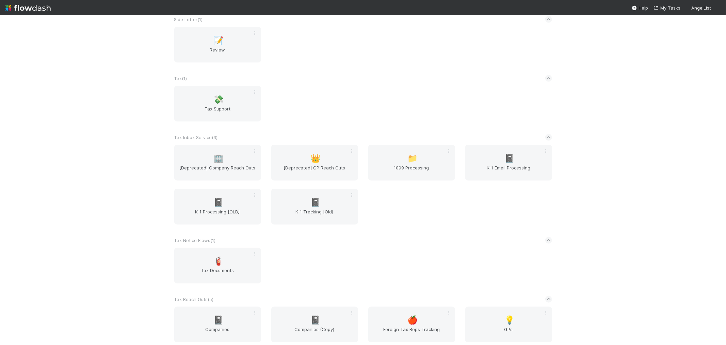
scroll to position [920, 0]
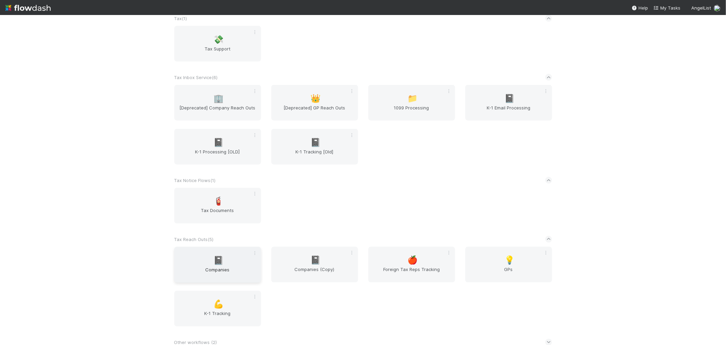
click at [198, 253] on div "📓 Companies" at bounding box center [217, 264] width 87 height 36
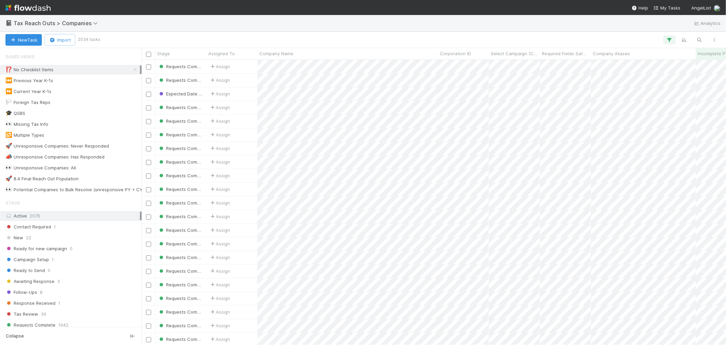
scroll to position [278, 579]
click at [132, 70] on icon at bounding box center [135, 69] width 7 height 4
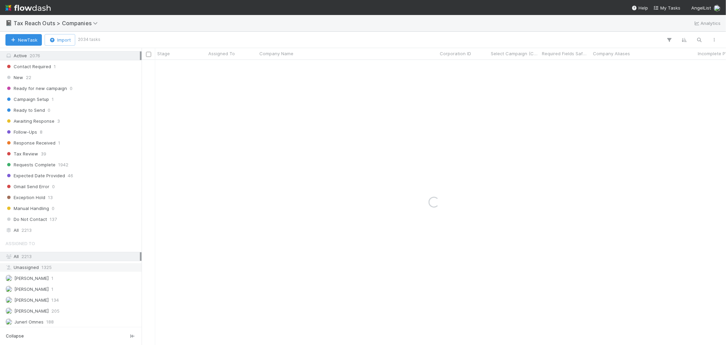
scroll to position [208, 0]
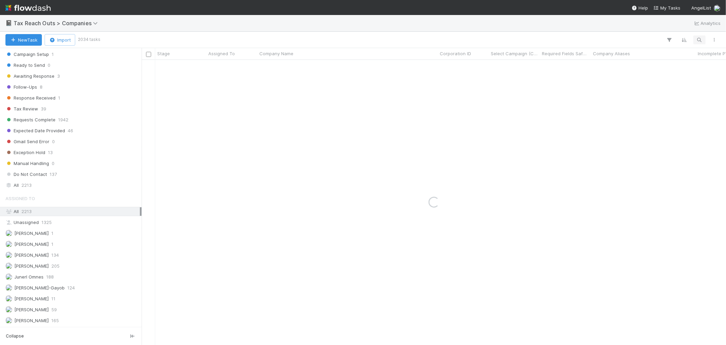
click at [74, 185] on div "All 2213" at bounding box center [72, 185] width 134 height 9
click at [702, 42] on icon "button" at bounding box center [699, 40] width 7 height 6
type input "fertilidad"
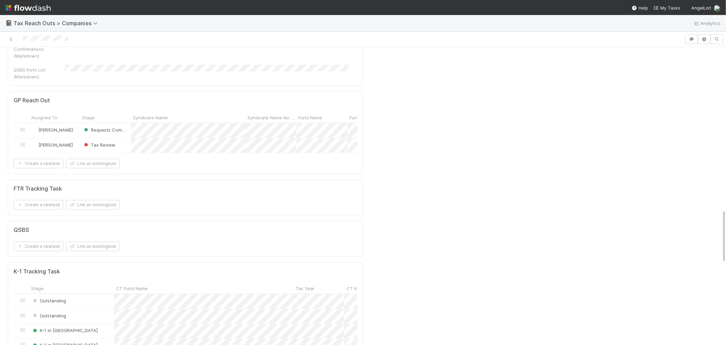
scroll to position [908, 0]
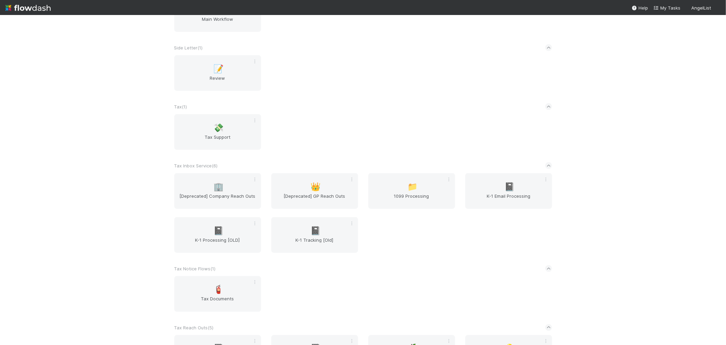
scroll to position [832, 0]
click at [419, 196] on span "1099 Processing" at bounding box center [411, 199] width 81 height 14
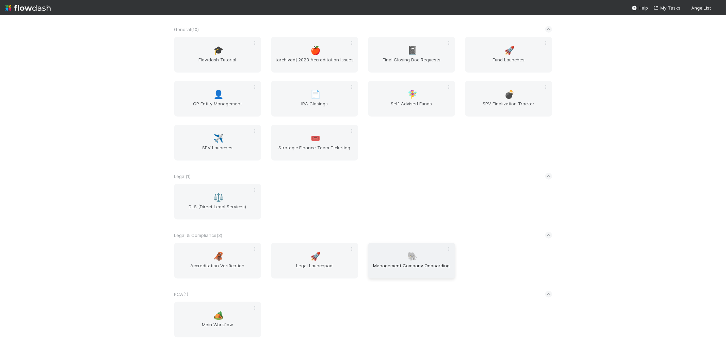
scroll to position [466, 0]
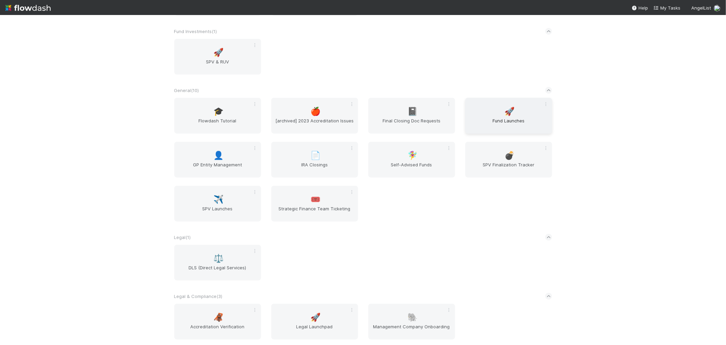
click at [515, 117] on span "Fund Launches" at bounding box center [508, 124] width 81 height 14
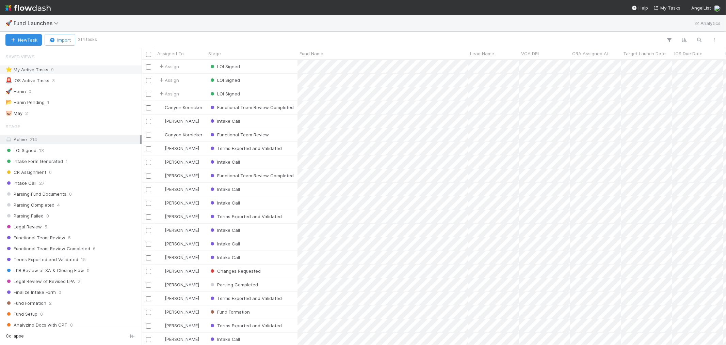
scroll to position [278, 579]
click at [70, 69] on div "⭐ My Active Tasks 9" at bounding box center [72, 69] width 134 height 9
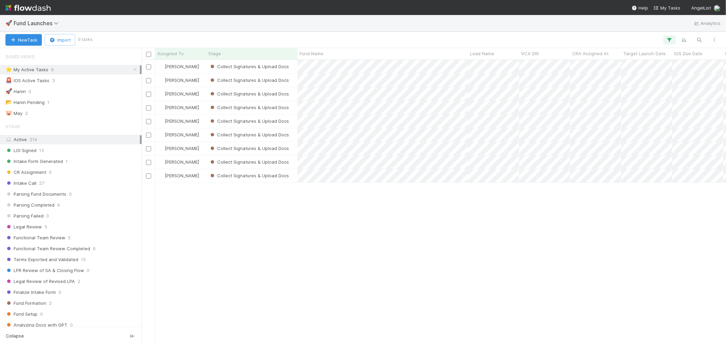
scroll to position [278, 579]
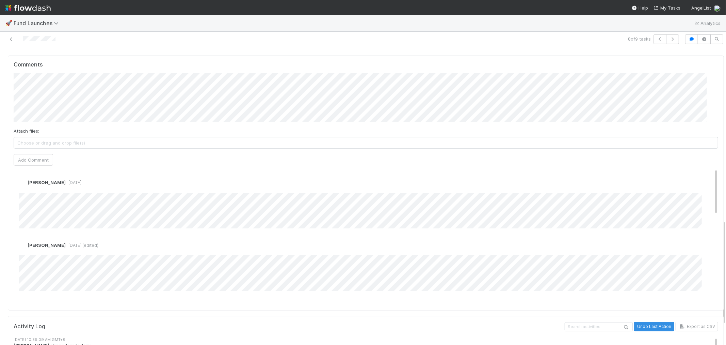
scroll to position [492, 0]
click at [654, 38] on button "button" at bounding box center [660, 39] width 13 height 10
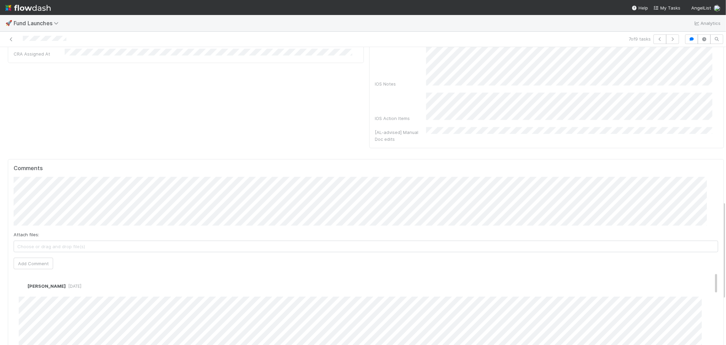
scroll to position [492, 0]
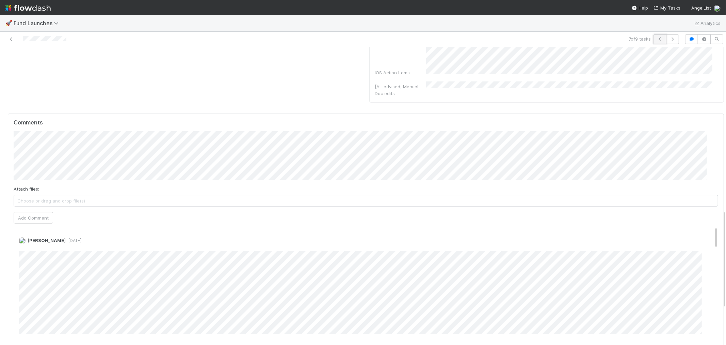
click at [657, 39] on icon "button" at bounding box center [660, 39] width 7 height 4
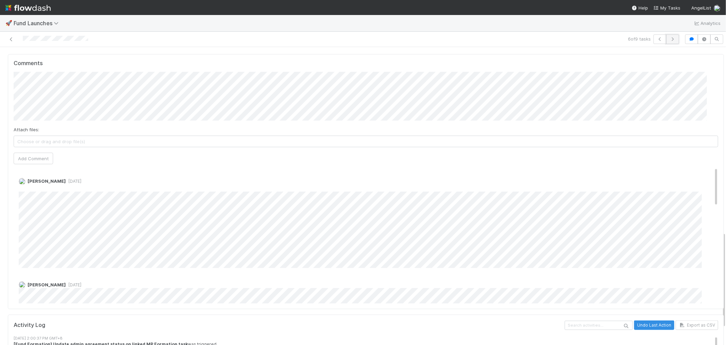
click at [669, 40] on icon "button" at bounding box center [672, 39] width 7 height 4
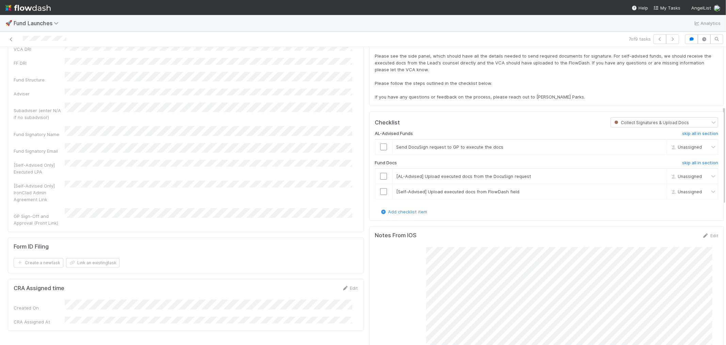
scroll to position [76, 0]
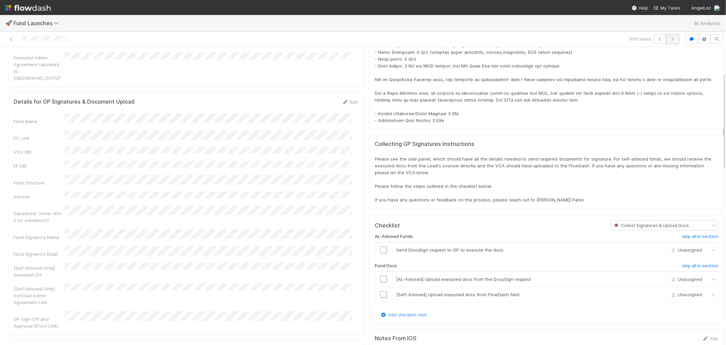
click at [666, 39] on button "button" at bounding box center [672, 39] width 13 height 10
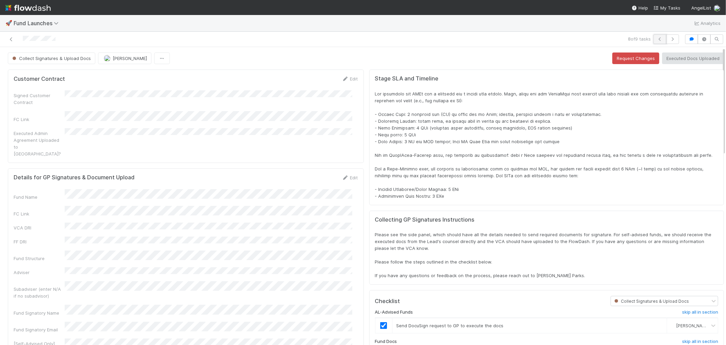
click at [654, 39] on button "button" at bounding box center [660, 39] width 13 height 10
click at [654, 36] on button "button" at bounding box center [660, 39] width 13 height 10
click at [657, 40] on icon "button" at bounding box center [660, 39] width 7 height 4
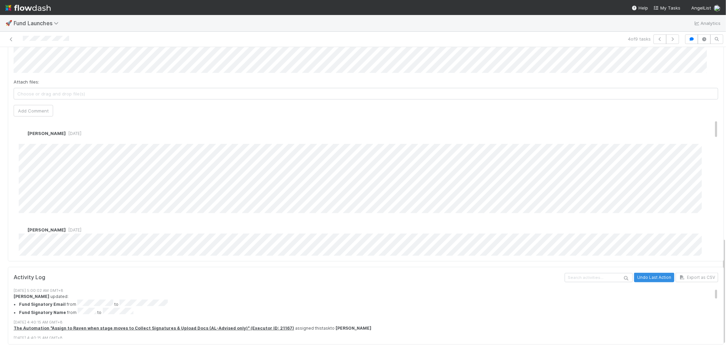
scroll to position [529, 0]
click at [654, 41] on button "button" at bounding box center [660, 39] width 13 height 10
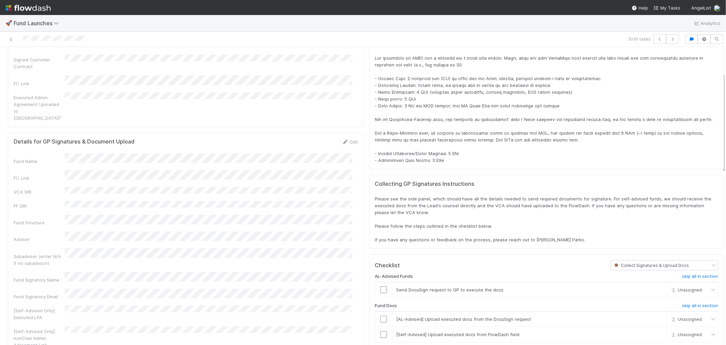
scroll to position [76, 0]
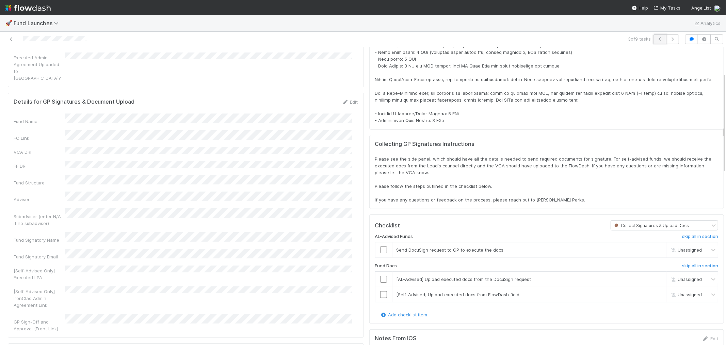
click at [658, 43] on button "button" at bounding box center [660, 39] width 13 height 10
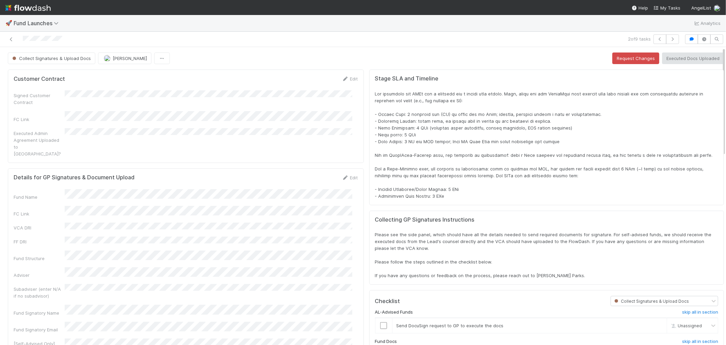
click at [30, 5] on img at bounding box center [27, 8] width 45 height 12
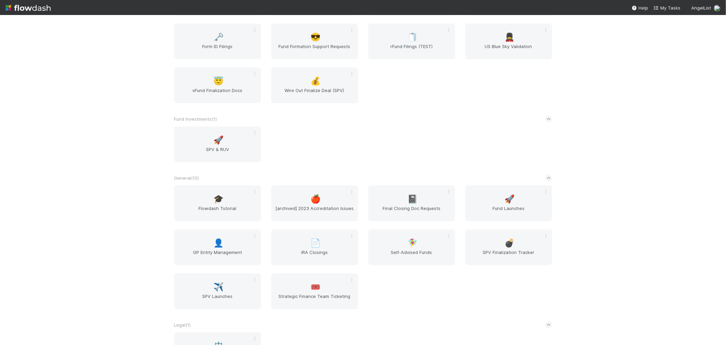
scroll to position [529, 0]
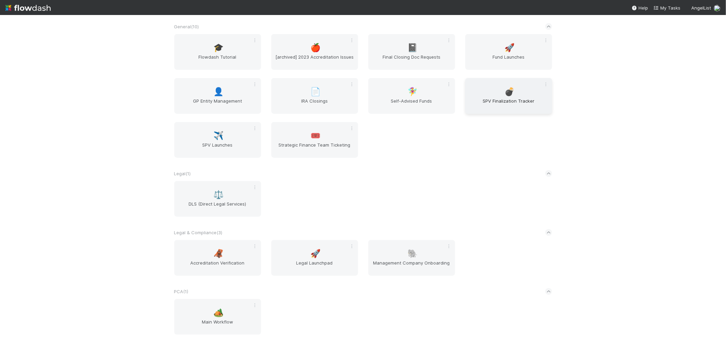
click at [509, 101] on span "SPV Finalization Tracker" at bounding box center [508, 104] width 81 height 14
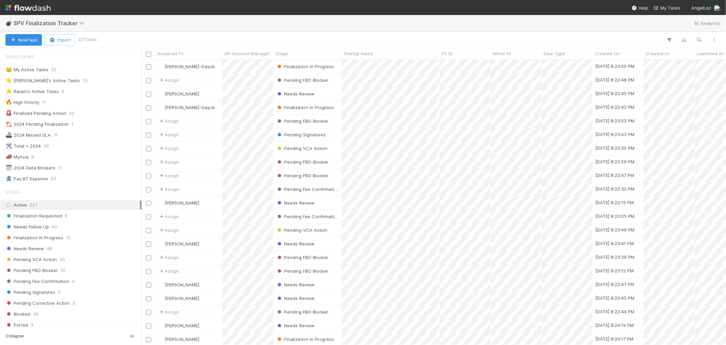
scroll to position [278, 579]
click at [67, 68] on div "👑 My Active Tasks 30" at bounding box center [72, 69] width 134 height 9
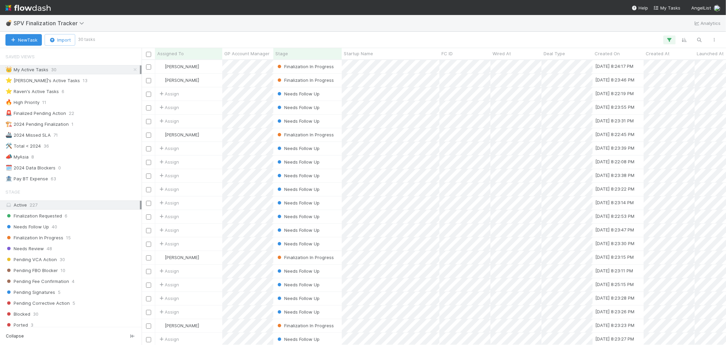
scroll to position [278, 579]
click at [39, 224] on span "Needs Follow Up" at bounding box center [27, 226] width 44 height 9
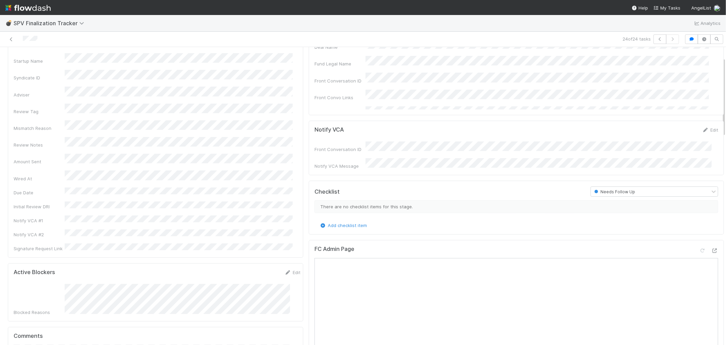
scroll to position [38, 0]
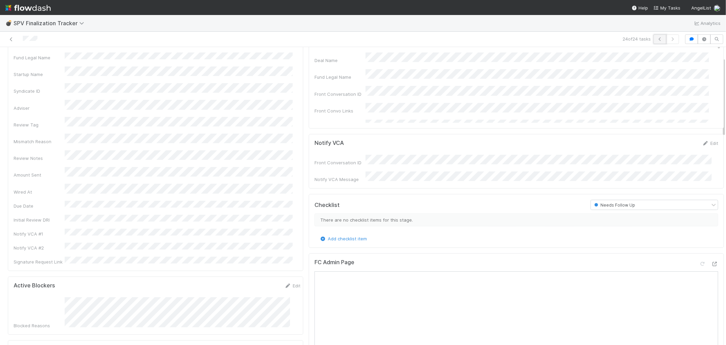
click at [657, 39] on icon "button" at bounding box center [660, 39] width 7 height 4
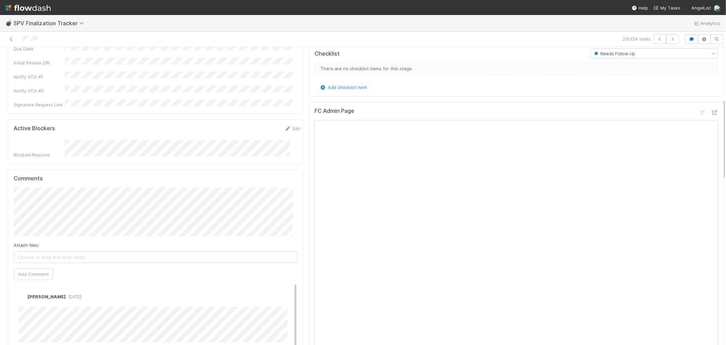
scroll to position [113, 0]
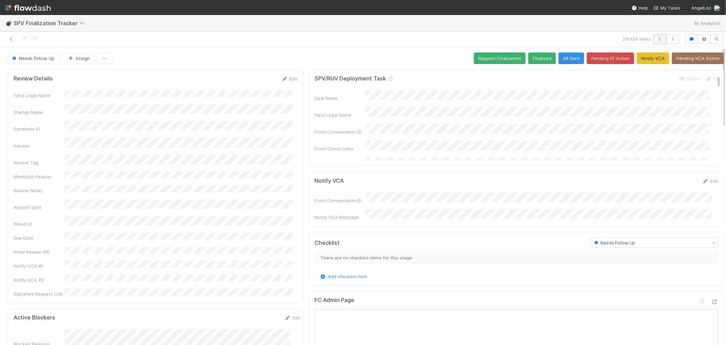
click at [654, 37] on button "button" at bounding box center [660, 39] width 13 height 10
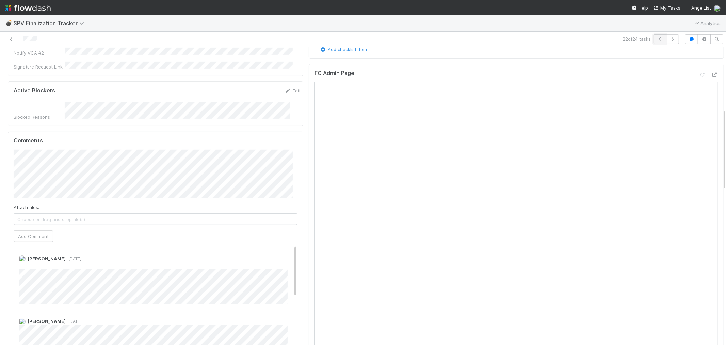
click at [657, 37] on icon "button" at bounding box center [660, 39] width 7 height 4
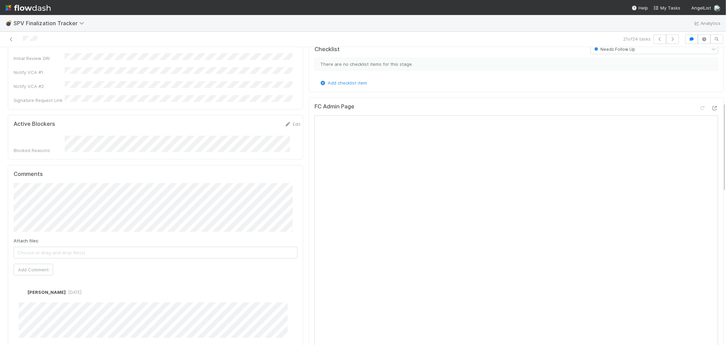
scroll to position [151, 0]
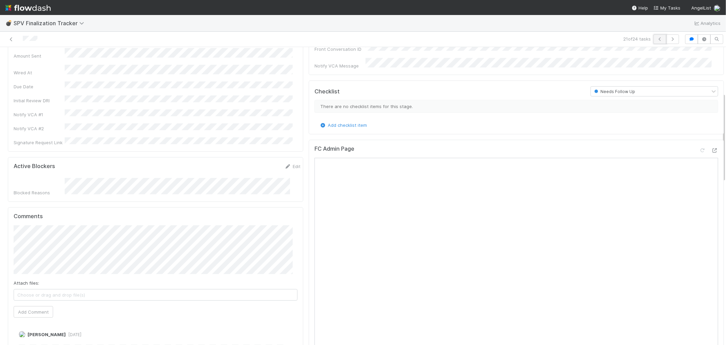
click at [657, 37] on icon "button" at bounding box center [660, 39] width 7 height 4
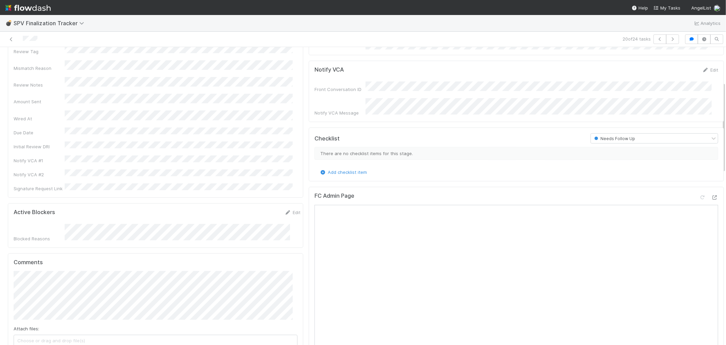
scroll to position [113, 0]
click at [657, 40] on icon "button" at bounding box center [660, 39] width 7 height 4
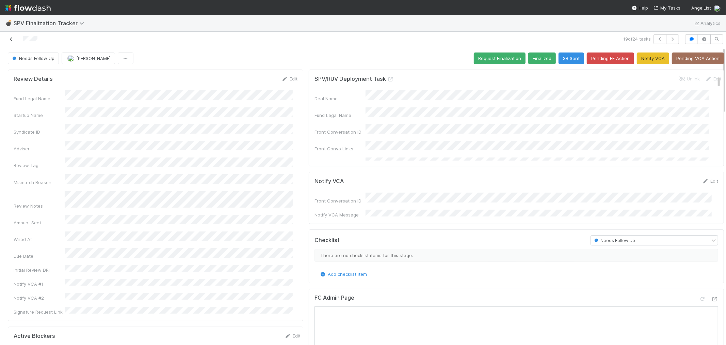
click at [11, 39] on icon at bounding box center [11, 39] width 7 height 4
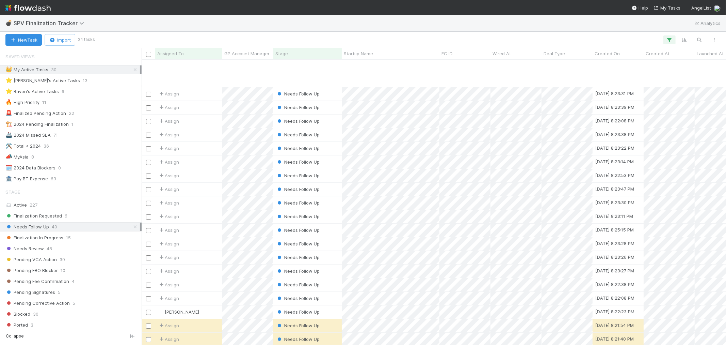
scroll to position [48, 0]
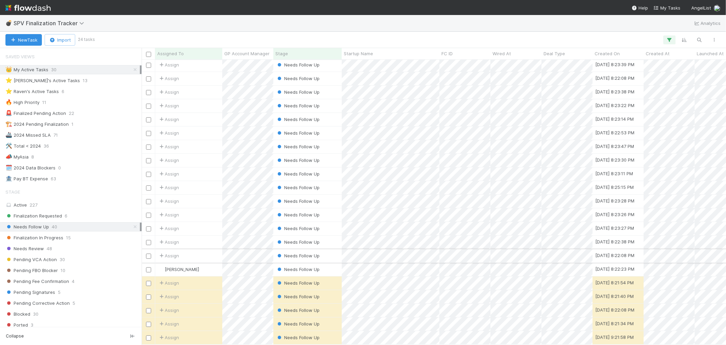
click at [213, 250] on div "Assign" at bounding box center [188, 255] width 67 height 13
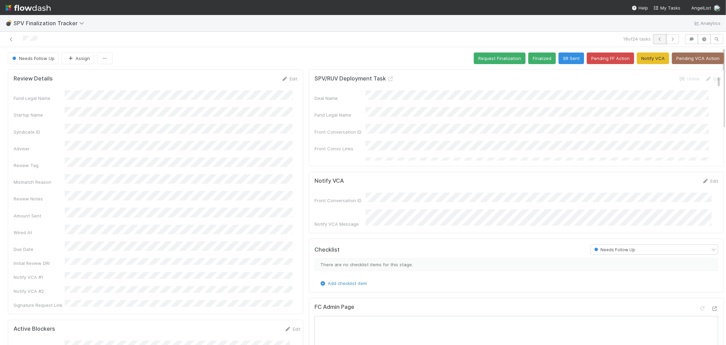
click at [654, 36] on button "button" at bounding box center [660, 39] width 13 height 10
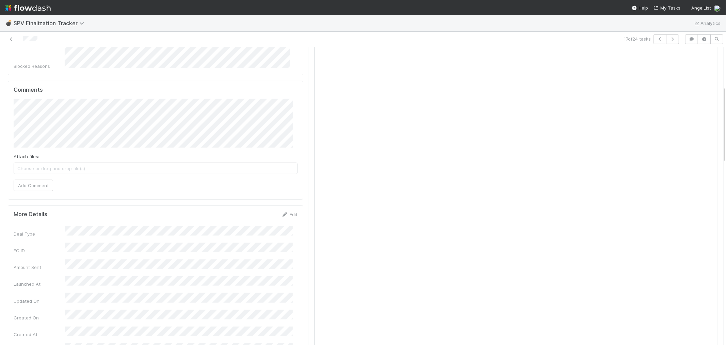
scroll to position [151, 0]
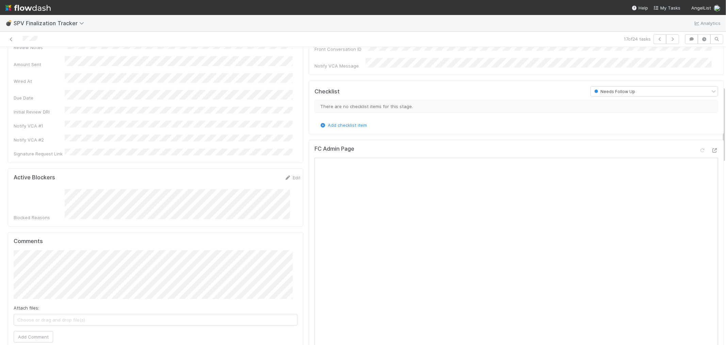
click at [15, 38] on div at bounding box center [173, 39] width 341 height 10
click at [12, 39] on icon at bounding box center [11, 39] width 7 height 4
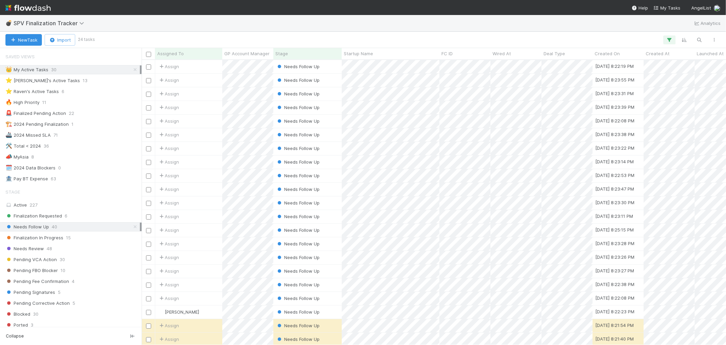
scroll to position [5, 5]
